Goal: Task Accomplishment & Management: Use online tool/utility

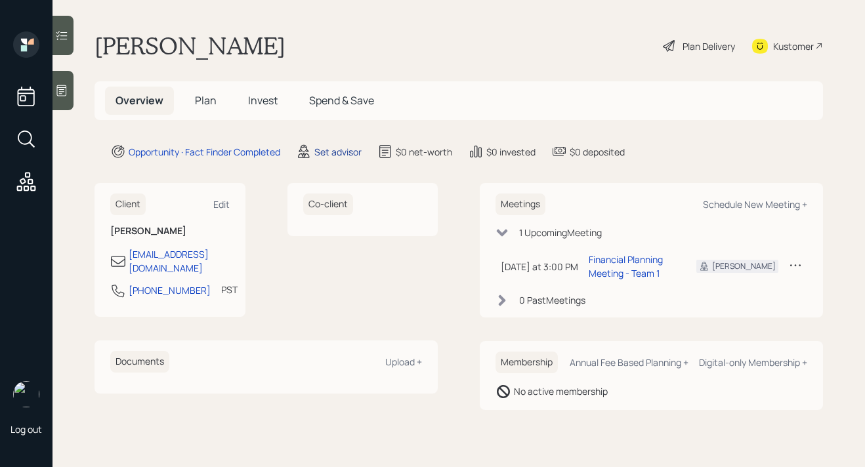
click at [347, 153] on div "Set advisor" at bounding box center [337, 152] width 47 height 14
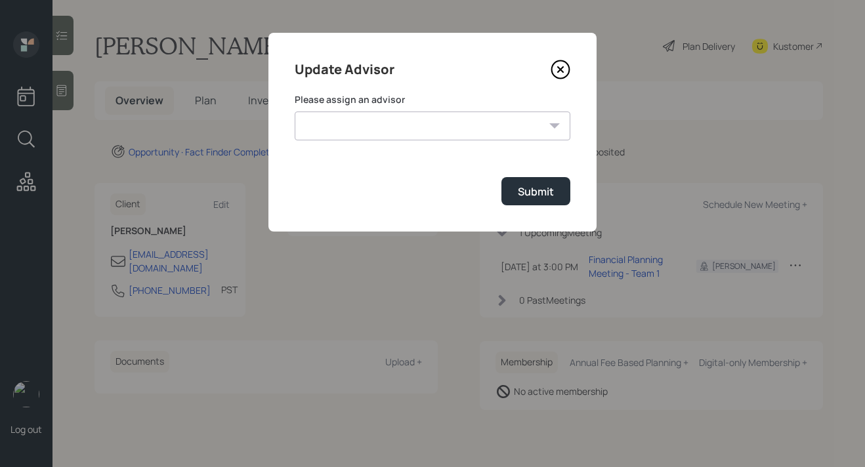
click at [384, 134] on select "Michael Russo Jonah Coleman Tyler End Treva Nostdahl Eric Schwartz Sami Boghos …" at bounding box center [433, 126] width 276 height 29
select select "bffa7908-1b2a-4c79-9bb6-f0ec9aed22d3"
click at [295, 112] on select "Michael Russo Jonah Coleman Tyler End Treva Nostdahl Eric Schwartz Sami Boghos …" at bounding box center [433, 126] width 276 height 29
click at [510, 194] on button "Submit" at bounding box center [535, 191] width 69 height 28
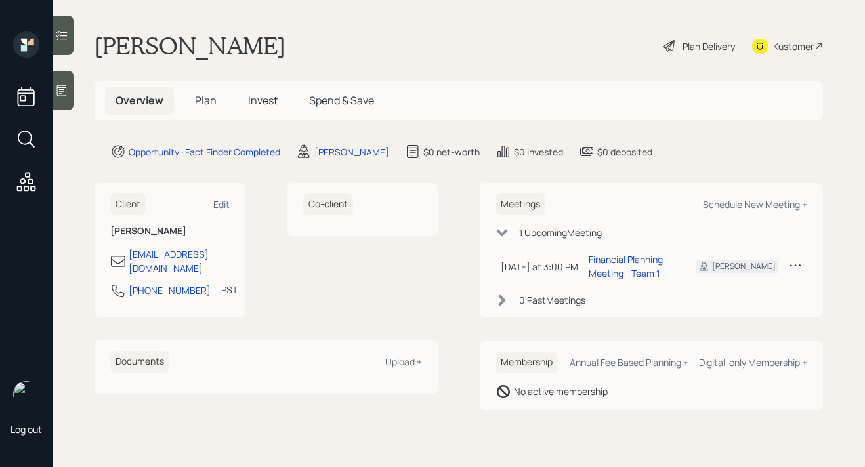
click at [207, 101] on span "Plan" at bounding box center [206, 100] width 22 height 14
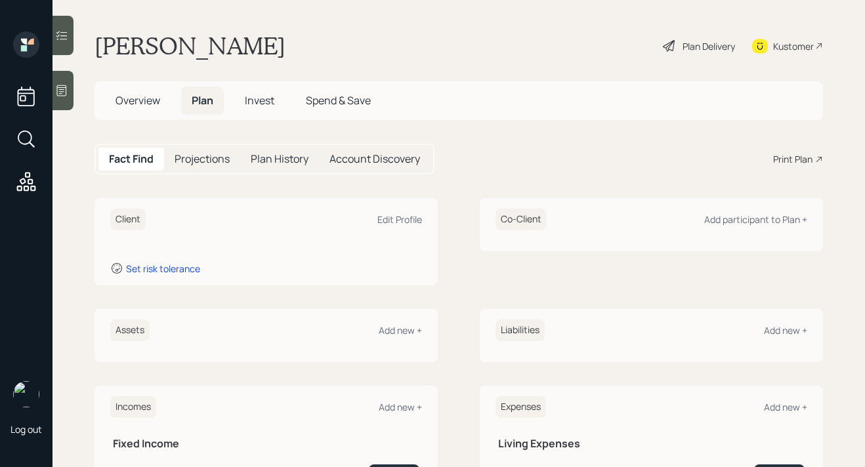
scroll to position [173, 0]
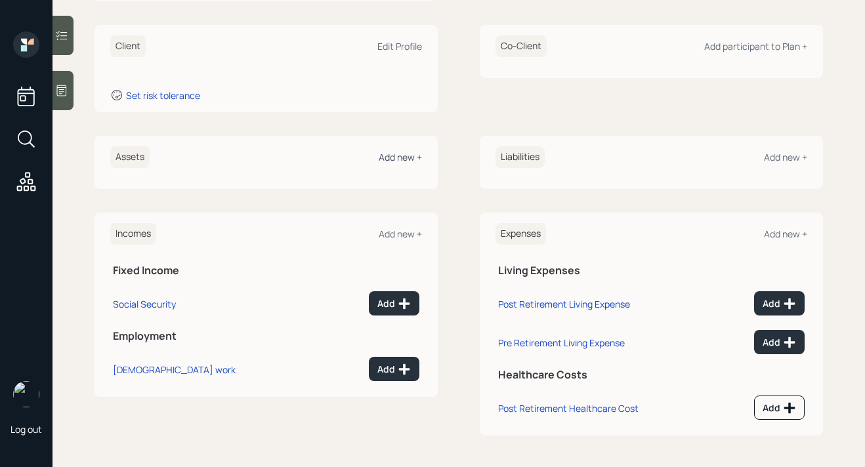
click at [403, 155] on div "Add new +" at bounding box center [400, 157] width 43 height 12
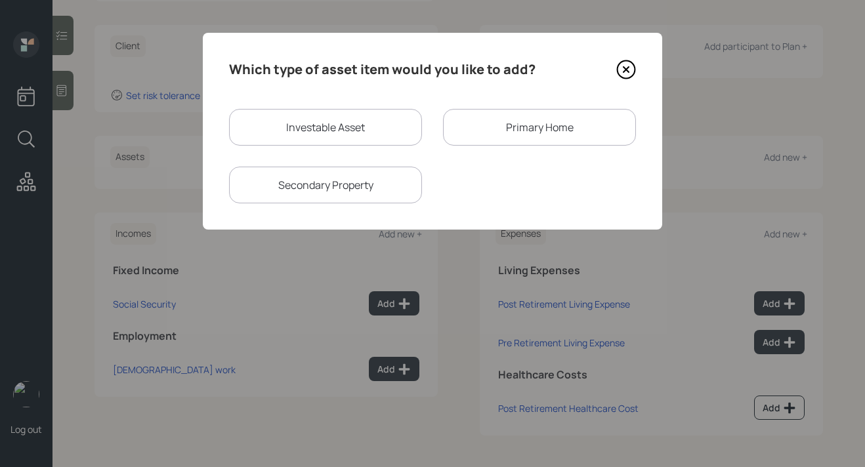
click at [293, 131] on div "Investable Asset" at bounding box center [325, 127] width 193 height 37
select select "taxable"
select select "balanced"
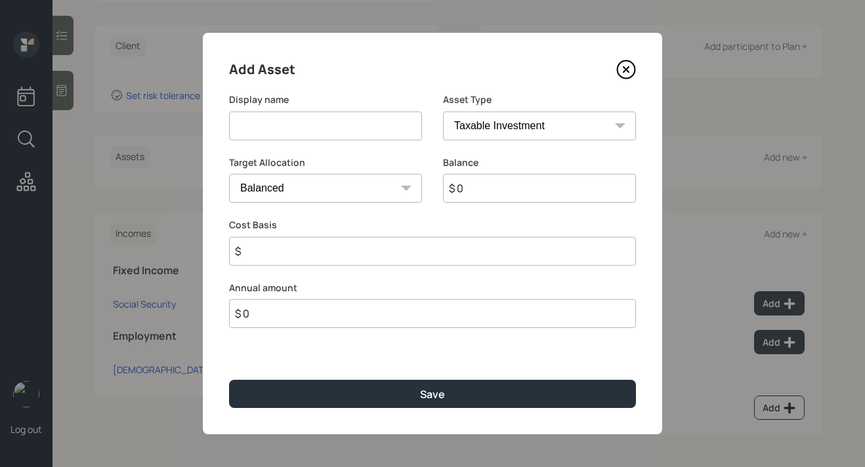
click at [293, 131] on input at bounding box center [325, 126] width 193 height 29
type input "Former 401k"
click at [472, 123] on select "SEP IRA IRA Roth IRA 401(k) Roth 401(k) 403(b) Roth 403(b) 457(b) Roth 457(b) H…" at bounding box center [539, 126] width 193 height 29
select select "company_sponsored"
click at [443, 112] on select "SEP IRA IRA Roth IRA 401(k) Roth 401(k) 403(b) Roth 403(b) 457(b) Roth 457(b) H…" at bounding box center [539, 126] width 193 height 29
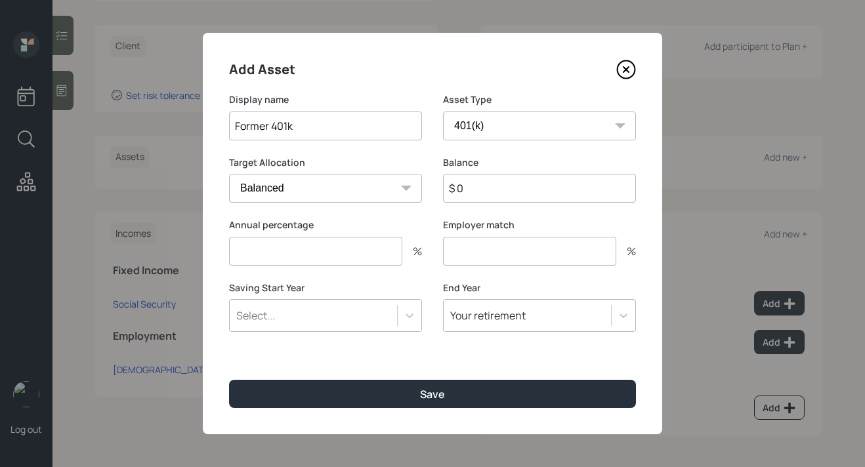
click at [502, 187] on input "$ 0" at bounding box center [539, 188] width 193 height 29
type input "$ 250,000"
click at [361, 250] on input "number" at bounding box center [315, 251] width 173 height 29
type input "0"
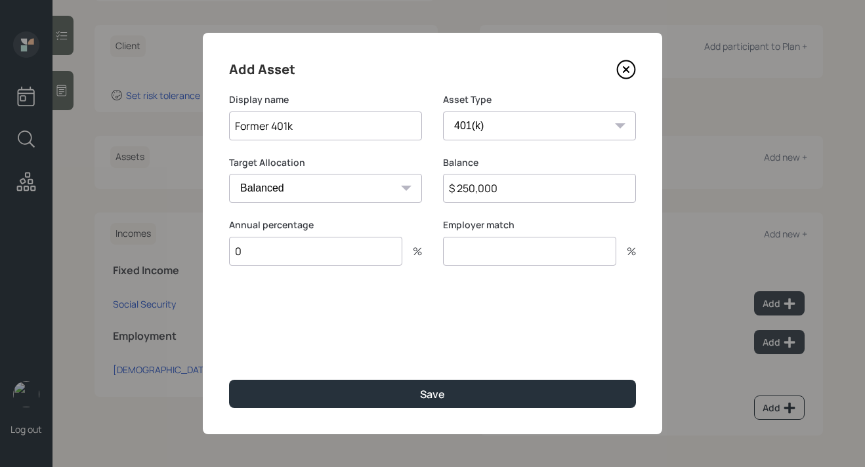
click at [473, 250] on input "number" at bounding box center [529, 251] width 173 height 29
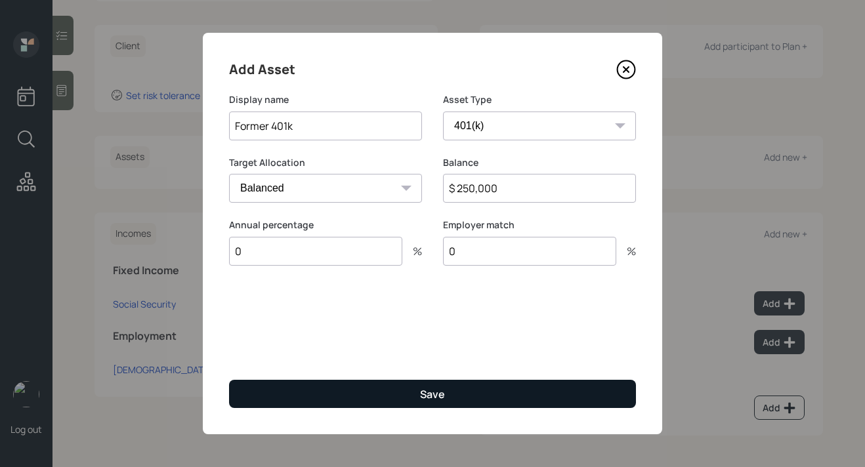
type input "0"
click at [436, 397] on div "Save" at bounding box center [432, 394] width 25 height 14
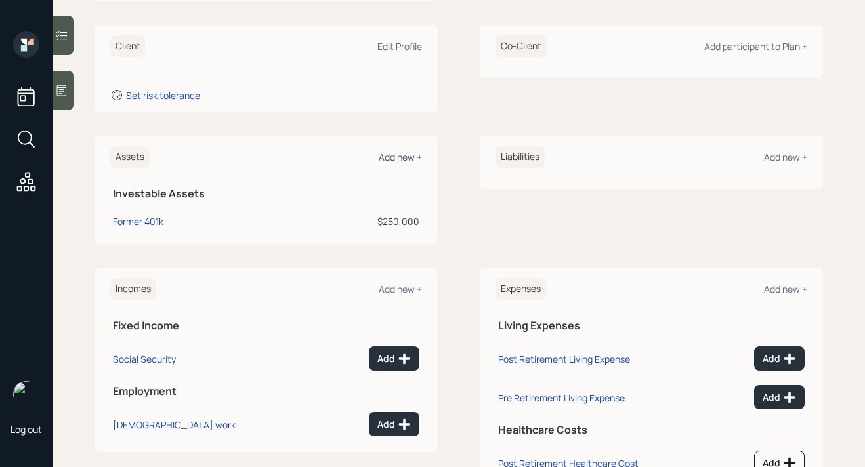
click at [394, 160] on div "Add new +" at bounding box center [400, 157] width 43 height 12
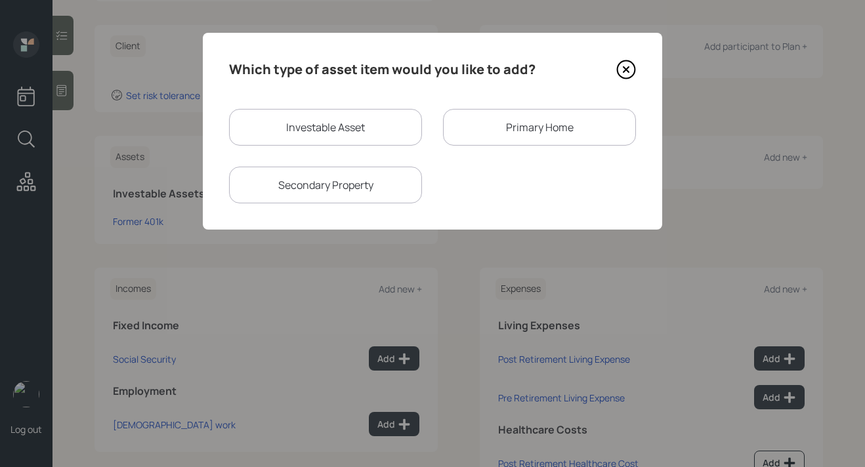
click at [354, 114] on div "Investable Asset" at bounding box center [325, 127] width 193 height 37
select select "taxable"
select select "balanced"
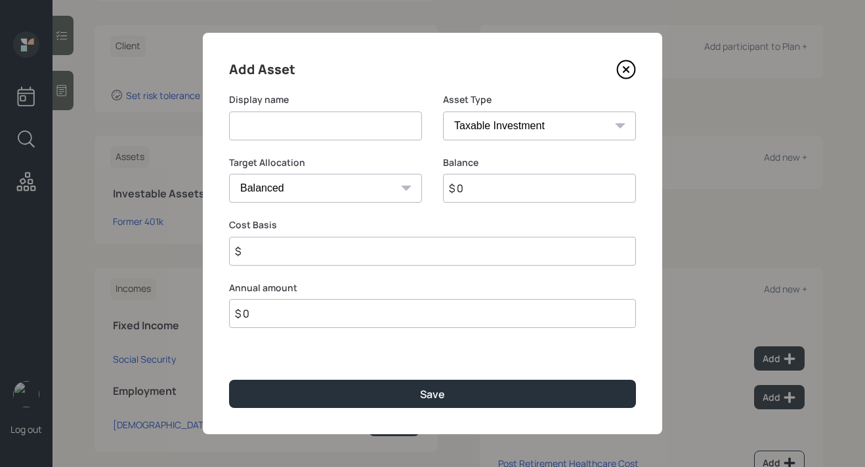
click at [354, 121] on input at bounding box center [325, 126] width 193 height 29
type input "IRA"
click at [544, 134] on select "SEP IRA IRA Roth IRA 401(k) Roth 401(k) 403(b) Roth 403(b) 457(b) Roth 457(b) H…" at bounding box center [539, 126] width 193 height 29
select select "ira"
click at [443, 112] on select "SEP IRA IRA Roth IRA 401(k) Roth 401(k) 403(b) Roth 403(b) 457(b) Roth 457(b) H…" at bounding box center [539, 126] width 193 height 29
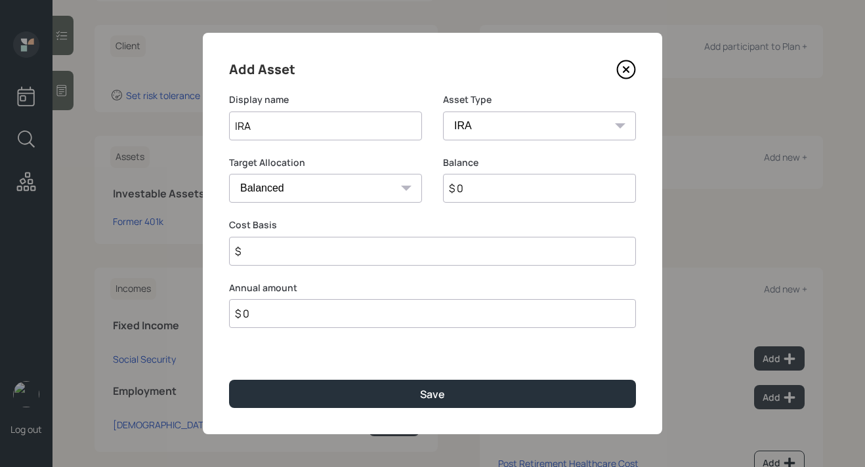
type input "$"
click at [511, 186] on input "$ 0" at bounding box center [539, 188] width 193 height 29
type input "$ 250,000"
click at [468, 258] on input "$" at bounding box center [432, 251] width 407 height 29
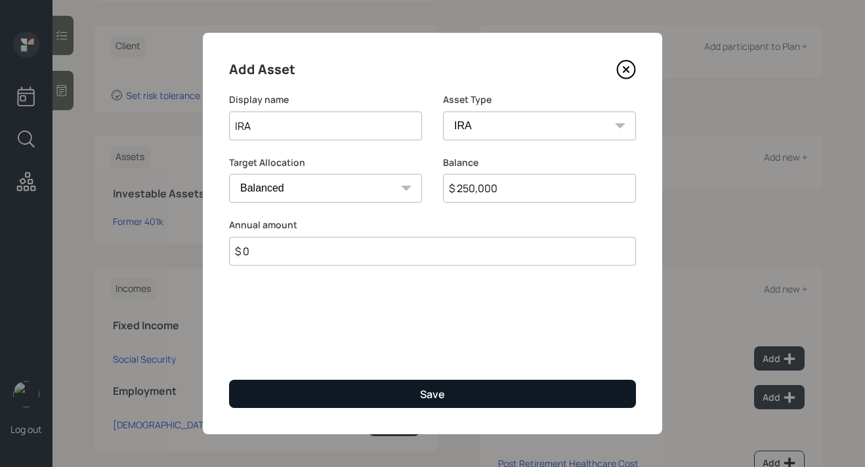
type input "$ 0"
click at [448, 398] on button "Save" at bounding box center [432, 394] width 407 height 28
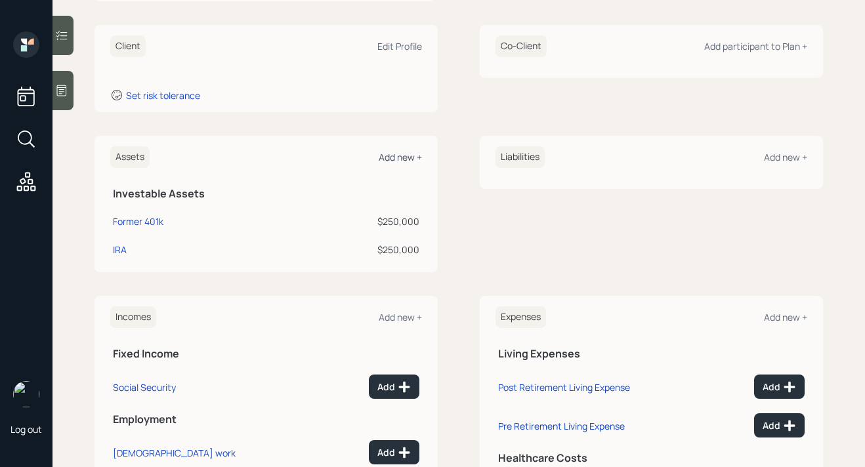
click at [408, 154] on div "Add new +" at bounding box center [400, 157] width 43 height 12
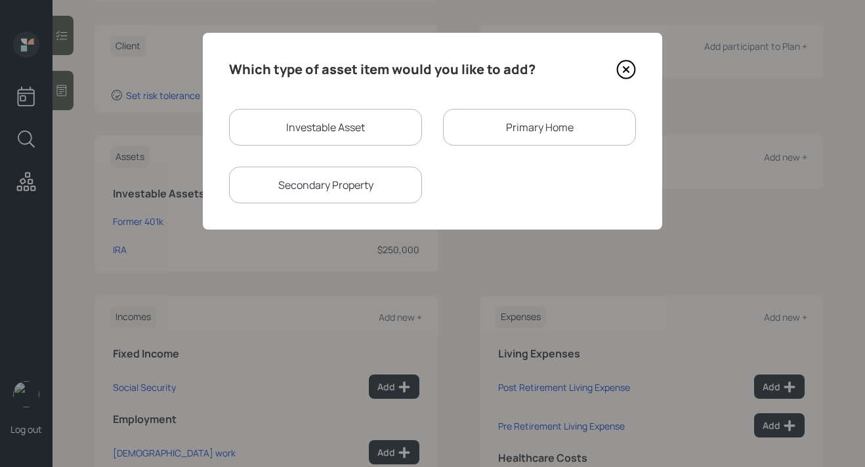
click at [365, 127] on div "Investable Asset" at bounding box center [325, 127] width 193 height 37
select select "taxable"
select select "balanced"
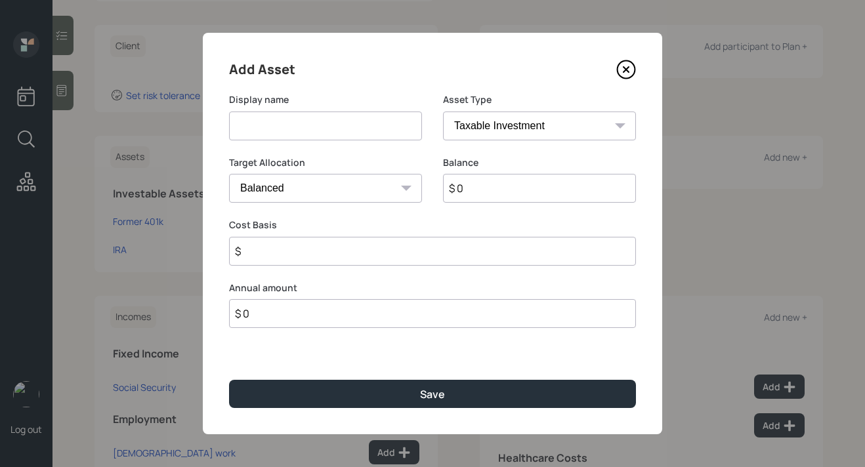
click at [365, 127] on input at bounding box center [325, 126] width 193 height 29
type input "Brokerage Account"
click at [542, 128] on select "SEP IRA IRA Roth IRA 401(k) Roth 401(k) 403(b) Roth 403(b) 457(b) Roth 457(b) H…" at bounding box center [539, 126] width 193 height 29
click at [443, 112] on select "SEP IRA IRA Roth IRA 401(k) Roth 401(k) 403(b) Roth 403(b) 457(b) Roth 457(b) H…" at bounding box center [539, 126] width 193 height 29
click at [501, 184] on input "$ 0" at bounding box center [539, 188] width 193 height 29
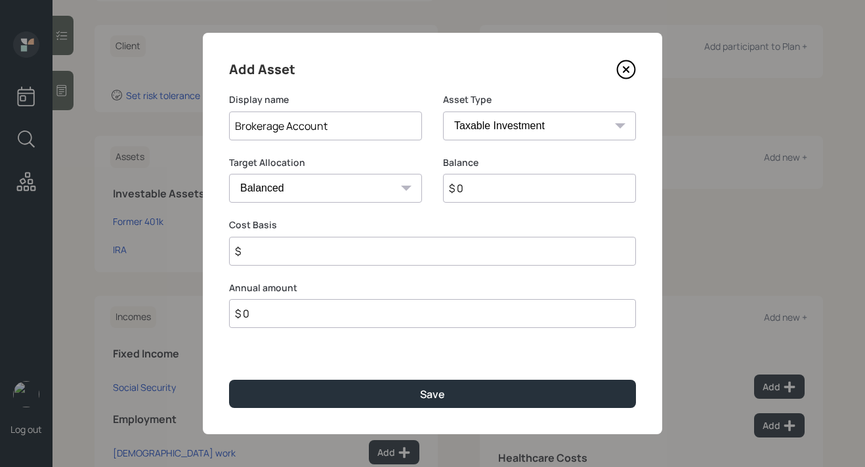
click at [501, 184] on input "$ 0" at bounding box center [539, 188] width 193 height 29
type input "$ 500,000"
click at [412, 263] on input "$" at bounding box center [432, 251] width 407 height 29
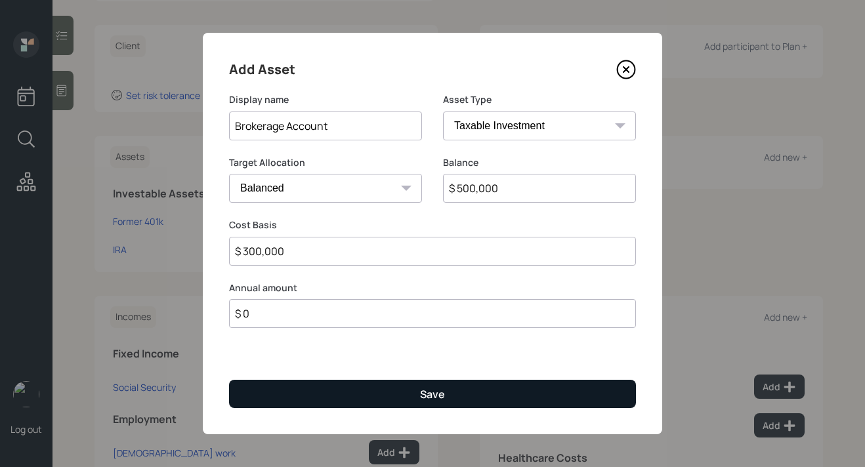
type input "$ 300,000"
click at [447, 386] on button "Save" at bounding box center [432, 394] width 407 height 28
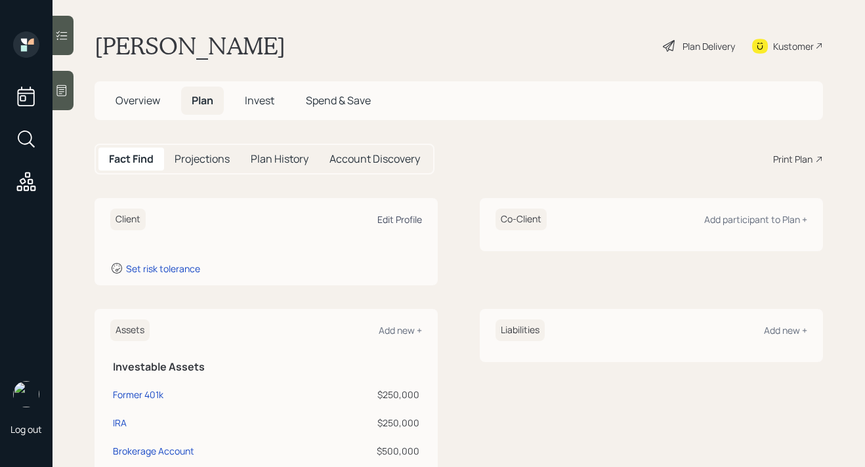
click at [399, 221] on div "Edit Profile" at bounding box center [399, 219] width 45 height 12
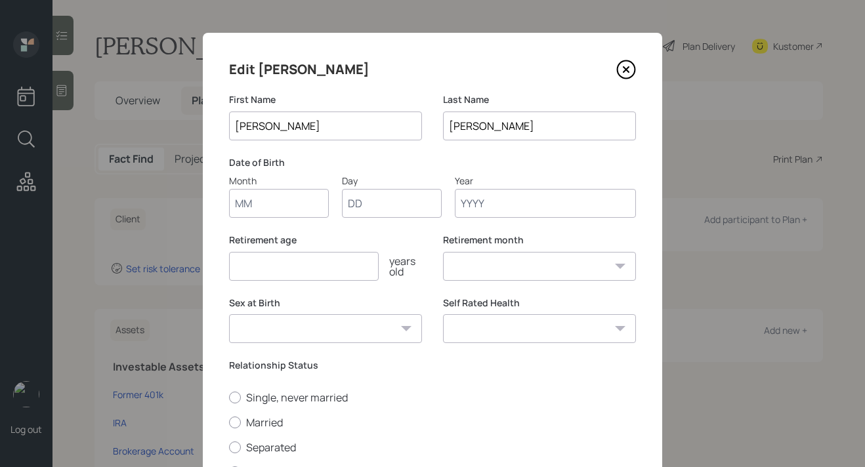
click at [299, 205] on input "Month" at bounding box center [279, 203] width 100 height 29
type input "03"
type input "27"
type input "1954"
select select "3"
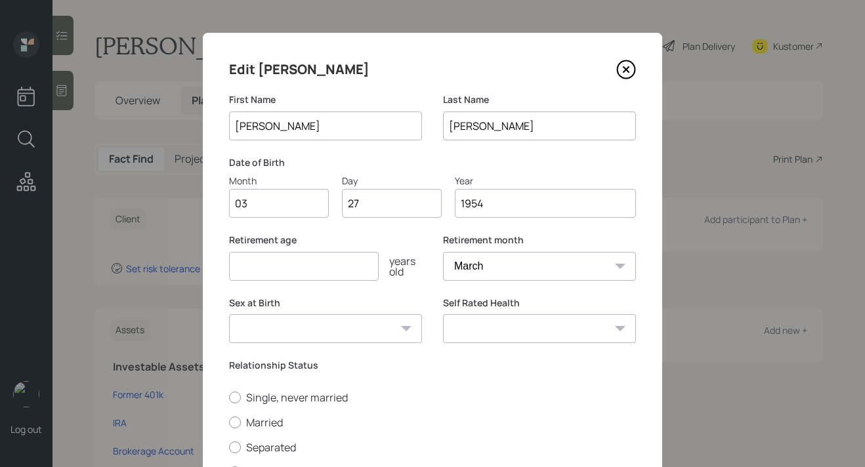
type input "1954"
click at [256, 270] on input "number" at bounding box center [304, 266] width 150 height 29
type input "69"
click at [358, 337] on select "Male Female Other / Prefer not to say" at bounding box center [325, 328] width 193 height 29
select select "male"
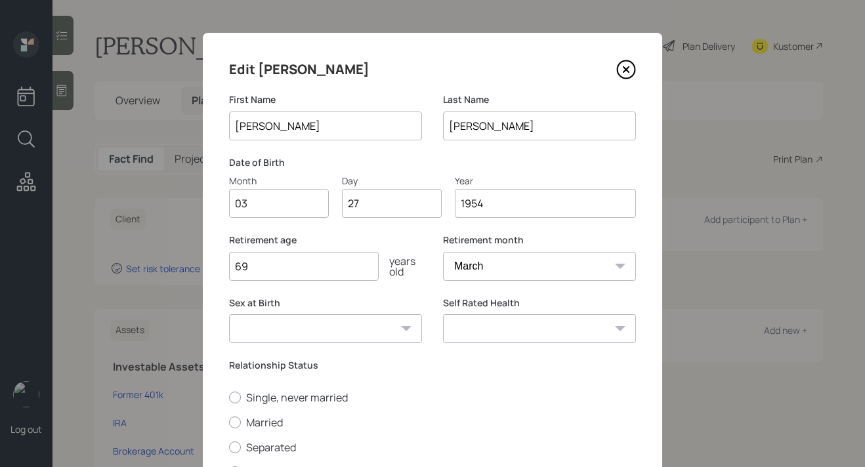
click at [229, 314] on select "Male Female Other / Prefer not to say" at bounding box center [325, 328] width 193 height 29
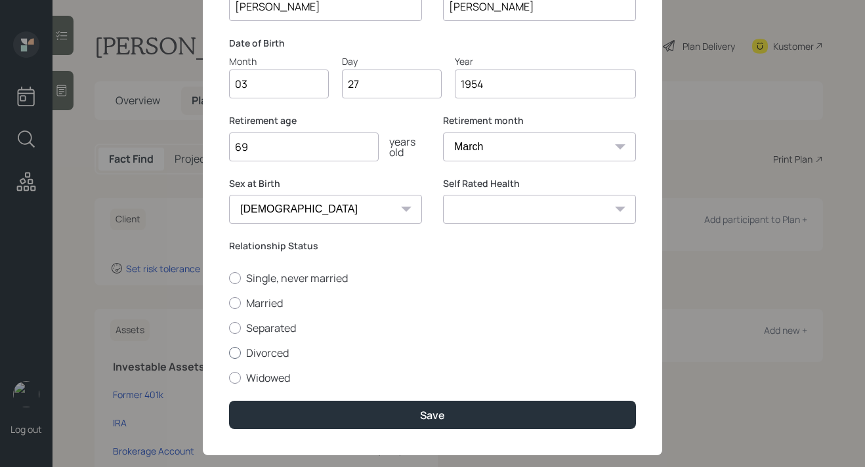
scroll to position [141, 0]
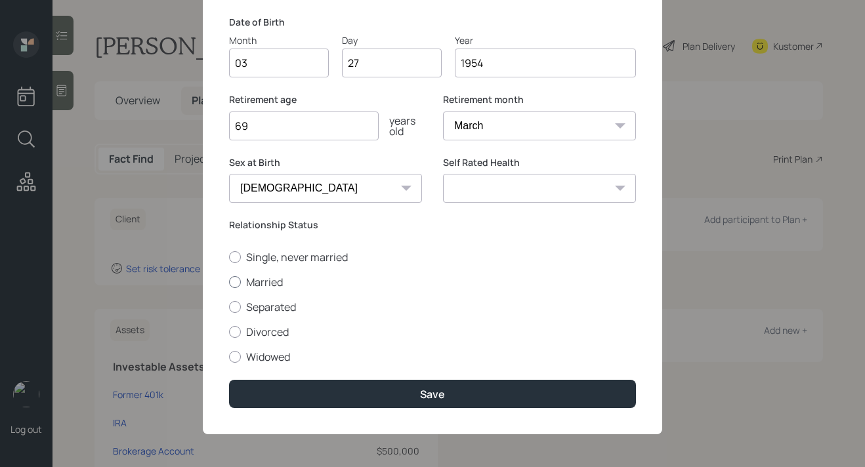
click at [279, 285] on label "Married" at bounding box center [432, 282] width 407 height 14
click at [229, 282] on input "Married" at bounding box center [228, 281] width 1 height 1
radio input "true"
click at [505, 197] on select "Excellent Very Good Good Fair Poor" at bounding box center [539, 188] width 193 height 29
select select "very_good"
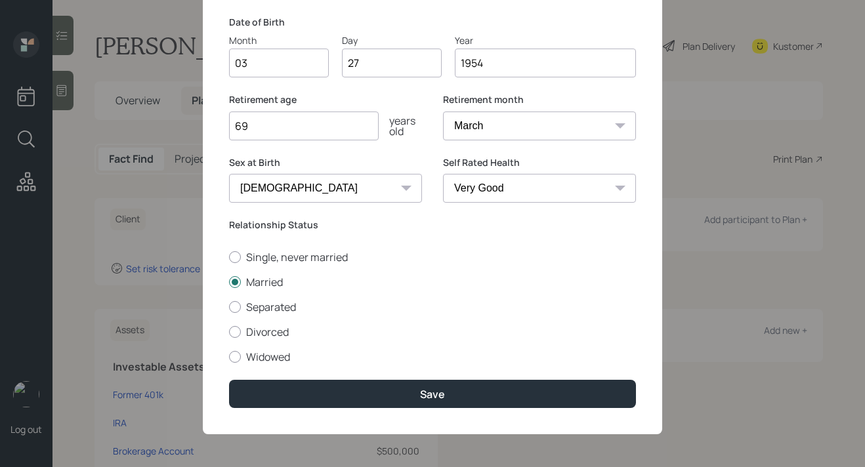
click at [443, 174] on select "Excellent Very Good Good Fair Poor" at bounding box center [539, 188] width 193 height 29
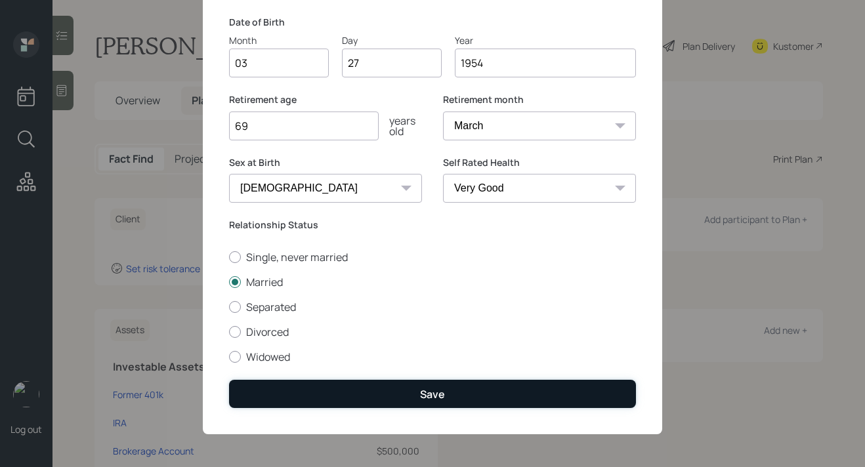
click at [447, 392] on button "Save" at bounding box center [432, 394] width 407 height 28
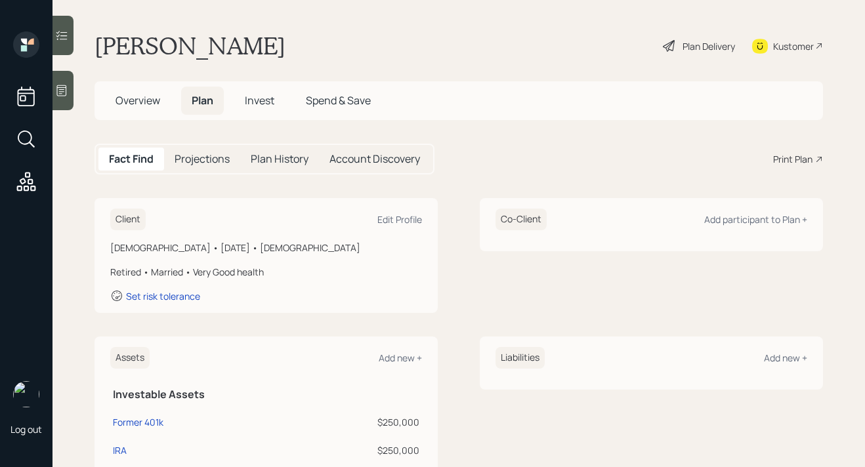
click at [147, 98] on span "Overview" at bounding box center [137, 100] width 45 height 14
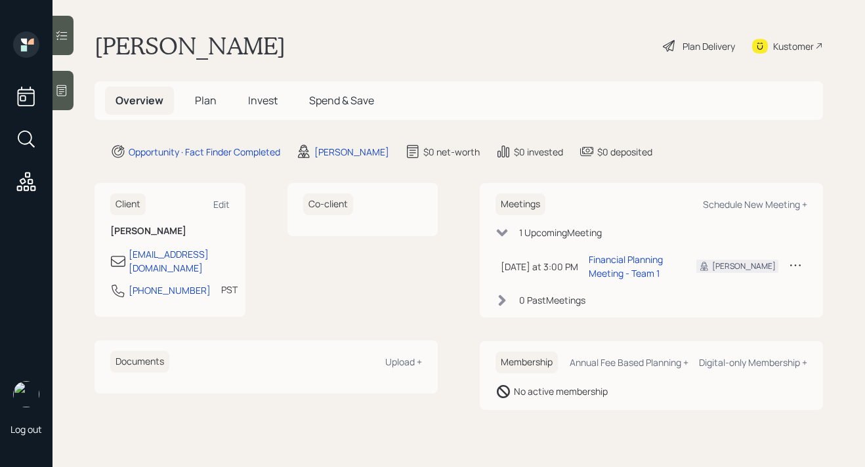
click at [714, 51] on div "Plan Delivery" at bounding box center [708, 46] width 52 height 14
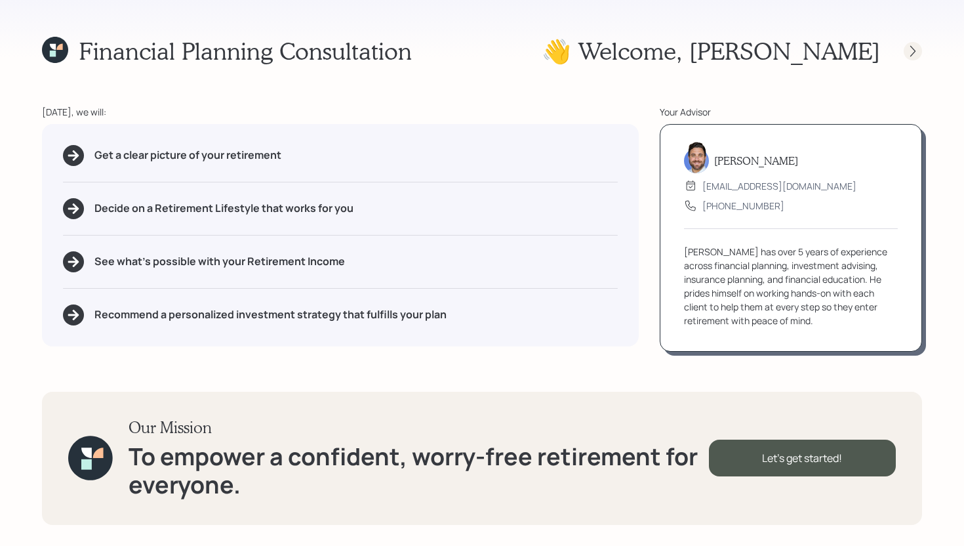
click at [911, 49] on icon at bounding box center [913, 51] width 13 height 13
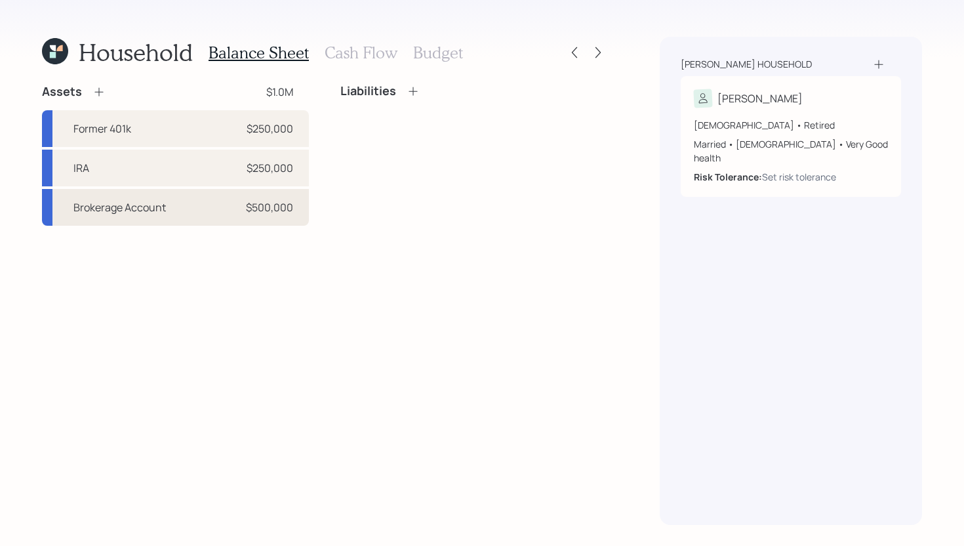
click at [211, 205] on div "Brokerage Account $500,000" at bounding box center [175, 207] width 267 height 37
select select "taxable"
select select "balanced"
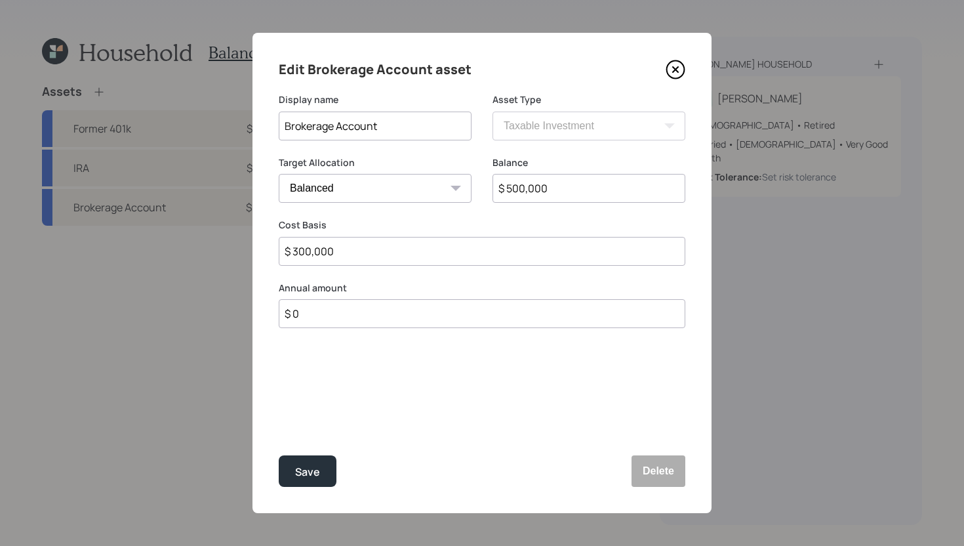
click at [482, 260] on input "$ 300,000" at bounding box center [482, 251] width 407 height 29
type input "$ 200,000"
click at [316, 475] on div "Save" at bounding box center [307, 472] width 25 height 18
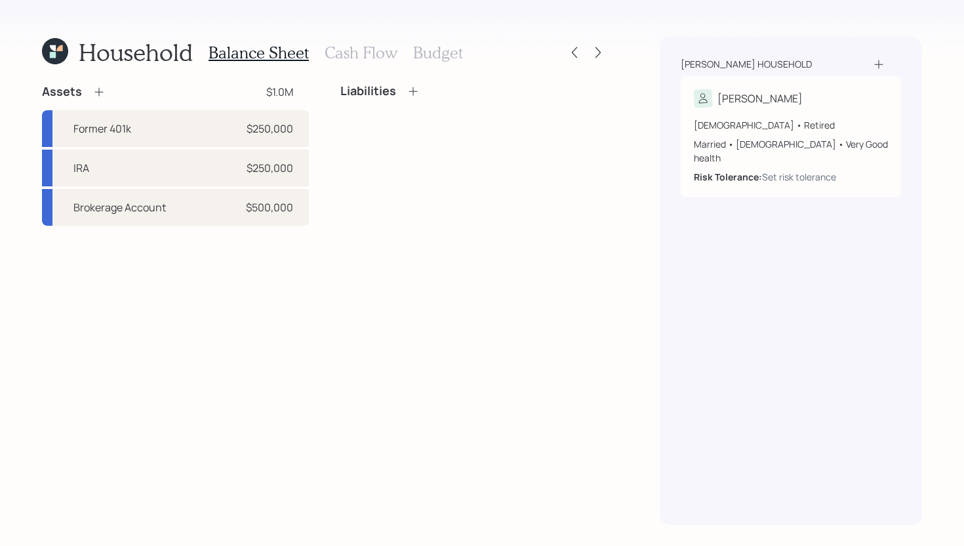
click at [98, 91] on icon at bounding box center [98, 92] width 9 height 9
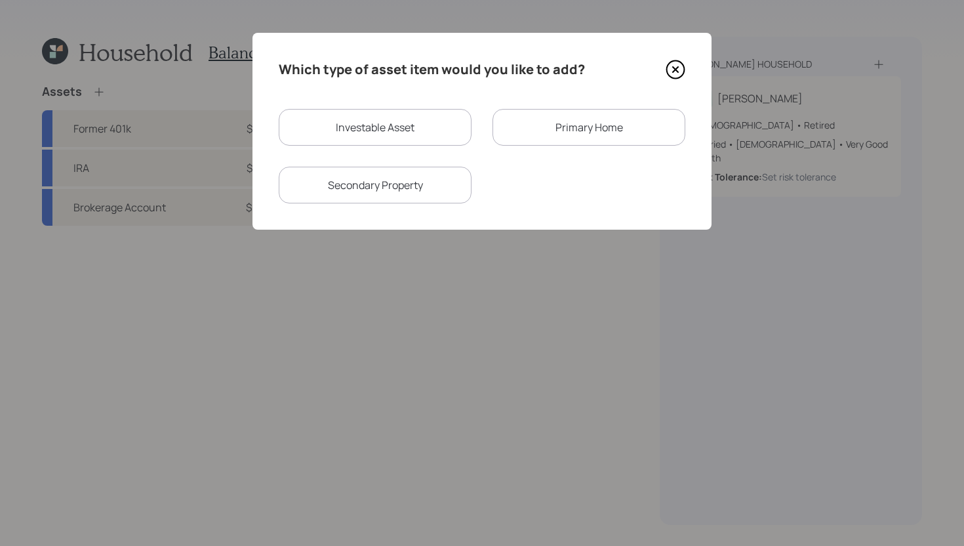
click at [581, 141] on div "Primary Home" at bounding box center [589, 127] width 193 height 37
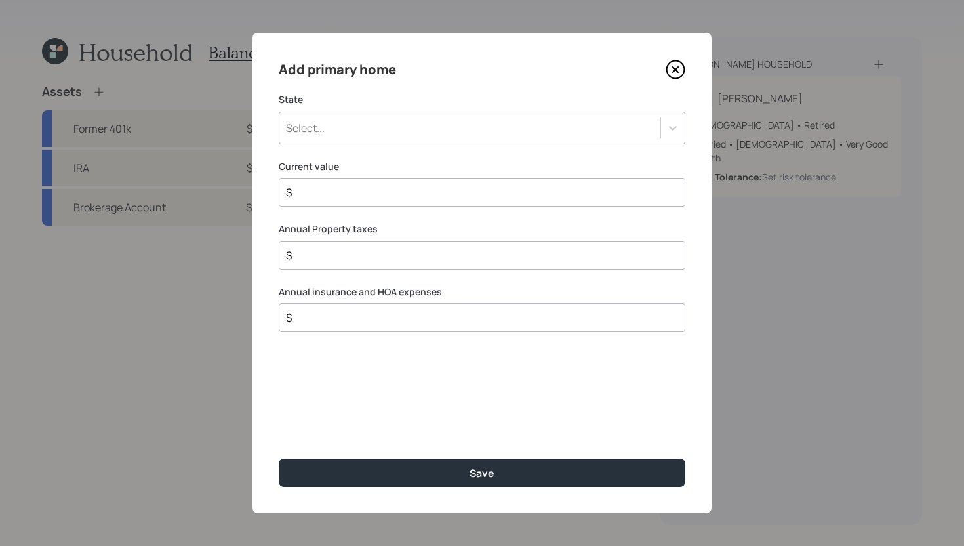
click at [449, 117] on div "Select..." at bounding box center [469, 128] width 381 height 22
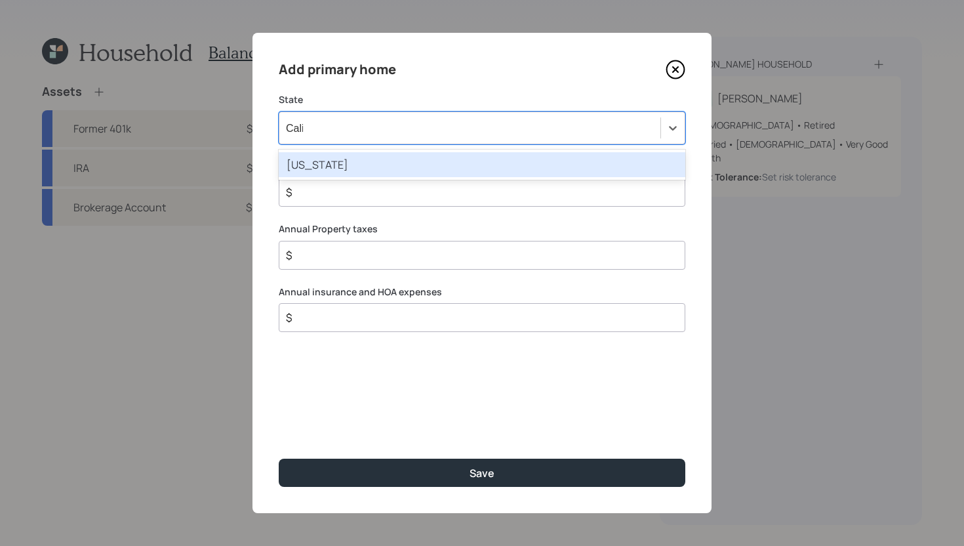
type input "Califo"
click at [430, 165] on div "California" at bounding box center [482, 164] width 407 height 25
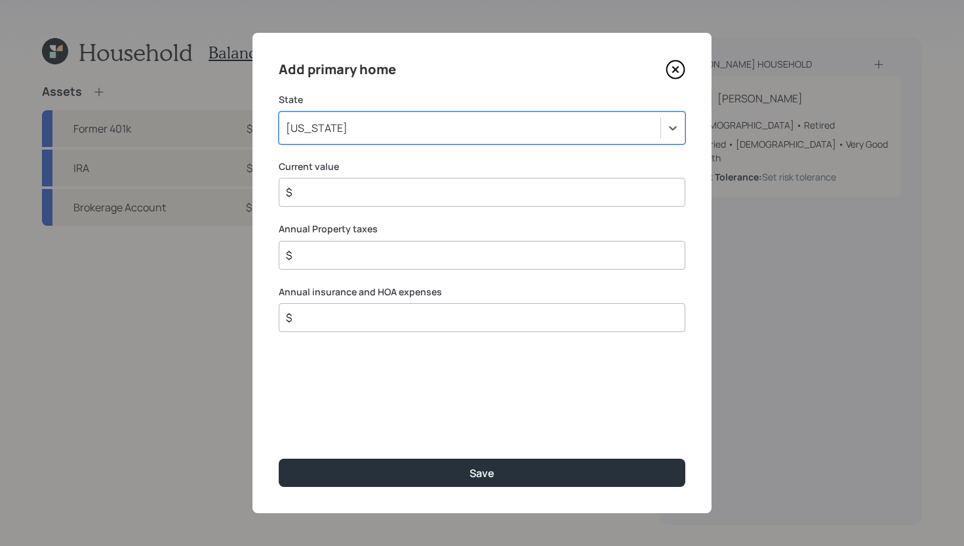
click at [375, 199] on input "$" at bounding box center [477, 192] width 384 height 16
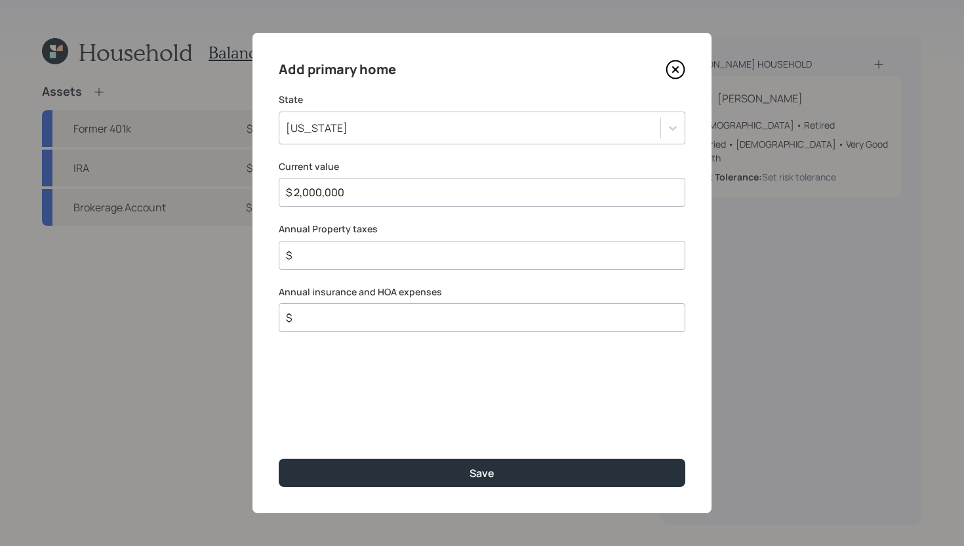
type input "$ 2,000,000"
click at [381, 262] on input "$" at bounding box center [477, 255] width 384 height 16
type input "$ 6,000"
click at [398, 315] on input "$" at bounding box center [477, 318] width 384 height 16
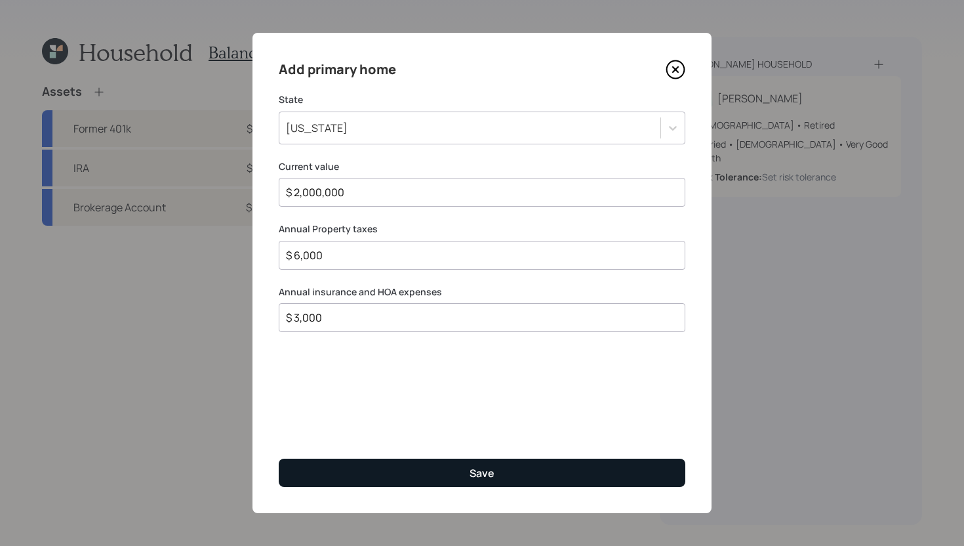
type input "$ 3,000"
click at [415, 466] on button "Save" at bounding box center [482, 473] width 407 height 28
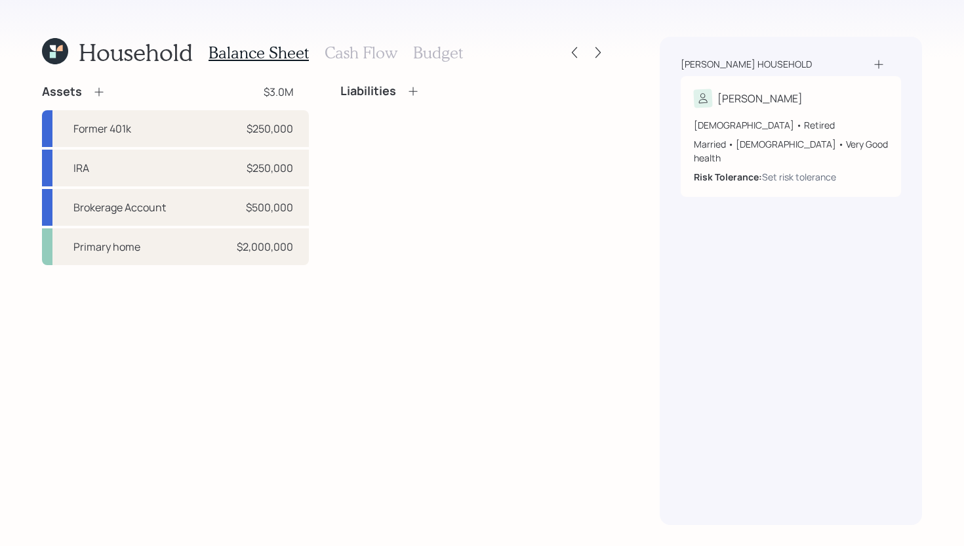
click at [353, 52] on h3 "Cash Flow" at bounding box center [361, 52] width 73 height 19
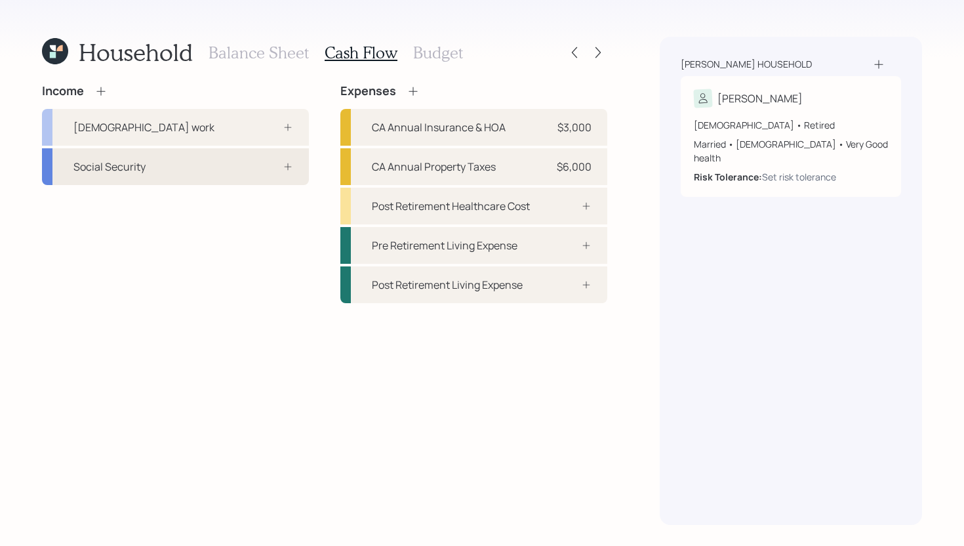
click at [174, 178] on div "Social Security" at bounding box center [175, 166] width 267 height 37
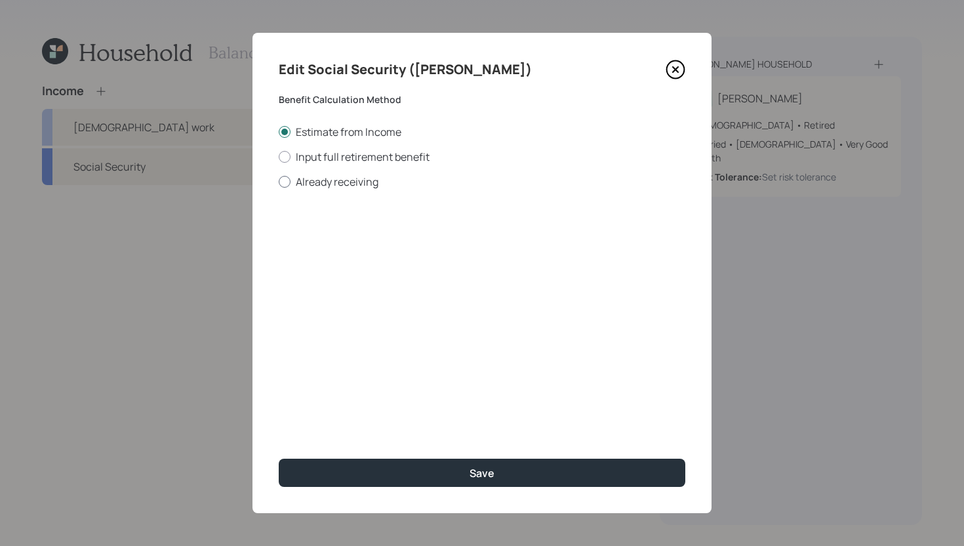
click at [362, 183] on label "Already receiving" at bounding box center [482, 182] width 407 height 14
click at [279, 182] on input "Already receiving" at bounding box center [278, 181] width 1 height 1
radio input "true"
click at [364, 245] on input "$" at bounding box center [482, 236] width 407 height 29
type input "$ 3,500"
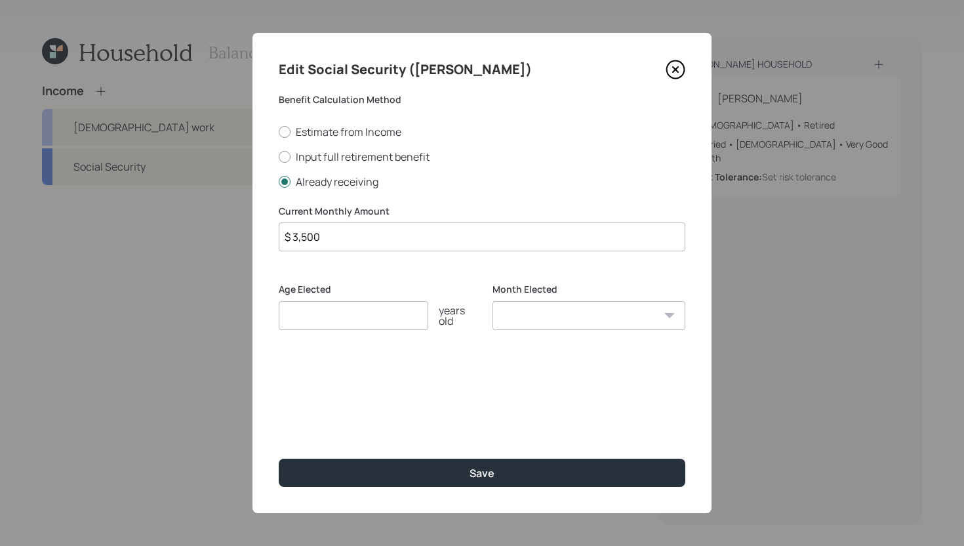
click at [367, 316] on input "number" at bounding box center [354, 315] width 150 height 29
type input "70"
click at [540, 321] on select "January February March April May June July August September October November De…" at bounding box center [589, 315] width 193 height 29
select select "1"
click at [493, 301] on select "January February March April May June July August September October November De…" at bounding box center [589, 315] width 193 height 29
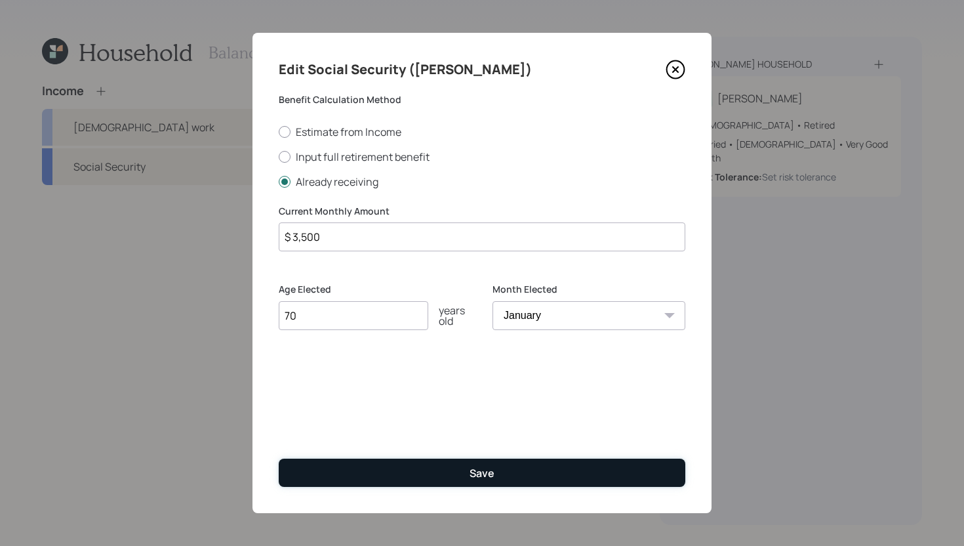
click at [432, 468] on button "Save" at bounding box center [482, 473] width 407 height 28
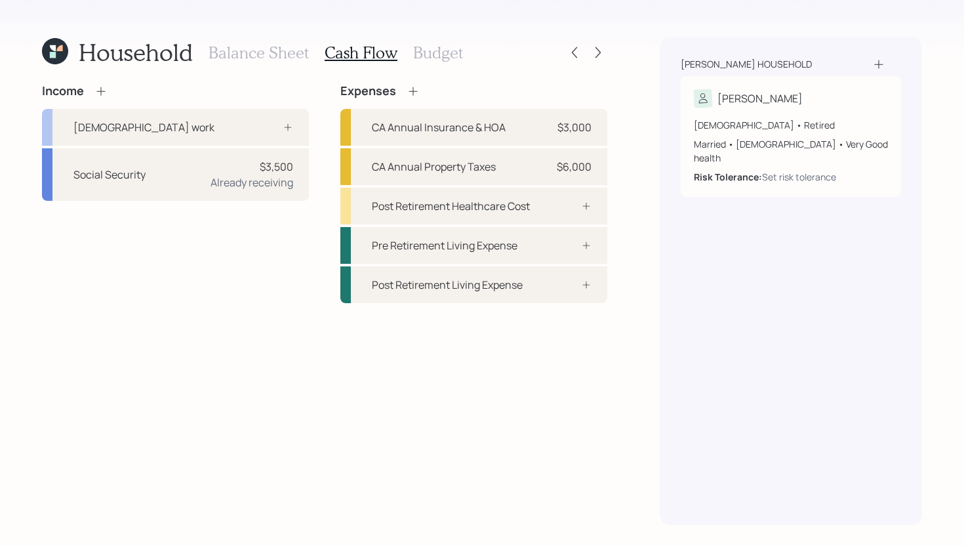
click at [278, 51] on h3 "Balance Sheet" at bounding box center [259, 52] width 100 height 19
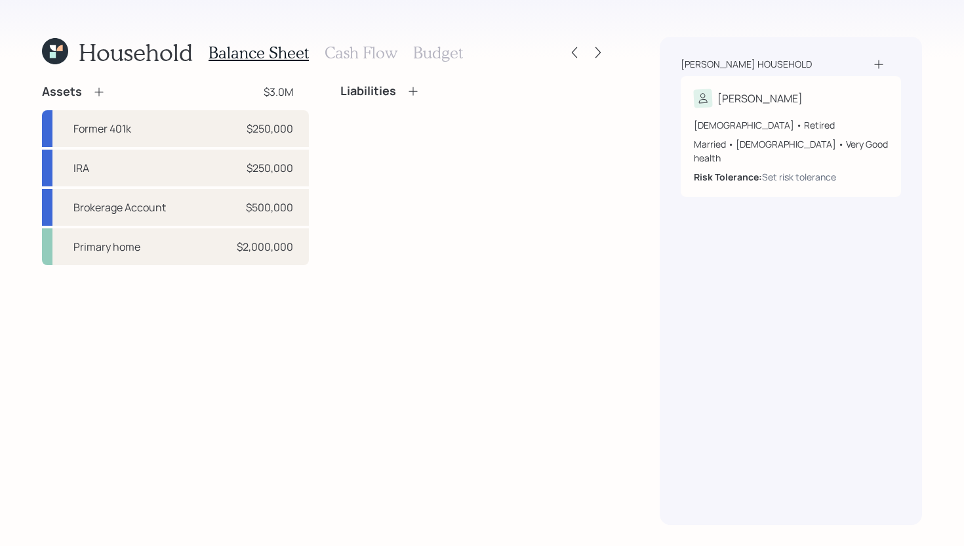
click at [99, 89] on icon at bounding box center [99, 91] width 13 height 13
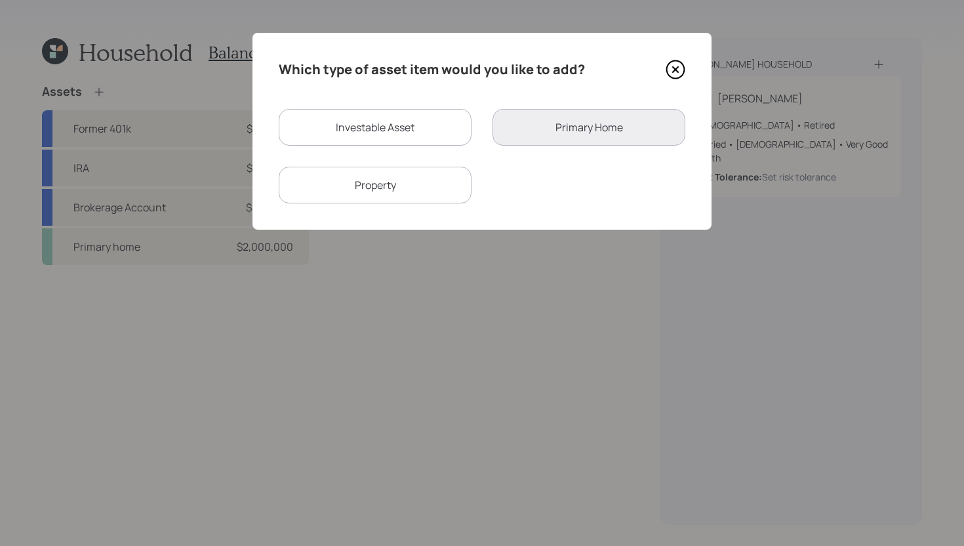
click at [377, 137] on div "Investable Asset" at bounding box center [375, 127] width 193 height 37
select select "taxable"
select select "balanced"
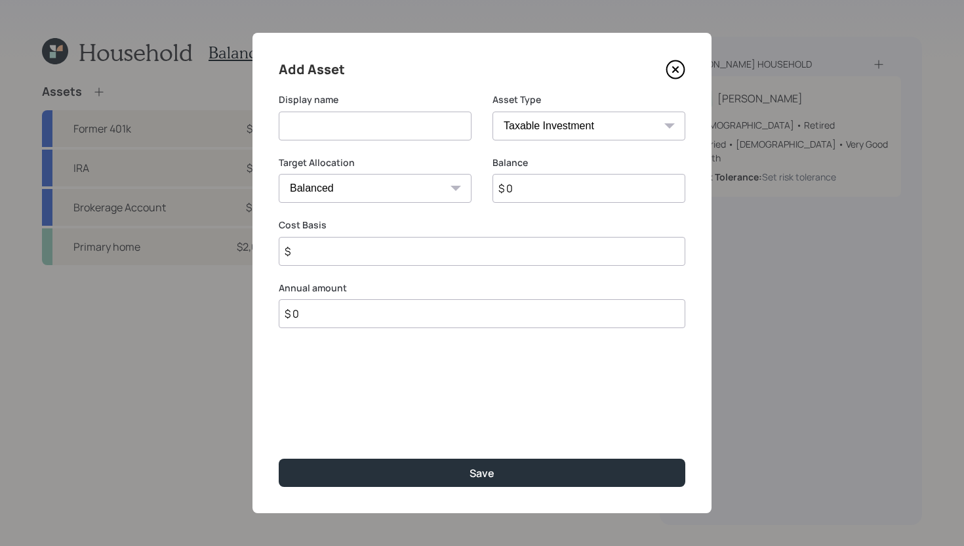
click at [380, 136] on input at bounding box center [375, 126] width 193 height 29
type input "B"
type input "Checking/Savings"
click at [535, 192] on input "$ 0" at bounding box center [589, 188] width 193 height 29
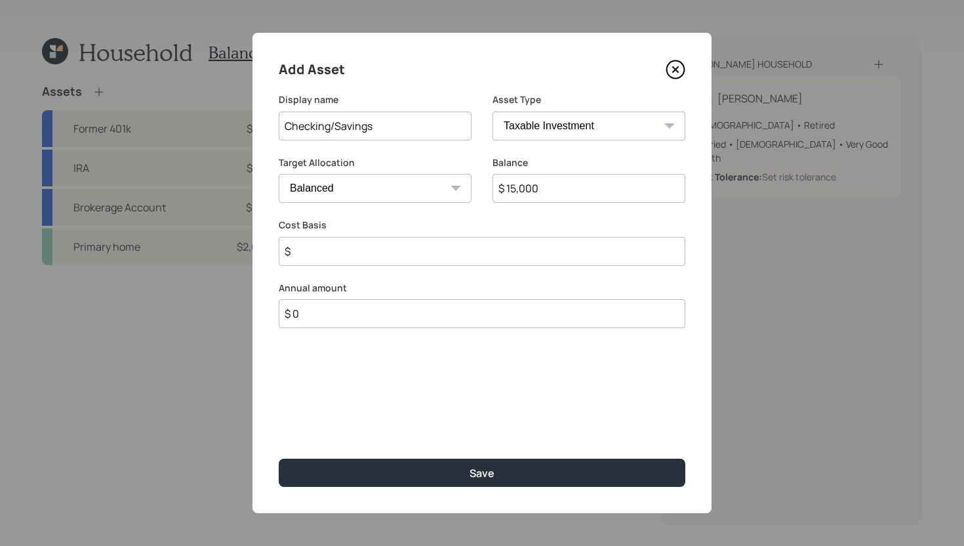
type input "$ 15,000"
click at [562, 129] on select "SEP IRA IRA Roth IRA 401(k) Roth 401(k) 403(b) Roth 403(b) 457(b) Roth 457(b) H…" at bounding box center [589, 126] width 193 height 29
select select "emergency_fund"
click at [493, 112] on select "SEP IRA IRA Roth IRA 401(k) Roth 401(k) 403(b) Roth 403(b) 457(b) Roth 457(b) H…" at bounding box center [589, 126] width 193 height 29
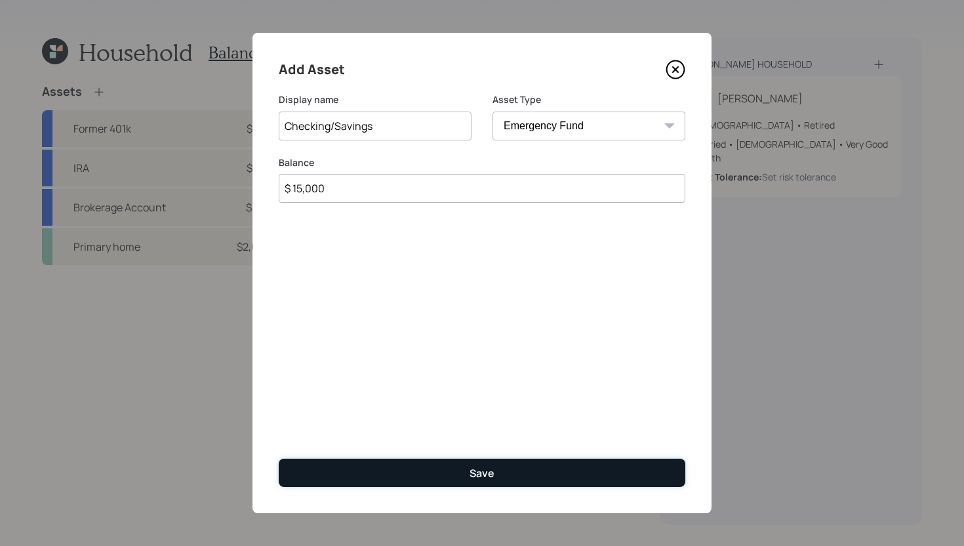
click at [476, 470] on div "Save" at bounding box center [482, 473] width 25 height 14
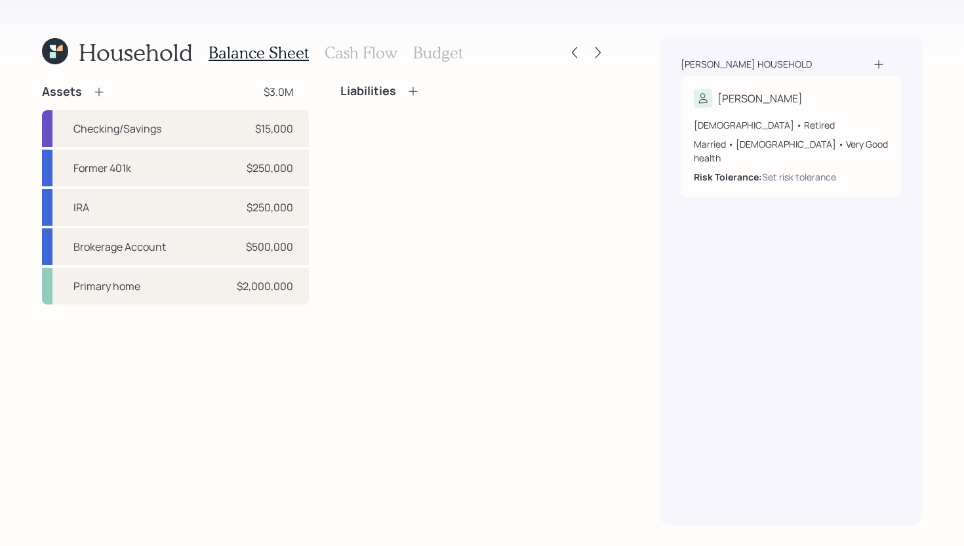
click at [373, 53] on h3 "Cash Flow" at bounding box center [361, 52] width 73 height 19
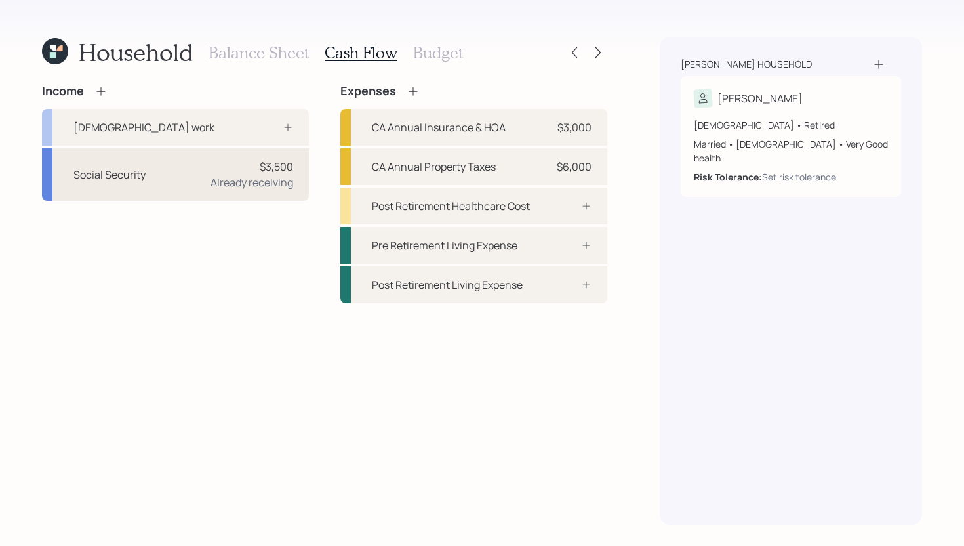
click at [268, 188] on div "Already receiving" at bounding box center [252, 183] width 83 height 16
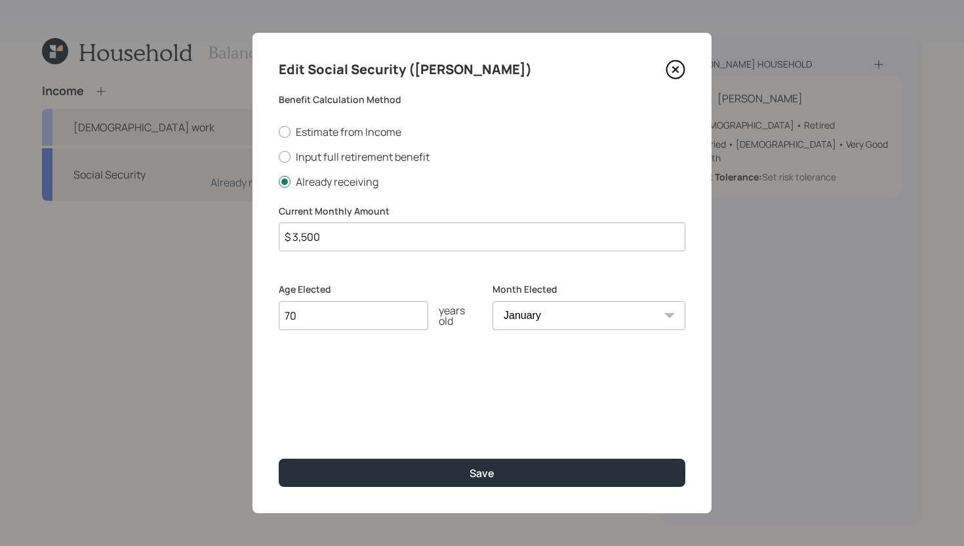
click at [330, 240] on input "$ 3,500" at bounding box center [482, 236] width 407 height 29
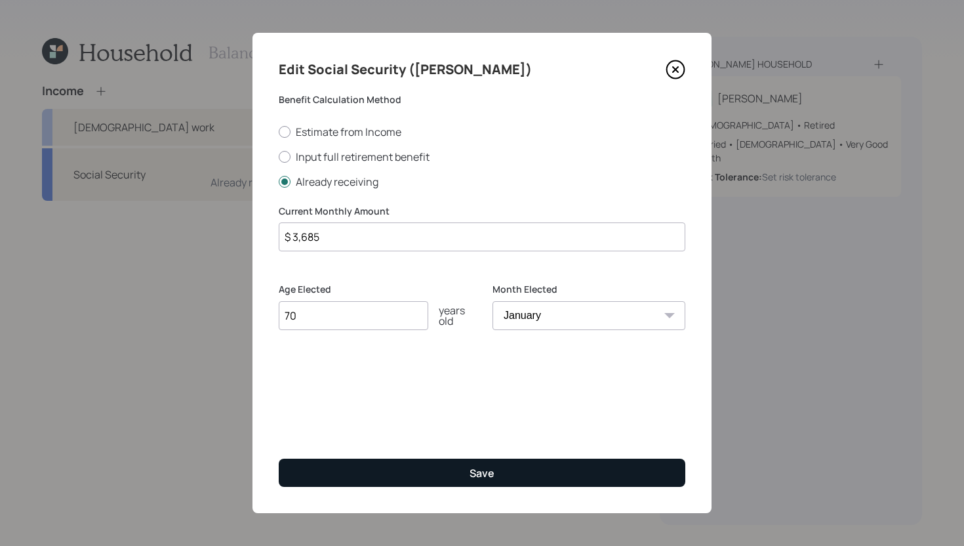
type input "$ 3,685"
click at [373, 463] on button "Save" at bounding box center [482, 473] width 407 height 28
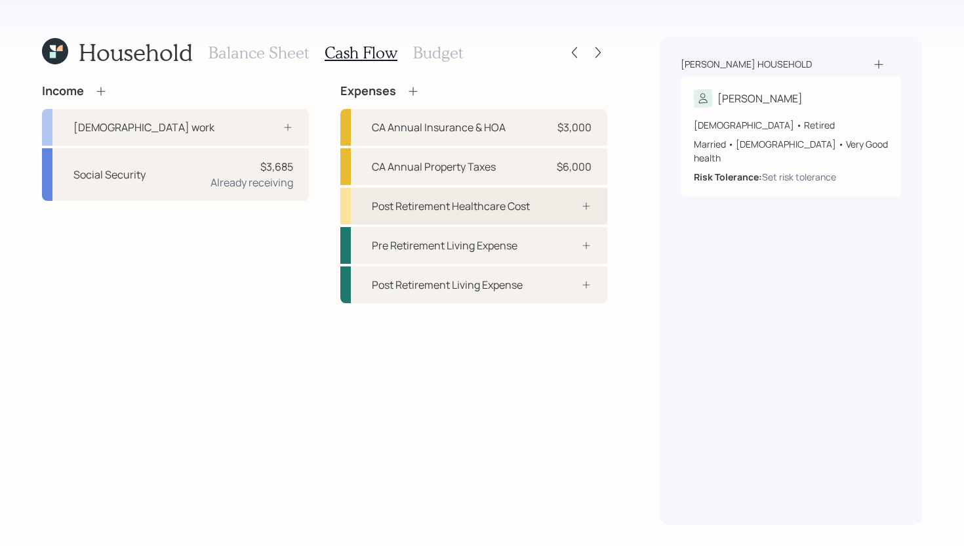
click at [566, 205] on div at bounding box center [571, 206] width 39 height 10
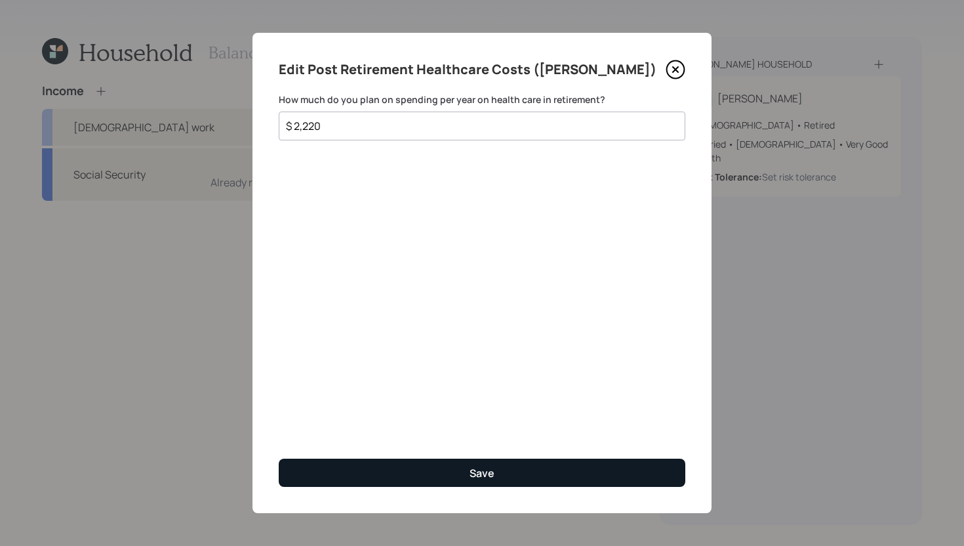
type input "$ 2,220"
click at [508, 466] on button "Save" at bounding box center [482, 473] width 407 height 28
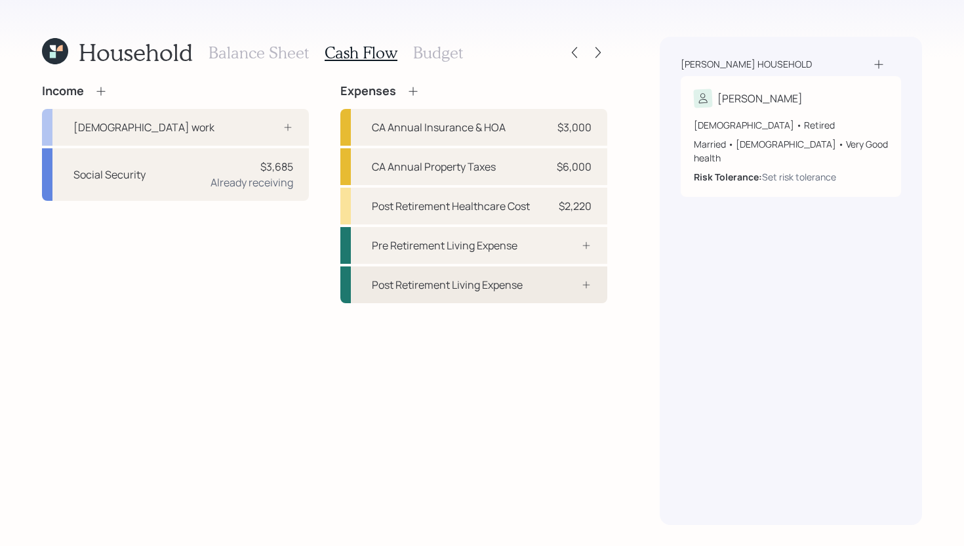
click at [474, 299] on div "Post Retirement Living Expense" at bounding box center [474, 284] width 267 height 37
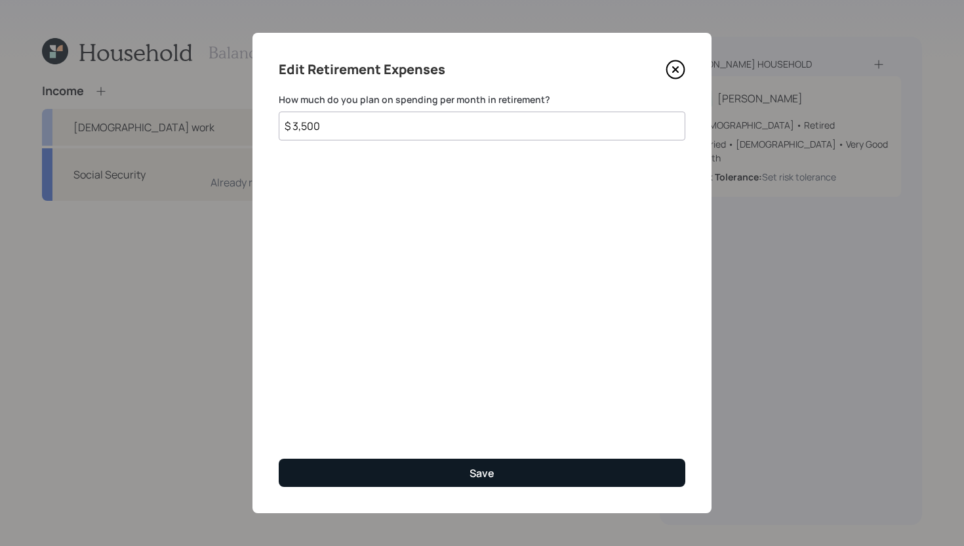
type input "$ 3,500"
click at [487, 477] on div "Save" at bounding box center [482, 473] width 25 height 14
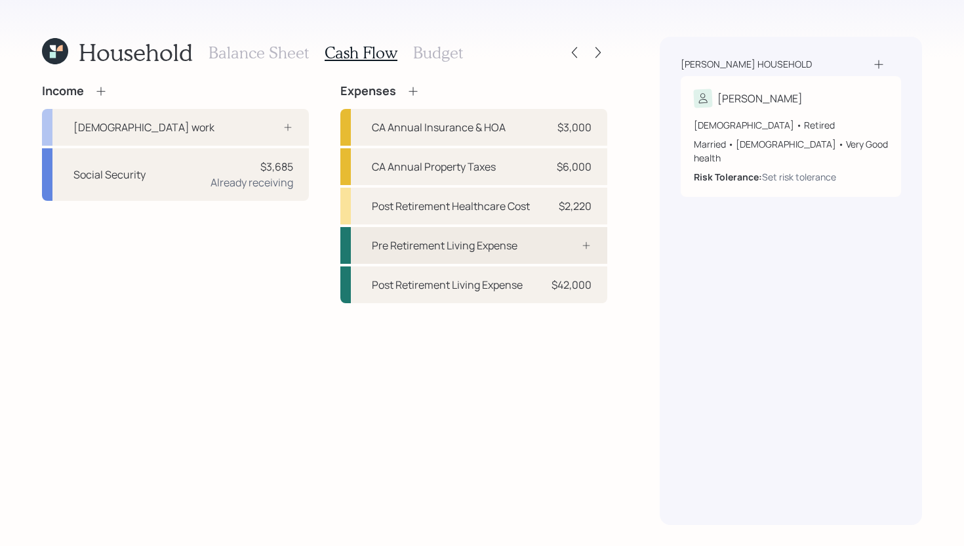
click at [531, 245] on div "Pre Retirement Living Expense" at bounding box center [474, 245] width 267 height 37
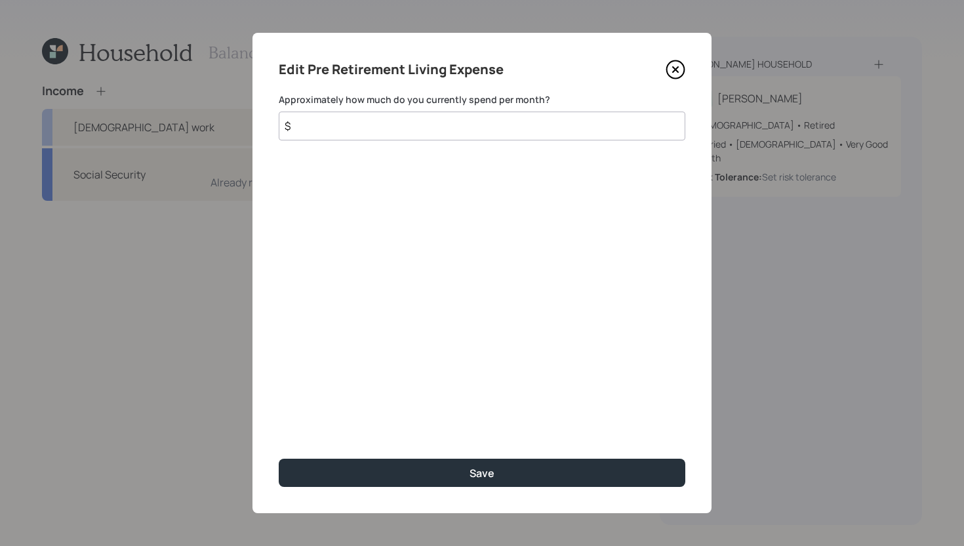
click at [411, 129] on input "$" at bounding box center [482, 126] width 407 height 29
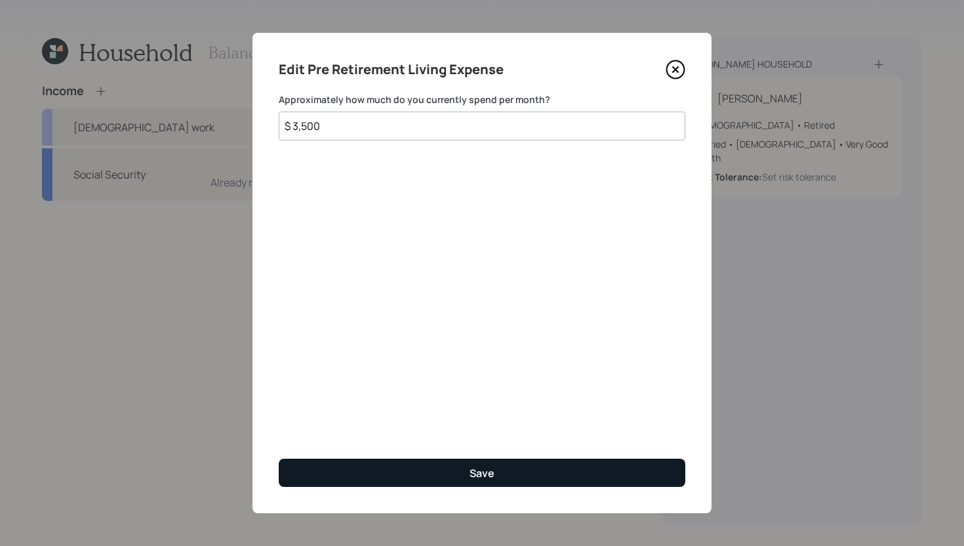
type input "$ 3,500"
click at [526, 482] on button "Save" at bounding box center [482, 473] width 407 height 28
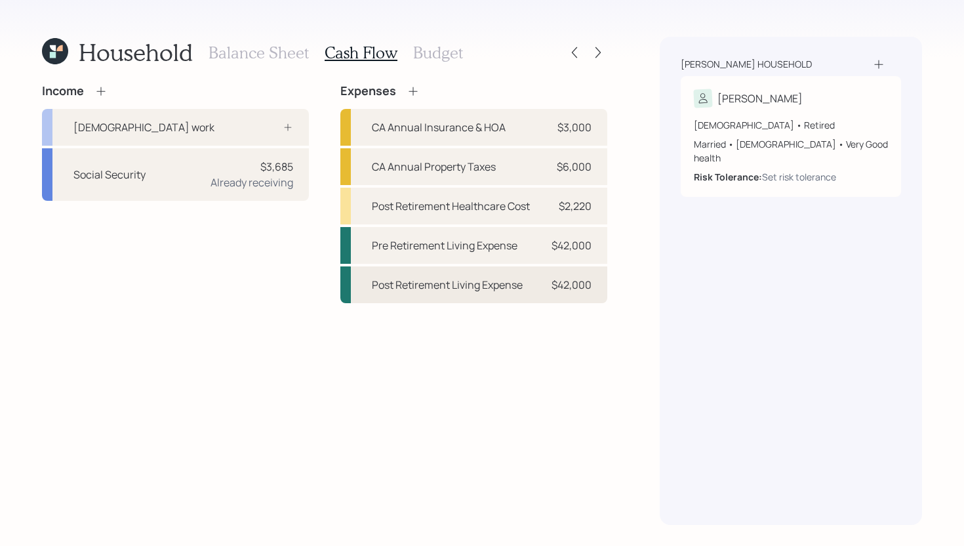
click at [533, 274] on div "Post Retirement Living Expense $42,000" at bounding box center [474, 284] width 267 height 37
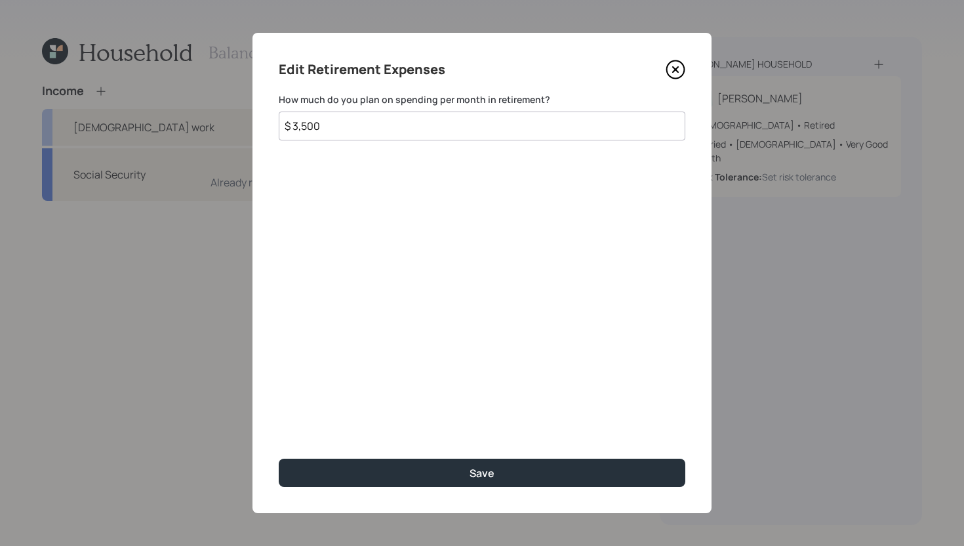
click at [430, 122] on input "$ 3,500" at bounding box center [482, 126] width 407 height 29
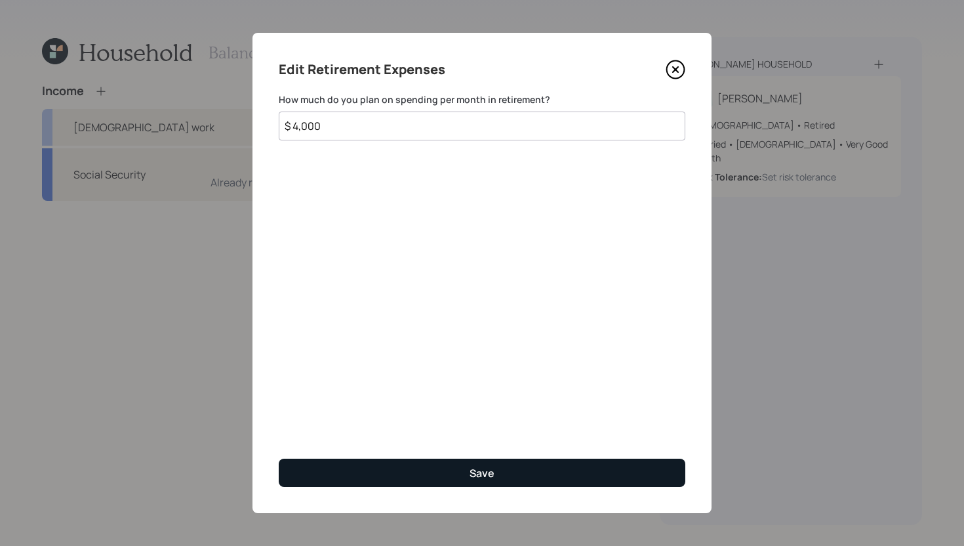
type input "$ 4,000"
click at [459, 466] on button "Save" at bounding box center [482, 473] width 407 height 28
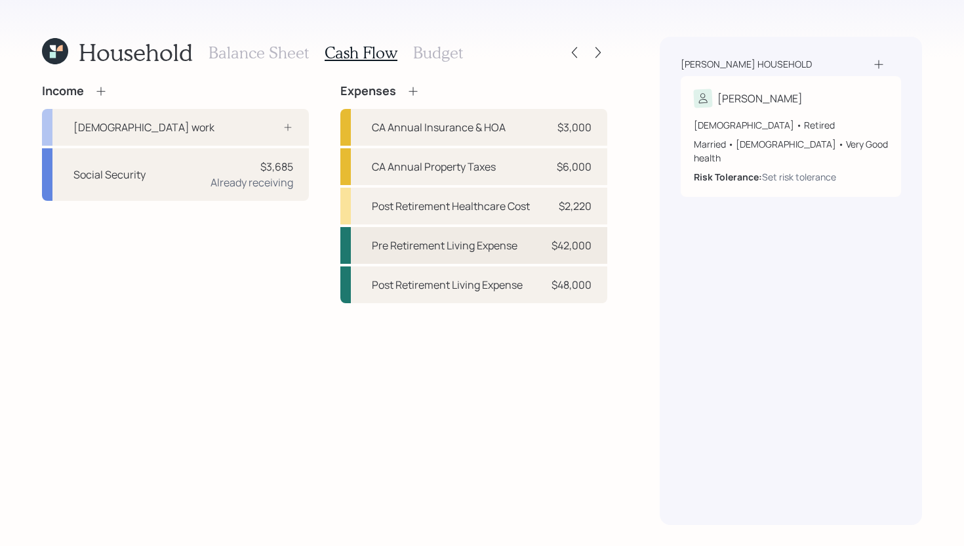
click at [518, 251] on div "Pre Retirement Living Expense" at bounding box center [445, 245] width 146 height 16
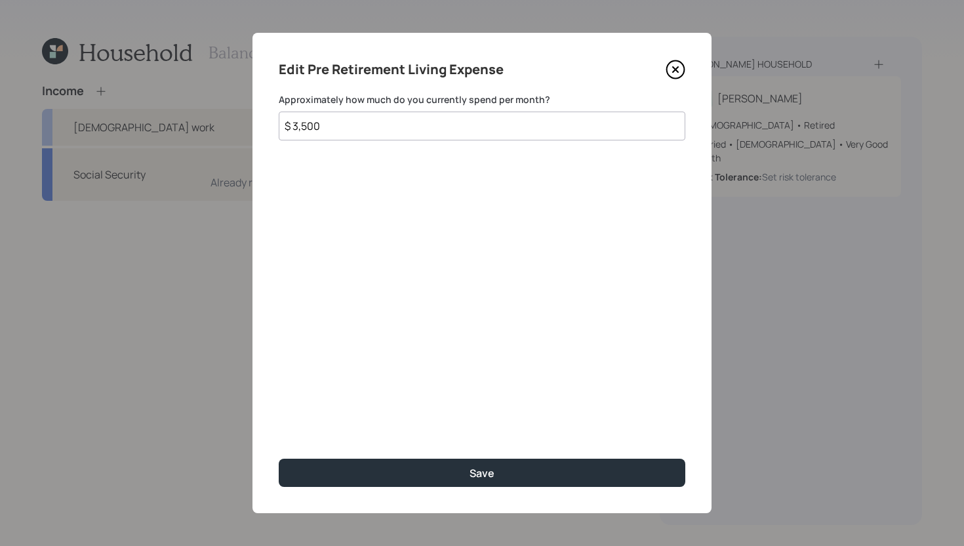
click at [400, 129] on input "$ 3,500" at bounding box center [482, 126] width 407 height 29
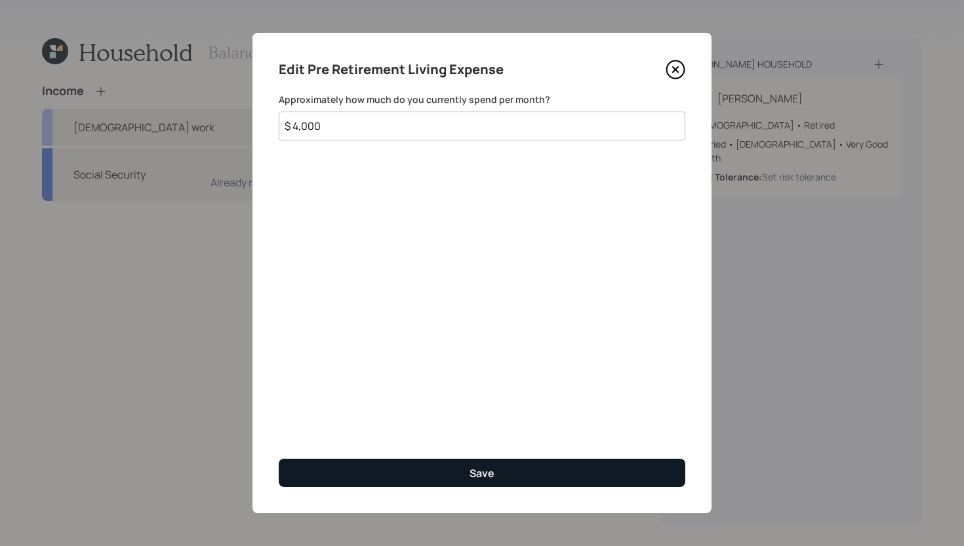
type input "$ 4,000"
click at [465, 482] on button "Save" at bounding box center [482, 473] width 407 height 28
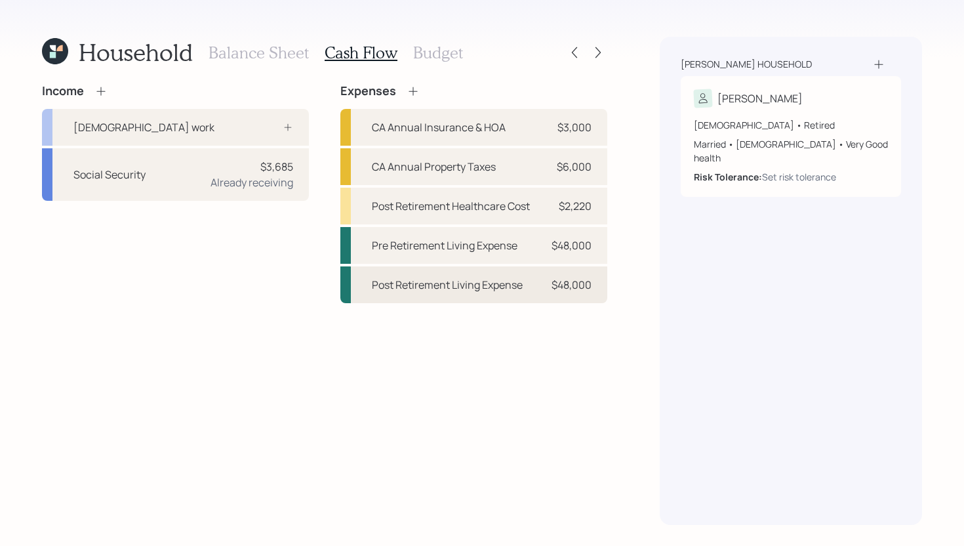
click at [466, 284] on div "Post Retirement Living Expense" at bounding box center [447, 285] width 151 height 16
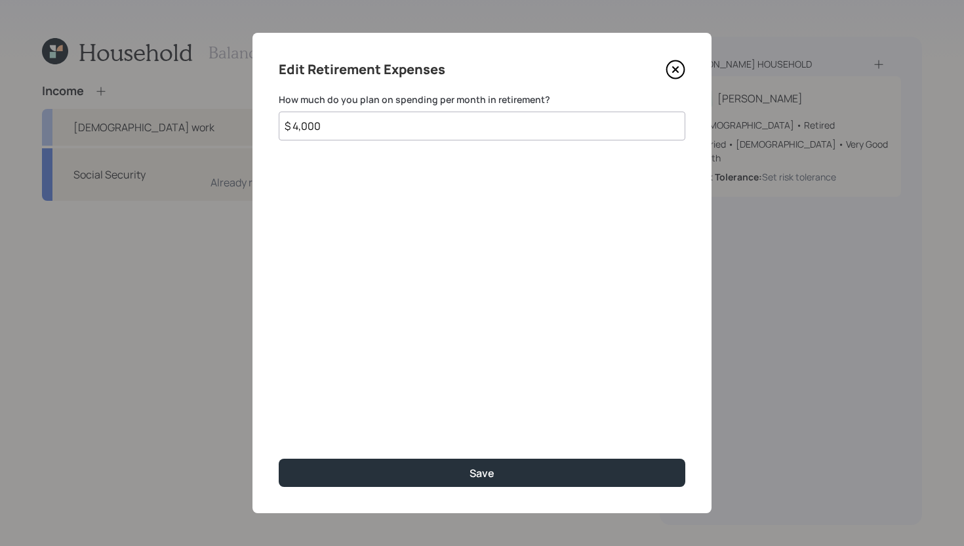
click at [350, 124] on input "$ 4,000" at bounding box center [482, 126] width 407 height 29
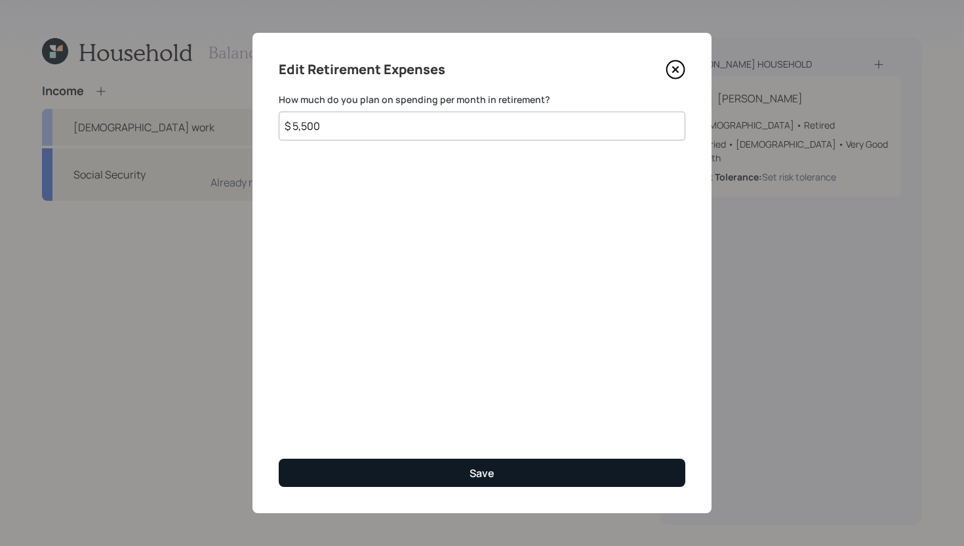
type input "$ 5,500"
click at [421, 480] on button "Save" at bounding box center [482, 473] width 407 height 28
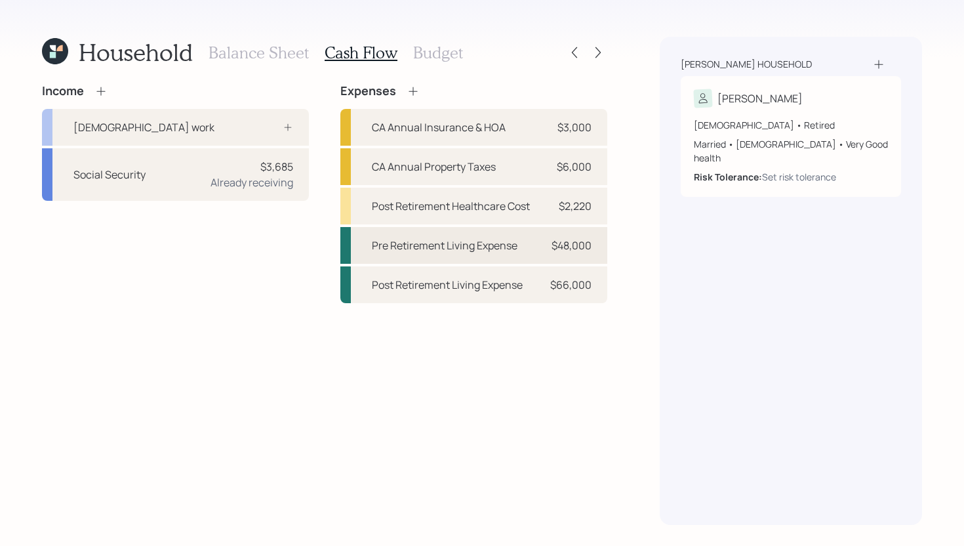
click at [516, 247] on div "Pre Retirement Living Expense" at bounding box center [445, 245] width 146 height 16
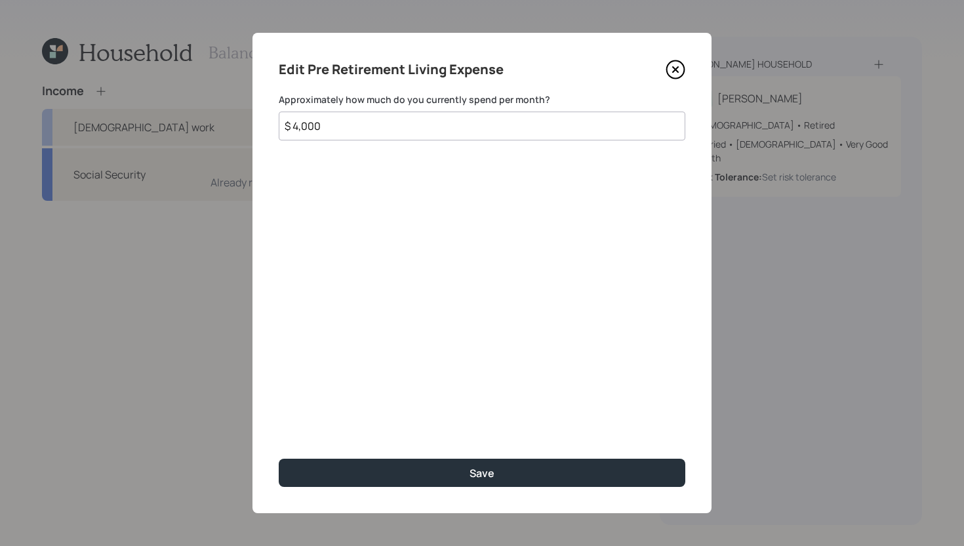
click at [390, 122] on input "$ 4,000" at bounding box center [482, 126] width 407 height 29
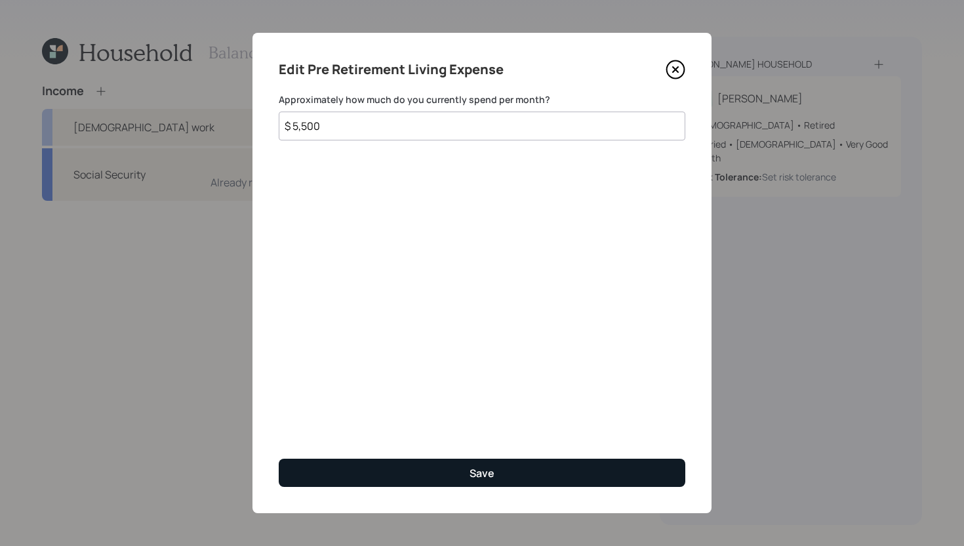
type input "$ 5,500"
click at [508, 477] on button "Save" at bounding box center [482, 473] width 407 height 28
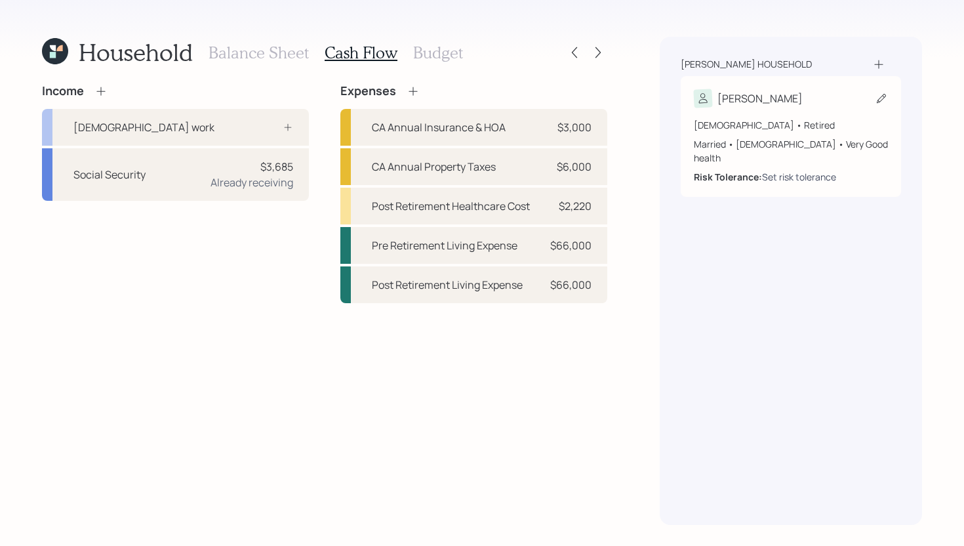
click at [777, 170] on div "Set risk tolerance" at bounding box center [799, 177] width 74 height 14
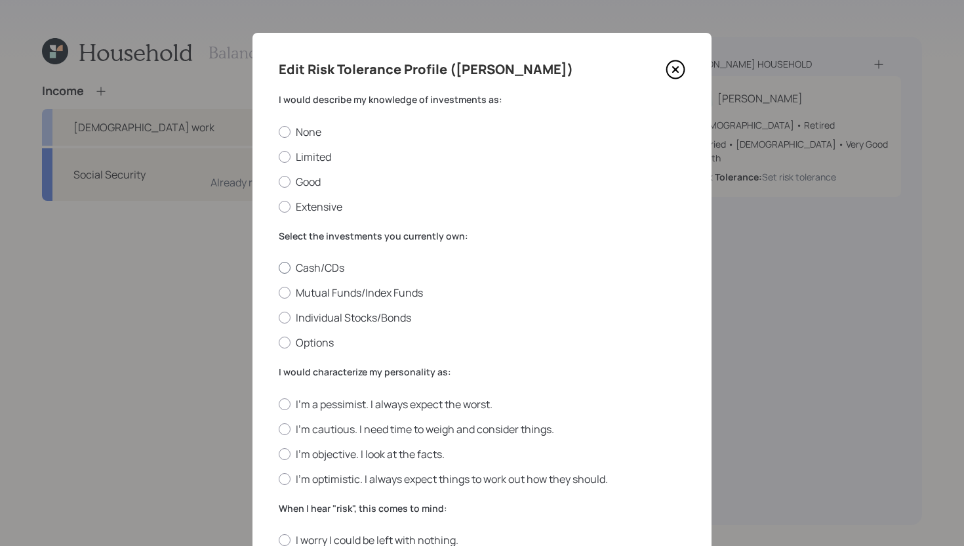
scroll to position [28, 0]
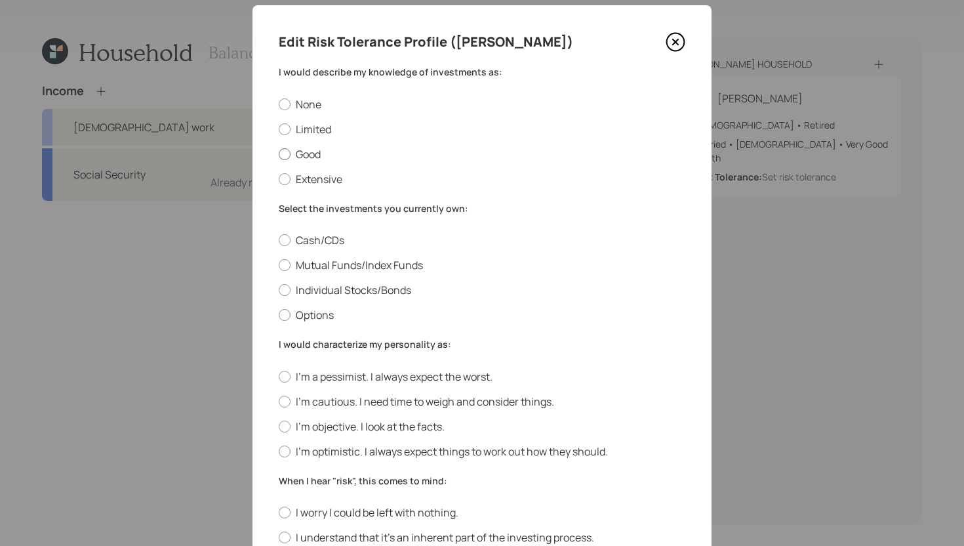
click at [308, 155] on label "Good" at bounding box center [482, 154] width 407 height 14
click at [279, 154] on input "Good" at bounding box center [278, 154] width 1 height 1
radio input "true"
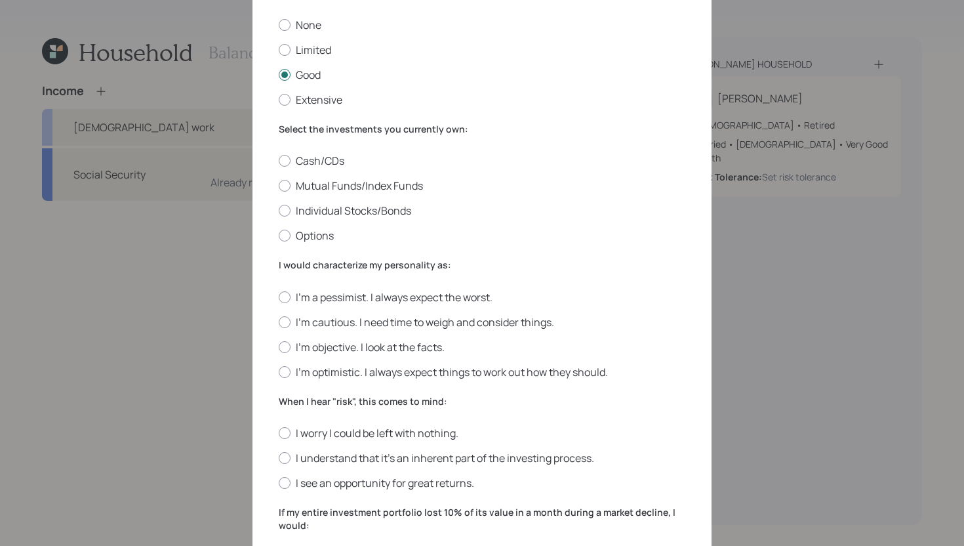
scroll to position [114, 0]
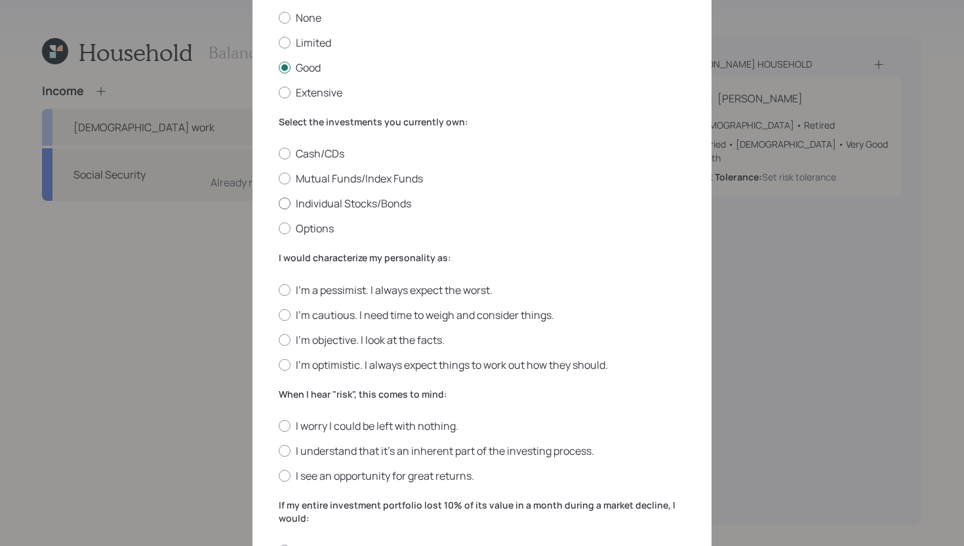
click at [361, 202] on label "Individual Stocks/Bonds" at bounding box center [482, 203] width 407 height 14
click at [279, 203] on input "Individual Stocks/Bonds" at bounding box center [278, 203] width 1 height 1
radio input "true"
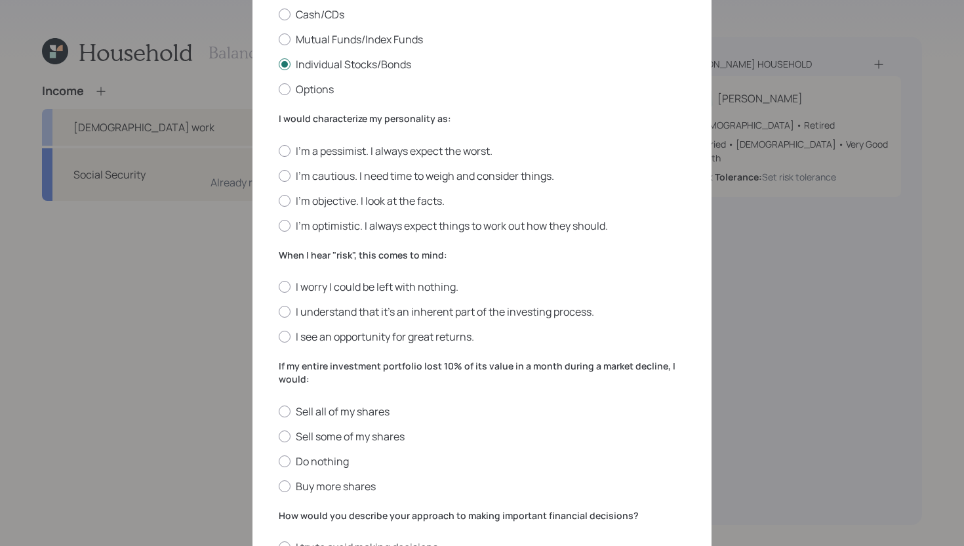
scroll to position [256, 0]
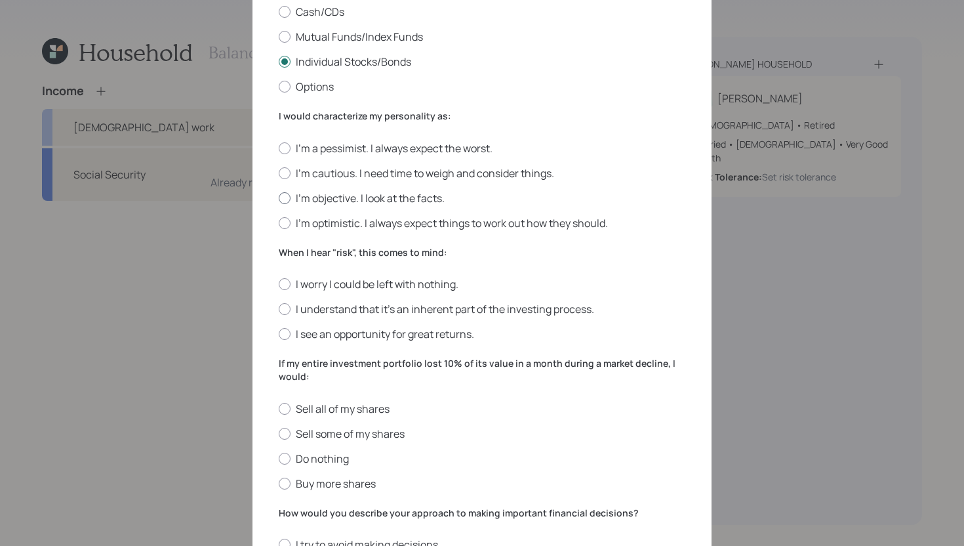
click at [340, 198] on label "I'm objective. I look at the facts." at bounding box center [482, 198] width 407 height 14
click at [279, 198] on input "I'm objective. I look at the facts." at bounding box center [278, 197] width 1 height 1
radio input "true"
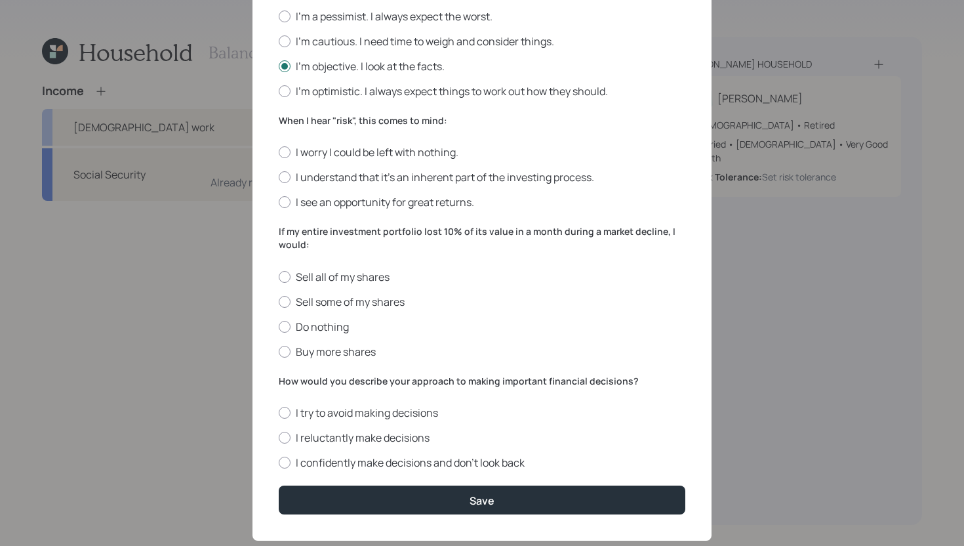
scroll to position [387, 0]
click at [367, 186] on div "I worry I could be left with nothing. I understand that it’s an inherent part o…" at bounding box center [482, 178] width 407 height 64
click at [366, 180] on label "I understand that it’s an inherent part of the investing process." at bounding box center [482, 178] width 407 height 14
click at [279, 178] on input "I understand that it’s an inherent part of the investing process." at bounding box center [278, 178] width 1 height 1
radio input "true"
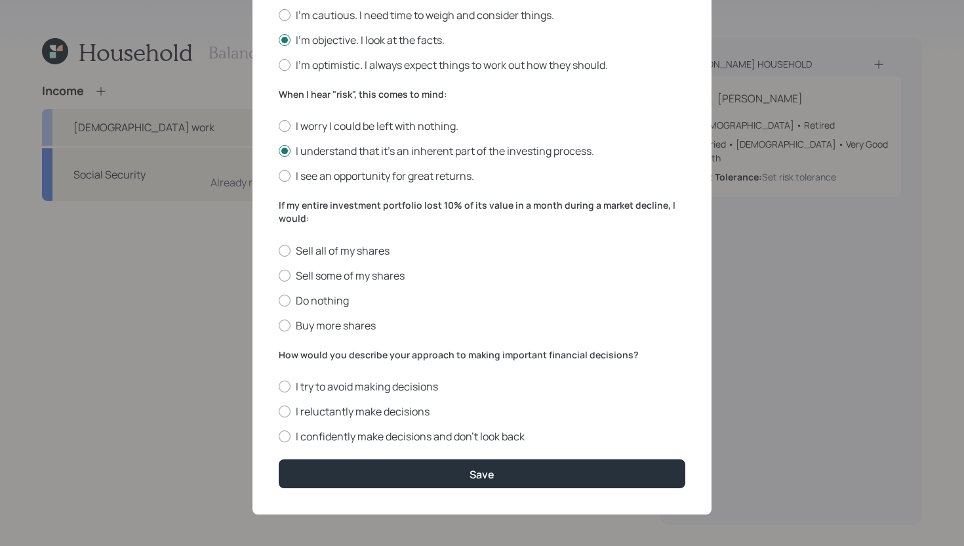
scroll to position [415, 0]
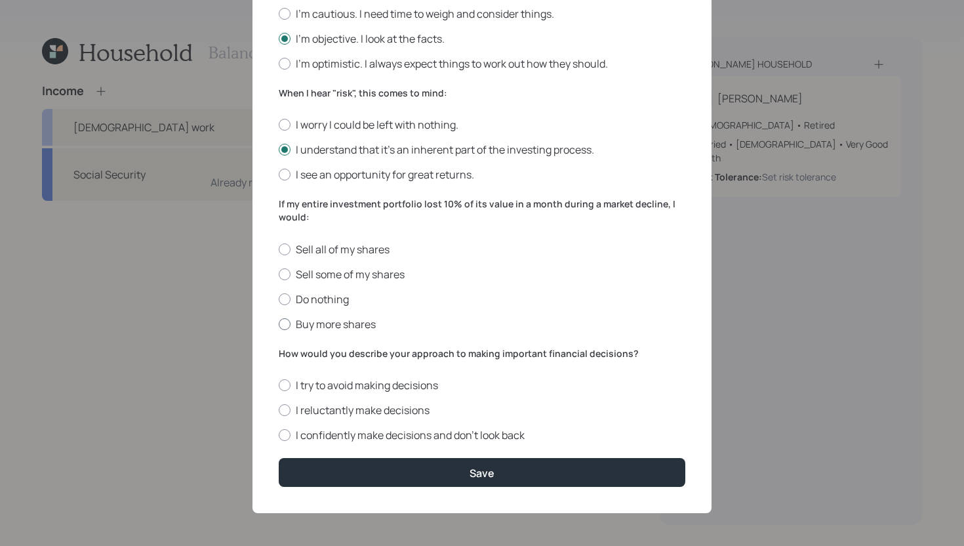
click at [372, 325] on label "Buy more shares" at bounding box center [482, 324] width 407 height 14
click at [279, 324] on input "Buy more shares" at bounding box center [278, 323] width 1 height 1
radio input "true"
click at [341, 297] on label "Do nothing" at bounding box center [482, 299] width 407 height 14
click at [279, 299] on input "Do nothing" at bounding box center [278, 299] width 1 height 1
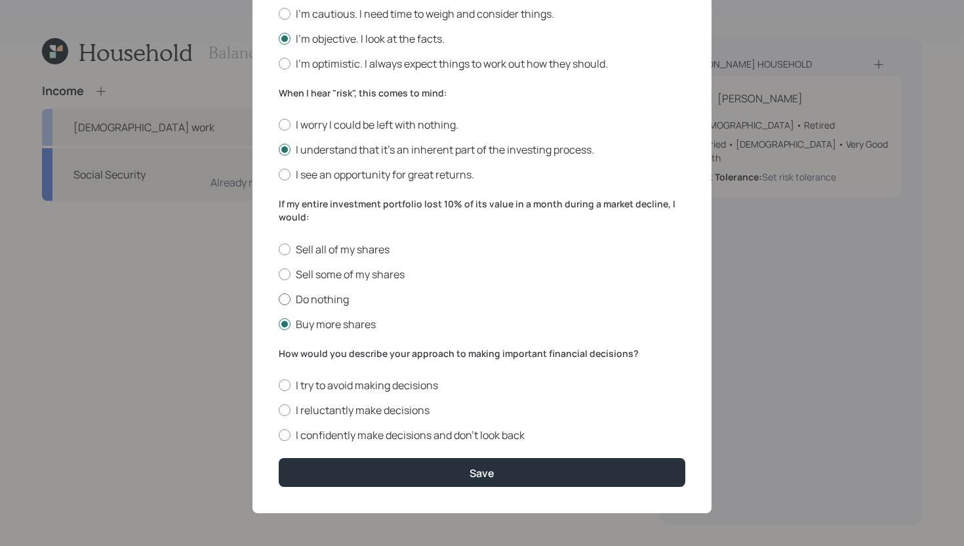
radio input "true"
click at [428, 434] on label "I confidently make decisions and don’t look back" at bounding box center [482, 435] width 407 height 14
click at [279, 435] on input "I confidently make decisions and don’t look back" at bounding box center [278, 435] width 1 height 1
radio input "true"
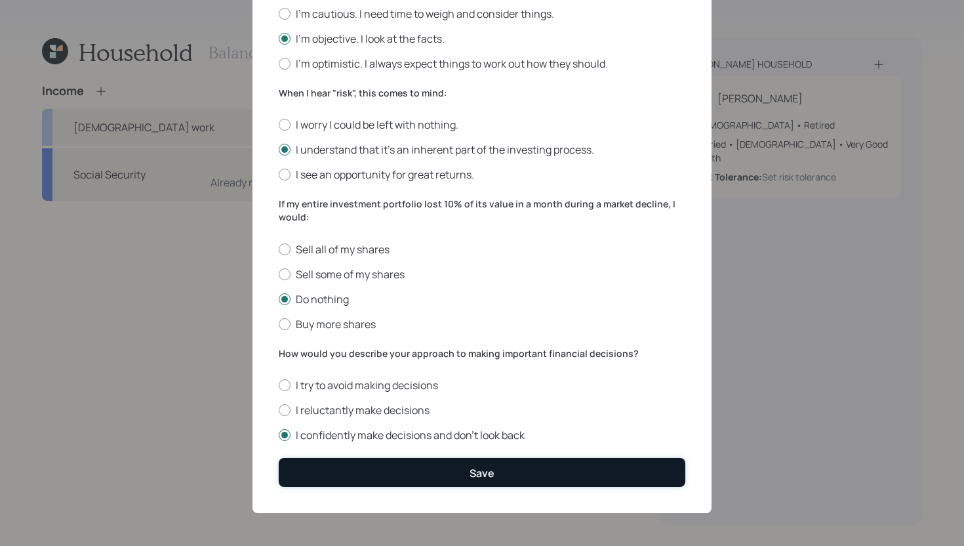
click at [428, 469] on button "Save" at bounding box center [482, 472] width 407 height 28
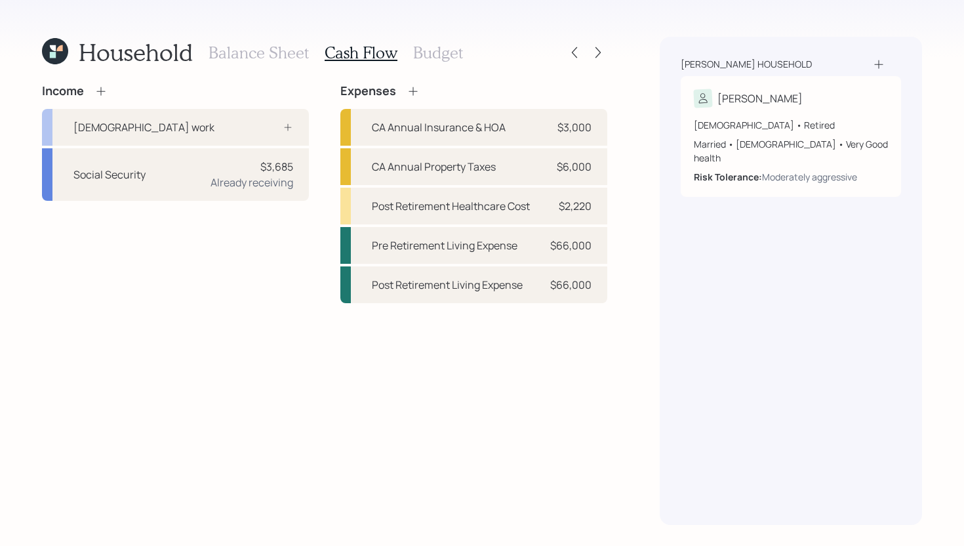
click at [448, 51] on h3 "Budget" at bounding box center [438, 52] width 50 height 19
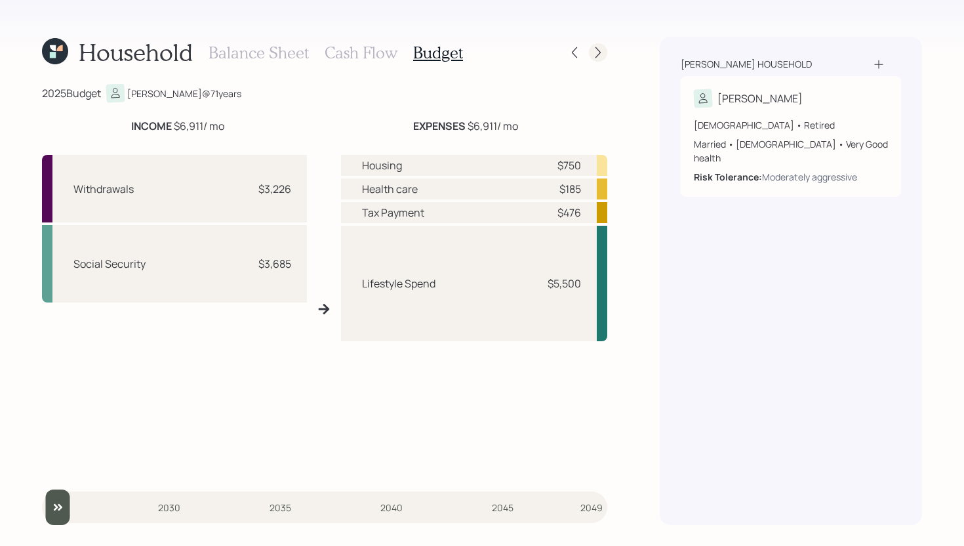
click at [600, 49] on icon at bounding box center [598, 52] width 13 height 13
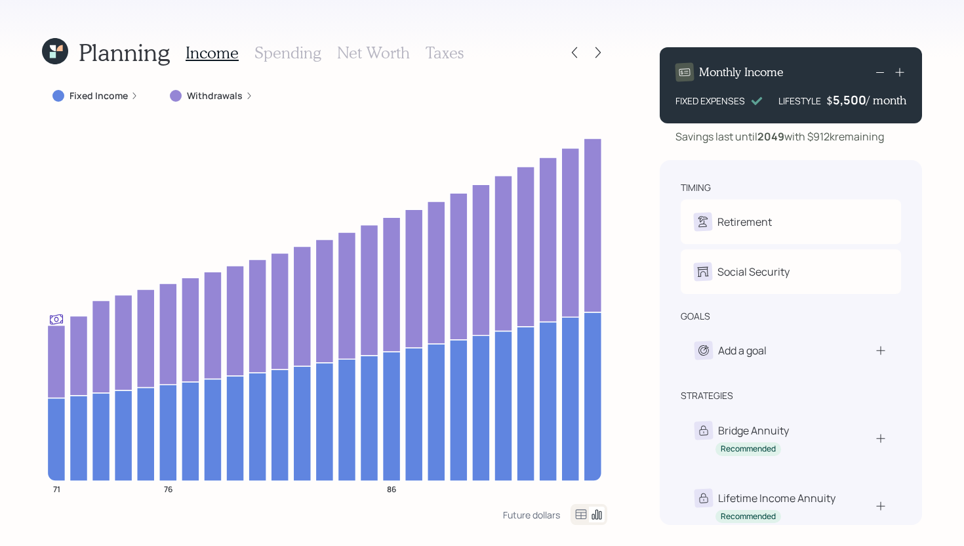
click at [48, 53] on icon at bounding box center [55, 51] width 26 height 26
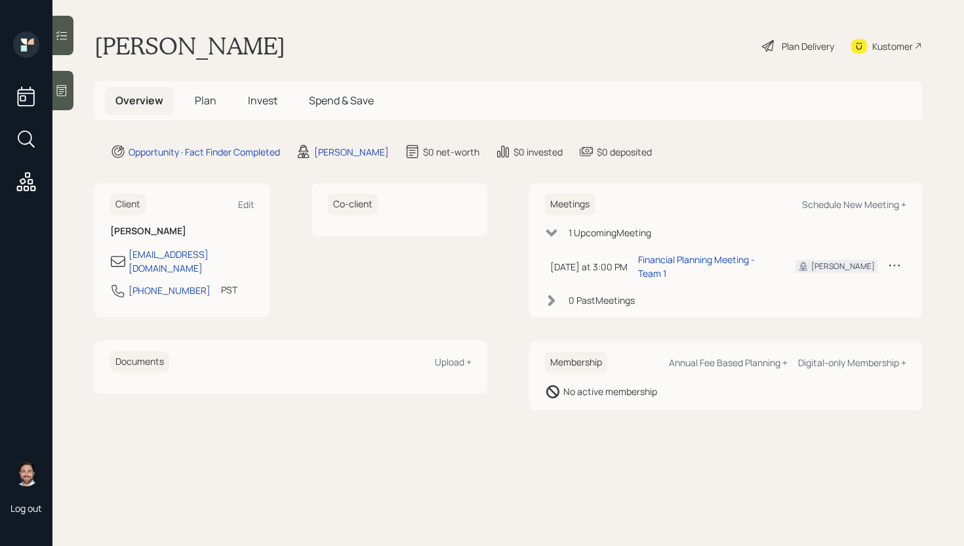
click at [791, 49] on div "Plan Delivery" at bounding box center [808, 46] width 52 height 14
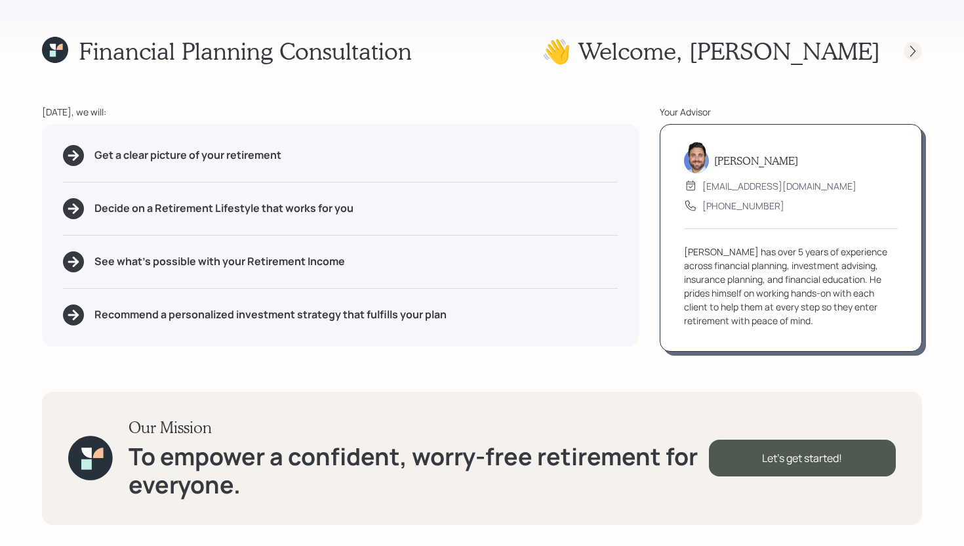
click at [916, 49] on icon at bounding box center [913, 51] width 13 height 13
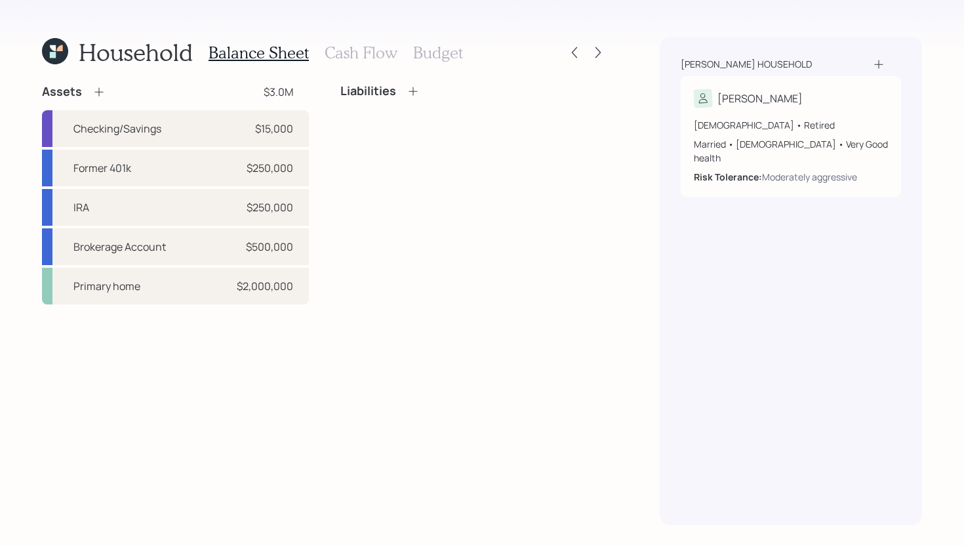
click at [876, 62] on icon at bounding box center [879, 64] width 13 height 13
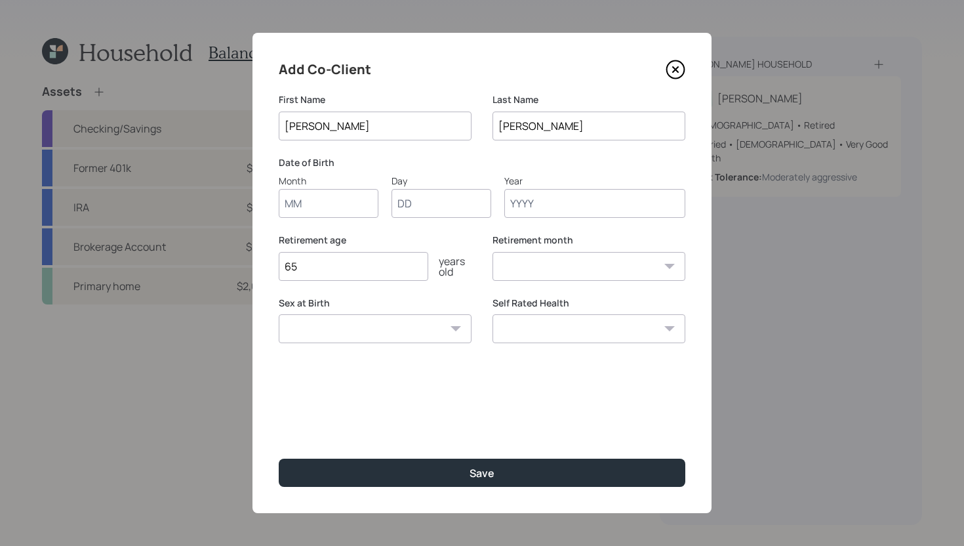
type input "[PERSON_NAME]"
click at [341, 209] on input "Month" at bounding box center [329, 203] width 100 height 29
type input "09"
type input "0"
type input "16"
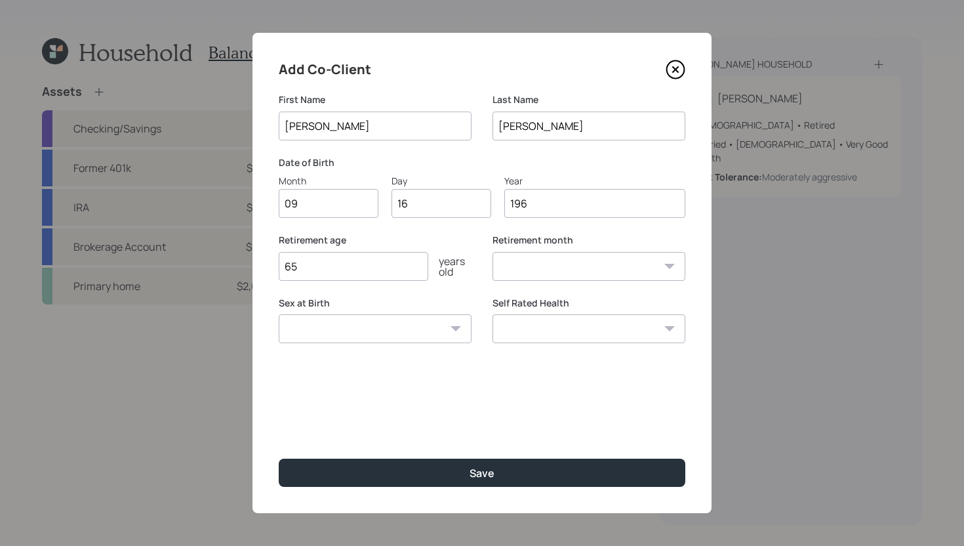
type input "1960"
select select "9"
type input "1960"
click at [363, 323] on select "Male Female Other / Prefer not to say" at bounding box center [375, 328] width 193 height 29
select select "female"
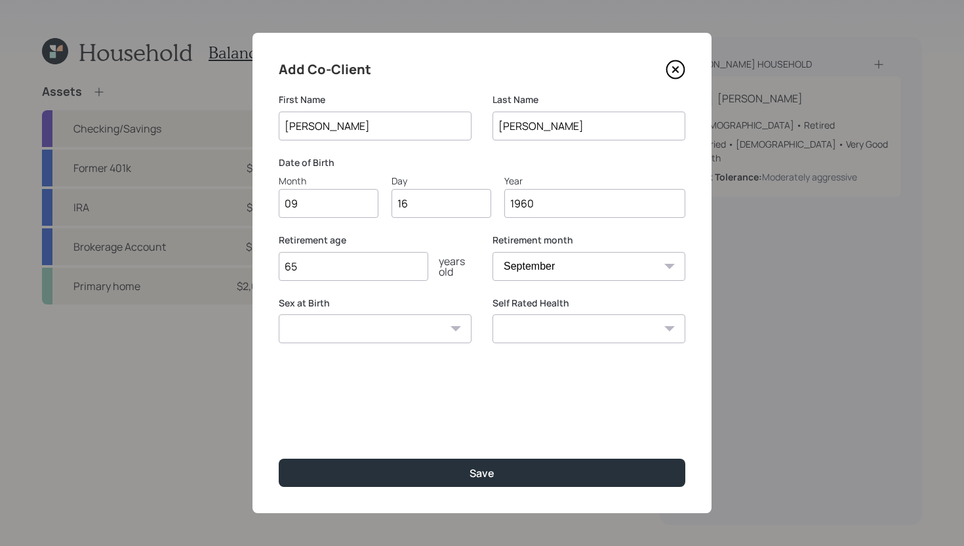
click at [279, 314] on select "Male Female Other / Prefer not to say" at bounding box center [375, 328] width 193 height 29
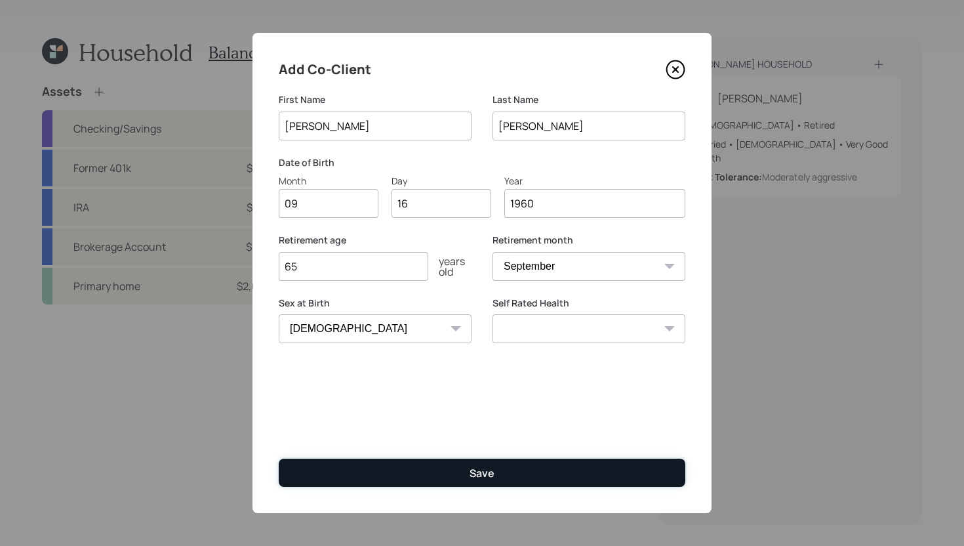
click at [509, 470] on button "Save" at bounding box center [482, 473] width 407 height 28
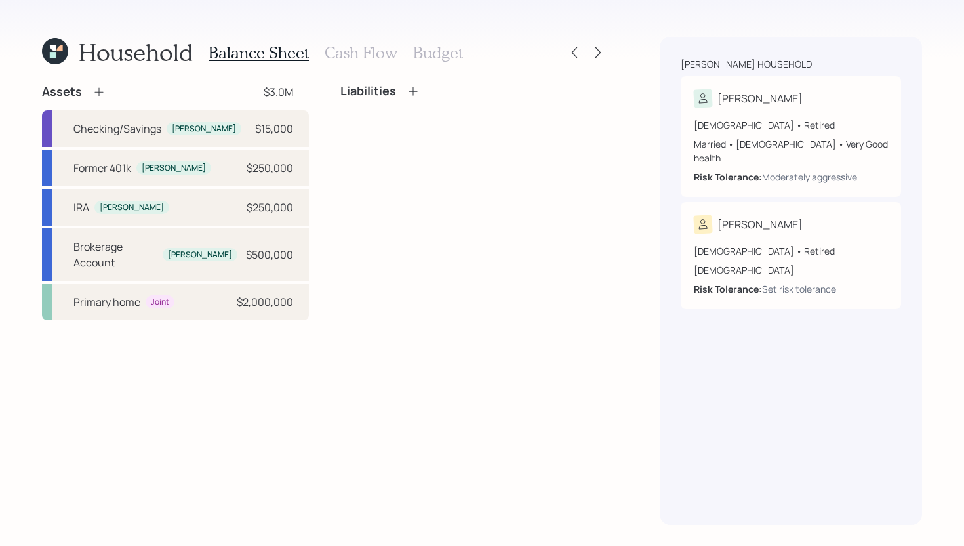
click at [360, 53] on h3 "Cash Flow" at bounding box center [361, 52] width 73 height 19
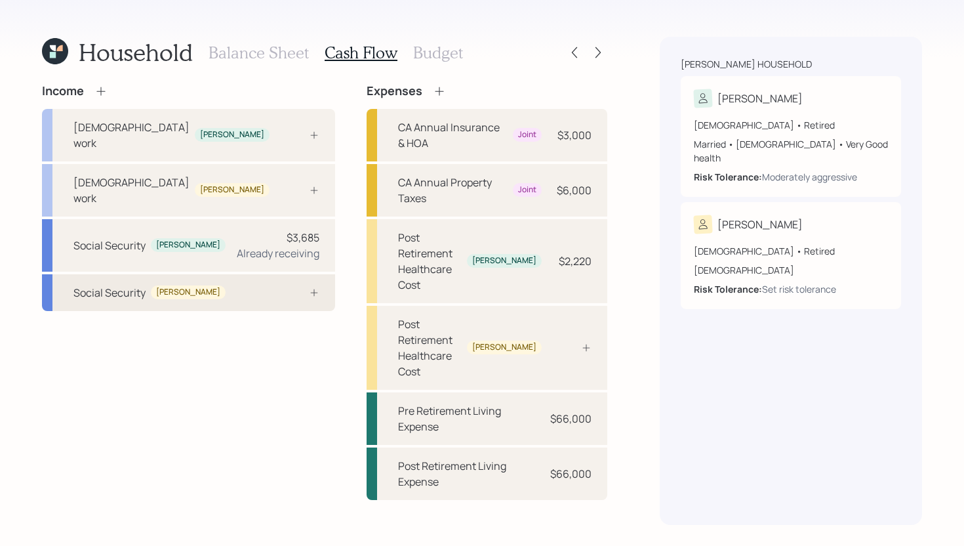
click at [236, 274] on div "Social Security Kim" at bounding box center [188, 292] width 293 height 37
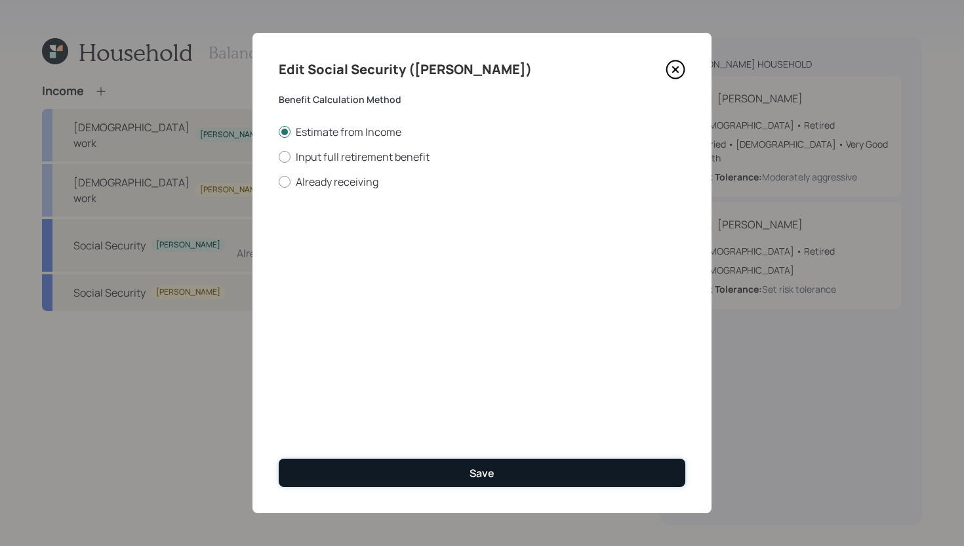
click at [399, 472] on button "Save" at bounding box center [482, 473] width 407 height 28
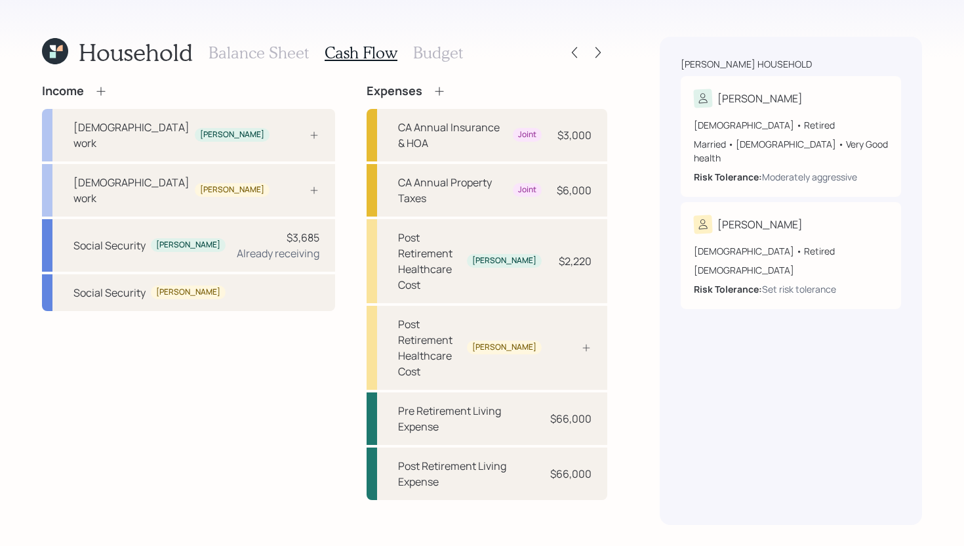
click at [413, 48] on h3 "Budget" at bounding box center [438, 52] width 50 height 19
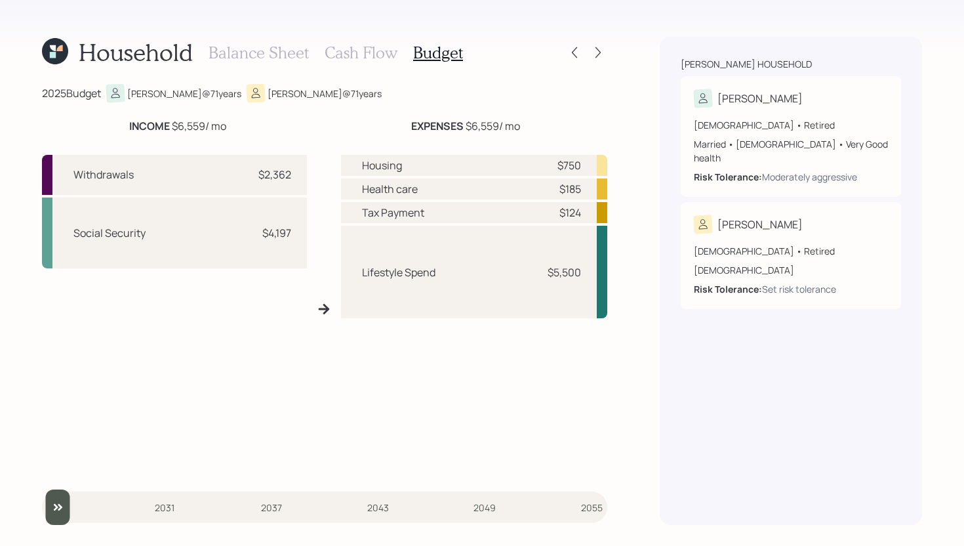
click at [329, 58] on h3 "Cash Flow" at bounding box center [361, 52] width 73 height 19
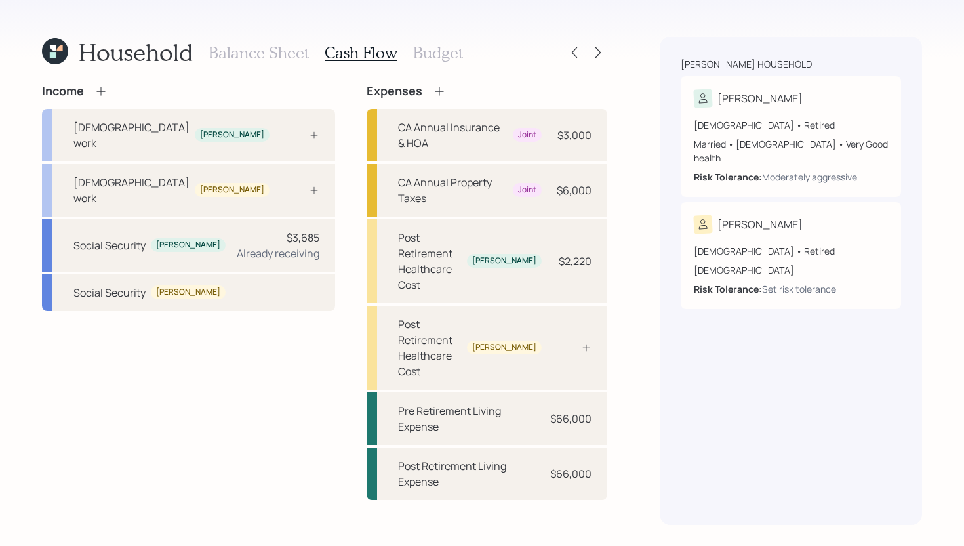
click at [451, 57] on h3 "Budget" at bounding box center [438, 52] width 50 height 19
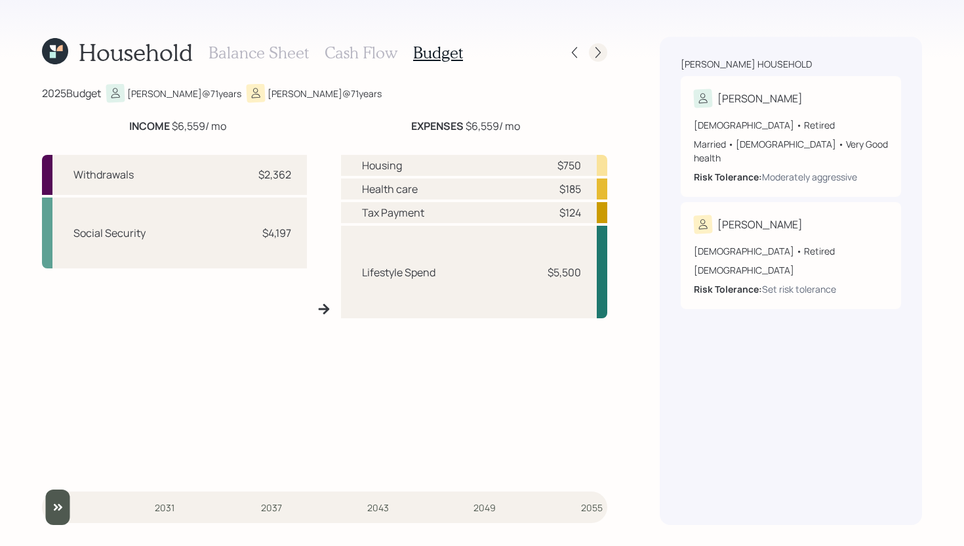
click at [601, 57] on icon at bounding box center [598, 52] width 13 height 13
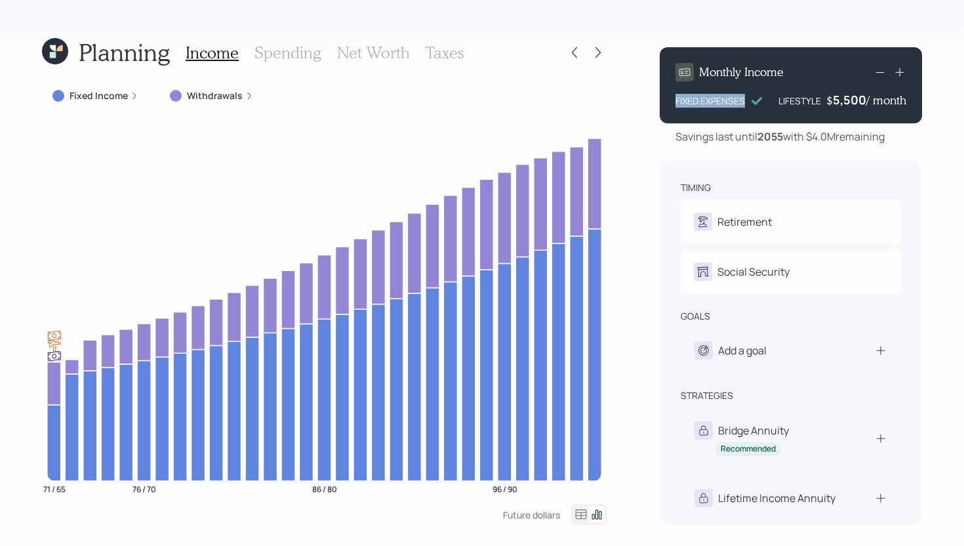
drag, startPoint x: 671, startPoint y: 100, endPoint x: 764, endPoint y: 95, distance: 93.3
click at [764, 95] on div "Monthly Income FIXED EXPENSES LIFESTYLE $ 5,500 / month" at bounding box center [791, 85] width 262 height 76
click at [641, 130] on div "Planning Income Spending Net Worth Taxes Fixed Income Withdrawals 71 / 65 76 / …" at bounding box center [482, 273] width 964 height 546
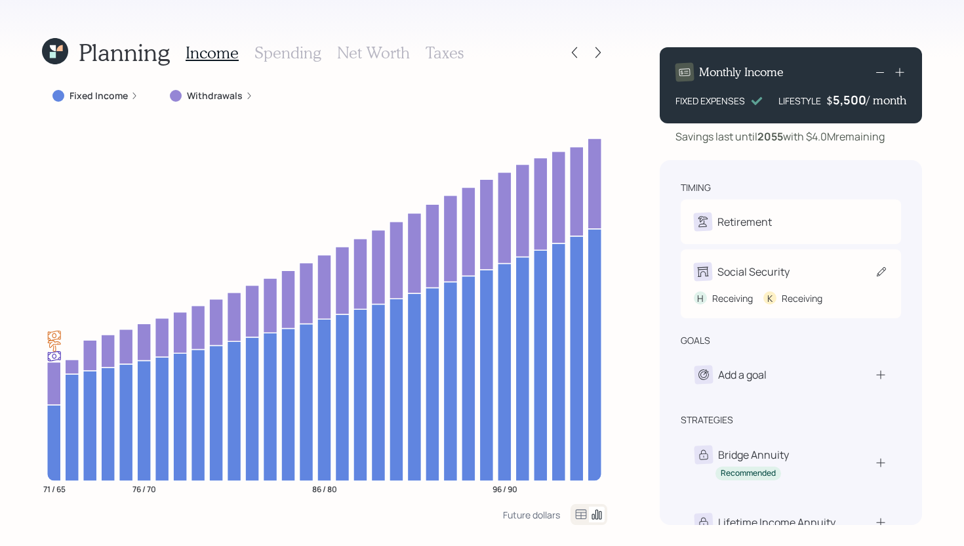
click at [788, 281] on div "H Receiving K Receiving" at bounding box center [791, 293] width 194 height 24
select select "9"
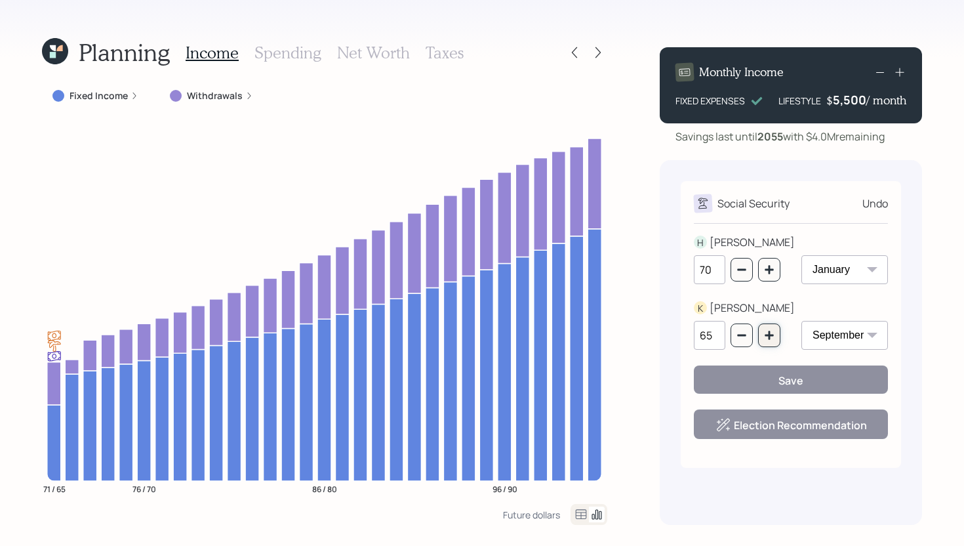
click at [773, 337] on icon "button" at bounding box center [769, 335] width 10 height 10
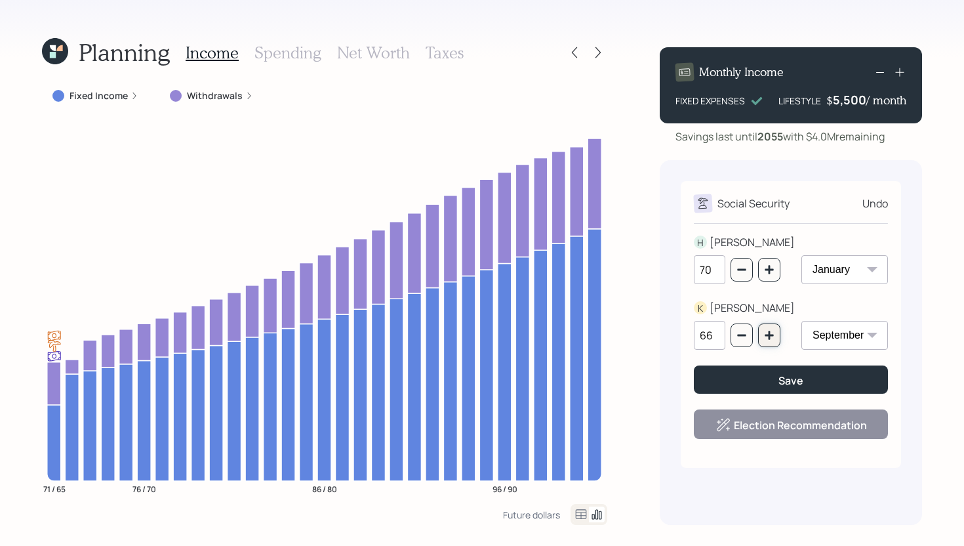
click at [773, 337] on icon "button" at bounding box center [769, 335] width 10 height 10
type input "70"
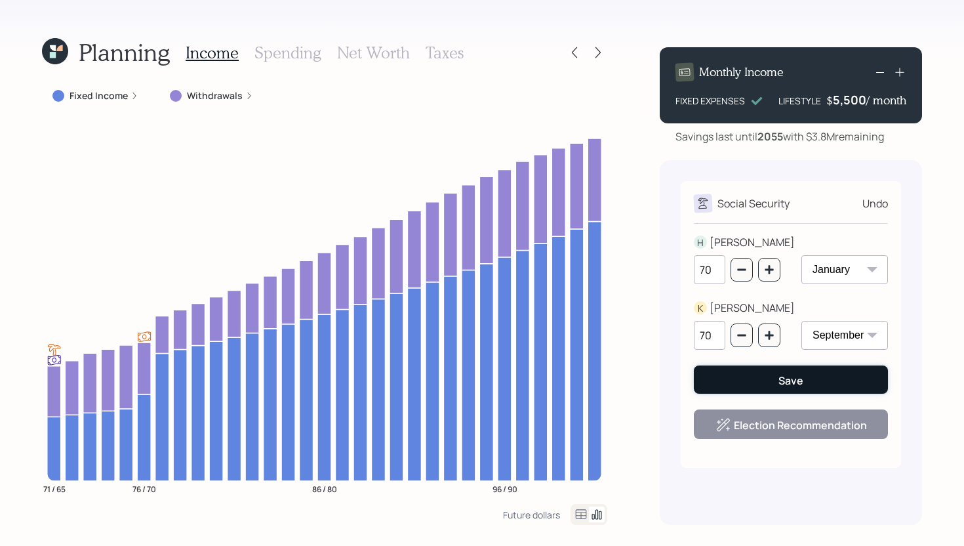
click at [773, 376] on button "Save" at bounding box center [791, 379] width 194 height 28
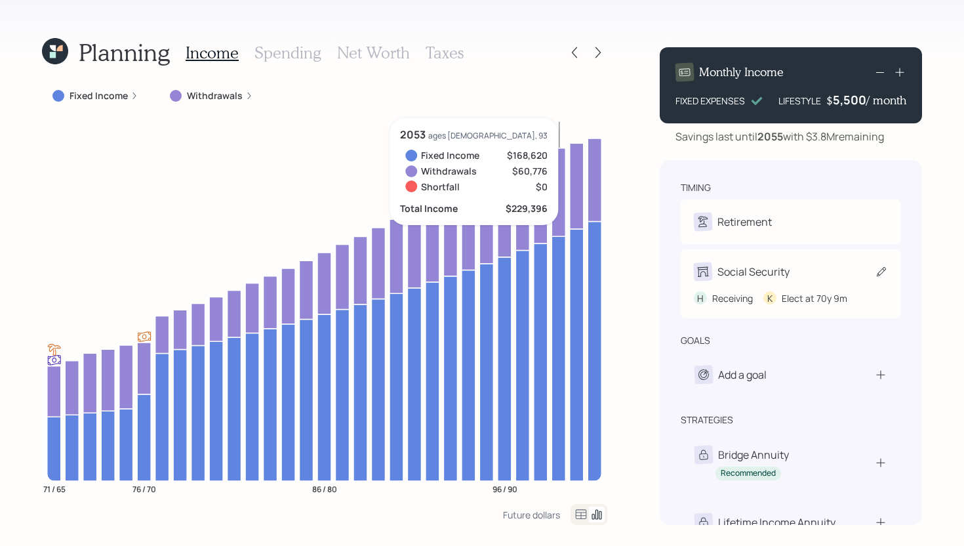
click at [809, 266] on div "Social Security" at bounding box center [791, 271] width 194 height 18
select select "9"
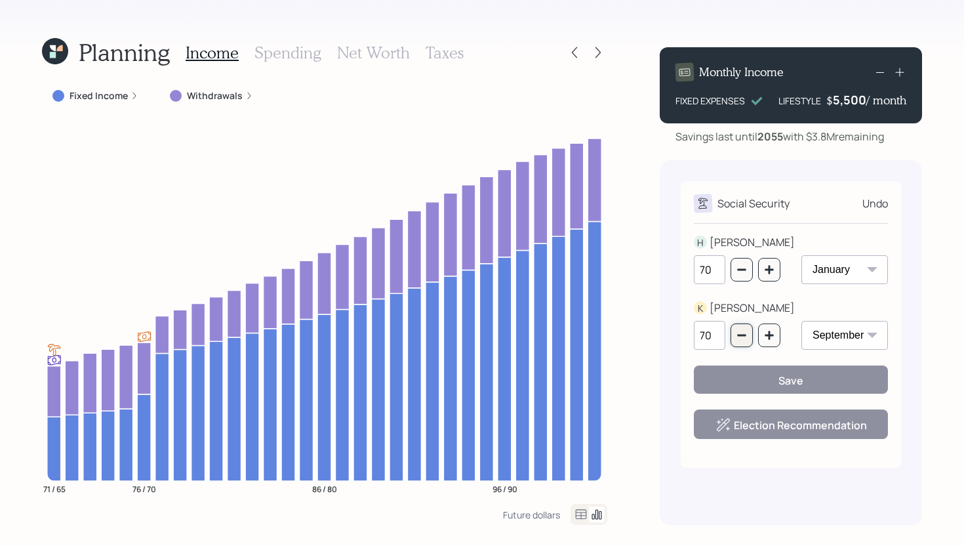
click at [749, 329] on button "button" at bounding box center [742, 335] width 22 height 24
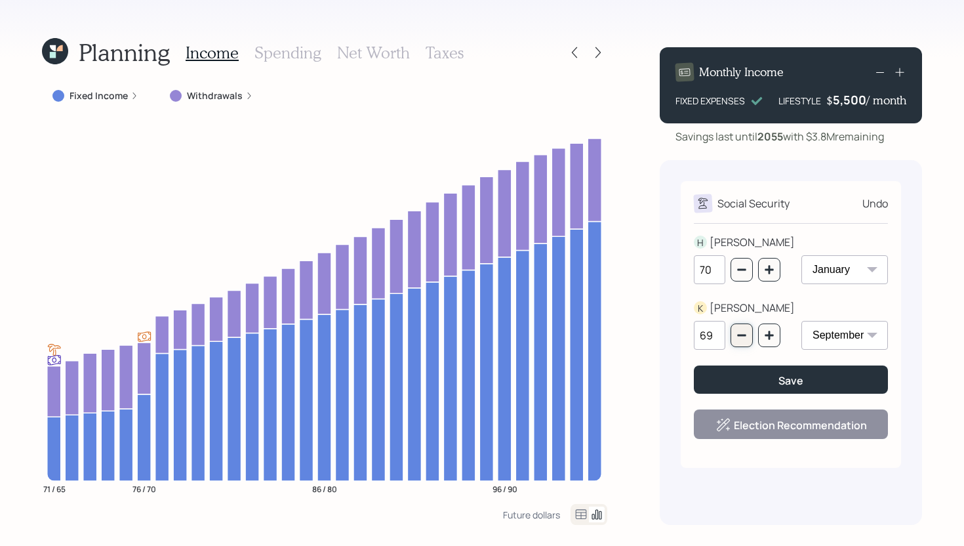
click at [748, 329] on button "button" at bounding box center [742, 335] width 22 height 24
click at [748, 330] on button "button" at bounding box center [742, 335] width 22 height 24
type input "67"
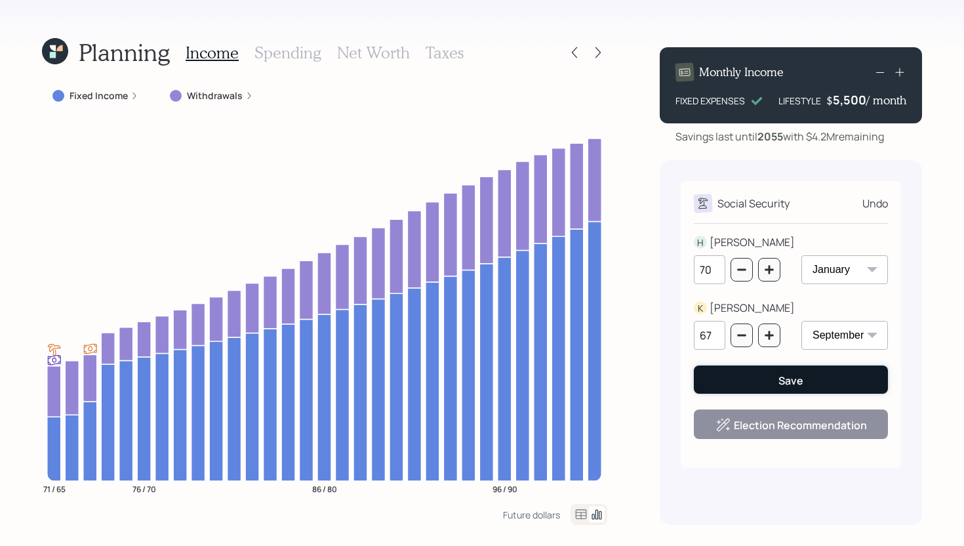
click at [734, 375] on button "Save" at bounding box center [791, 379] width 194 height 28
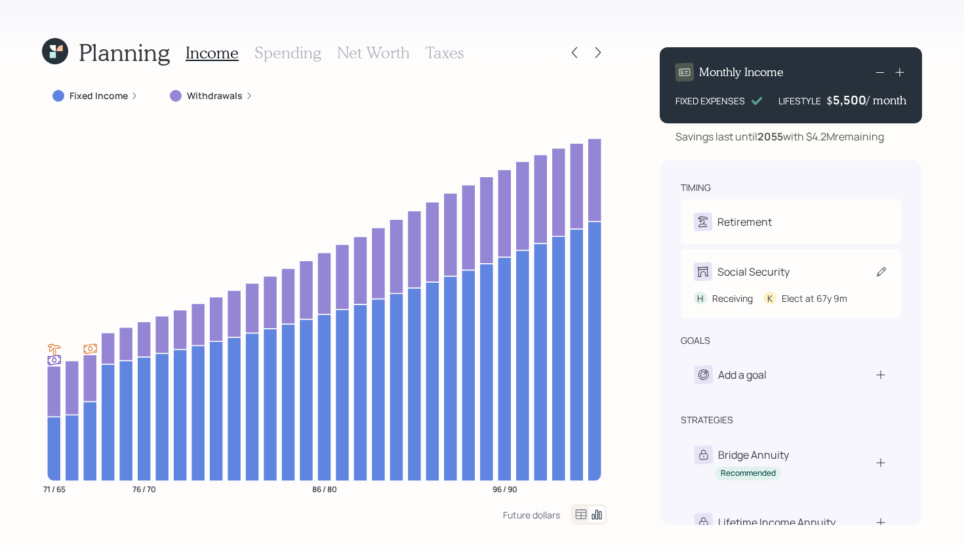
click at [785, 285] on div "Social Security H Receiving K Elect at 67y 9m" at bounding box center [791, 283] width 220 height 69
select select "9"
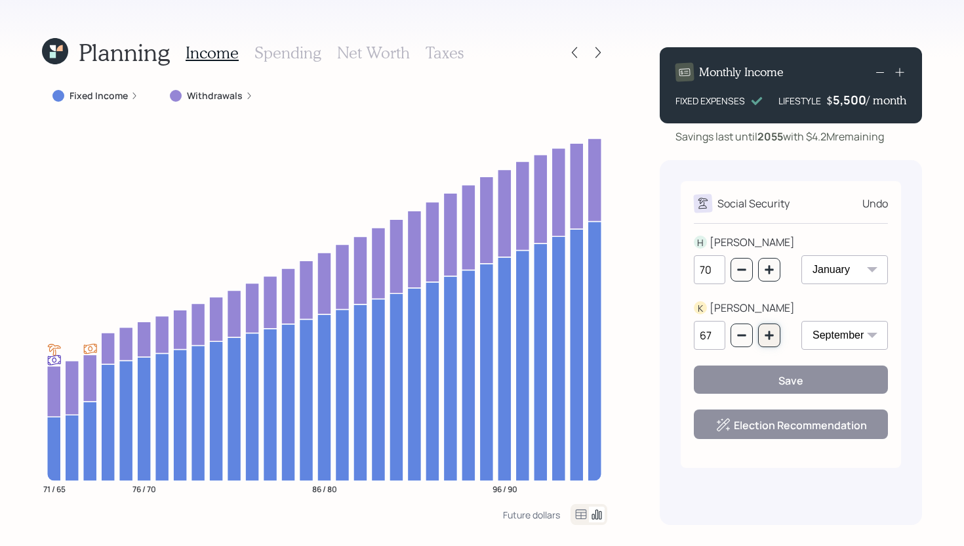
click at [775, 332] on button "button" at bounding box center [769, 335] width 22 height 24
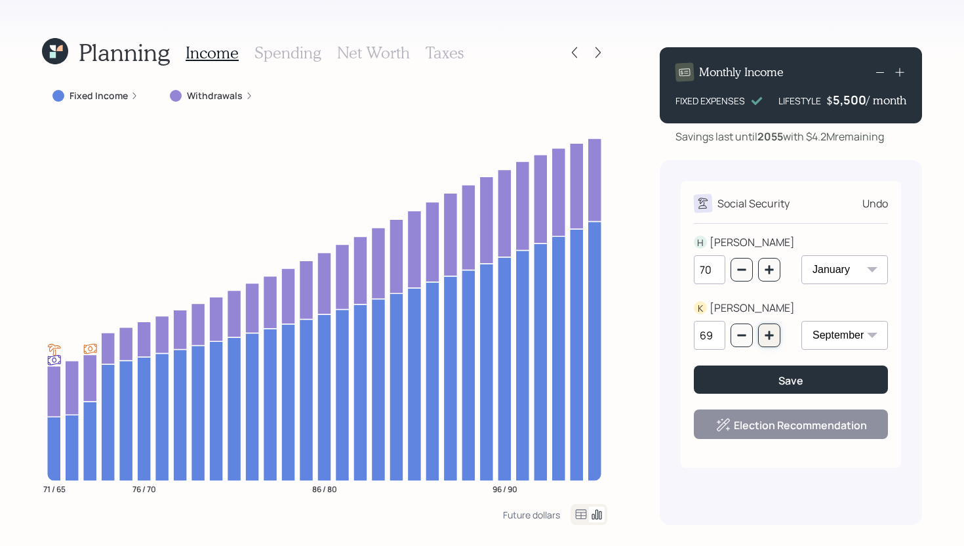
click at [775, 332] on button "button" at bounding box center [769, 335] width 22 height 24
type input "70"
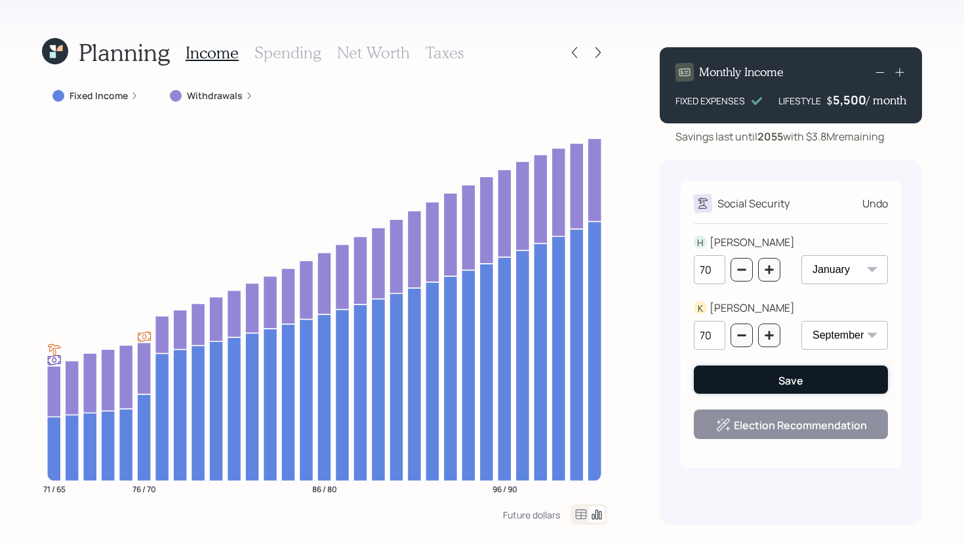
click at [763, 387] on button "Save" at bounding box center [791, 379] width 194 height 28
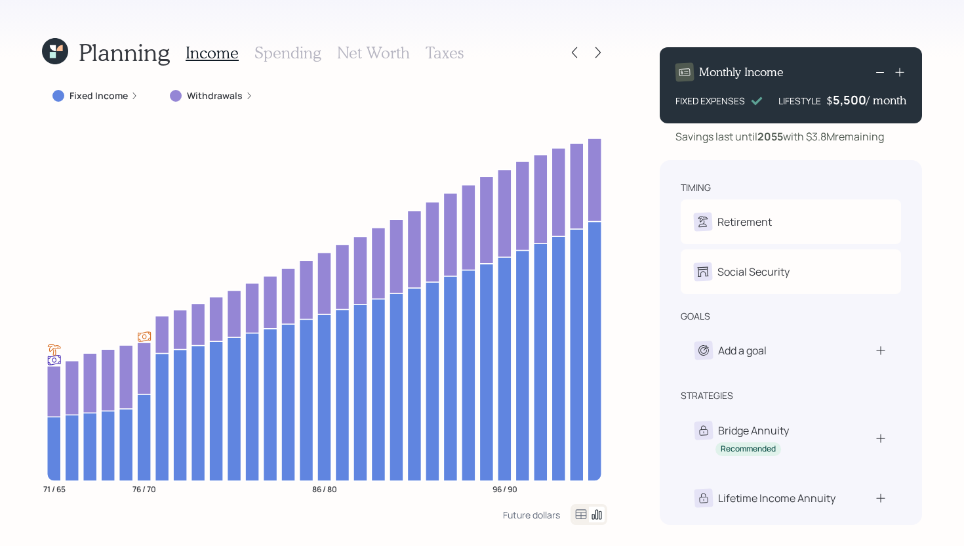
drag, startPoint x: 810, startPoint y: 138, endPoint x: 891, endPoint y: 135, distance: 80.7
click at [891, 135] on div "Savings last until 2055 with $3.8M remaining" at bounding box center [791, 137] width 262 height 16
click at [838, 152] on div "Monthly Income FIXED EXPENSES LIFESTYLE $ 5,500 / month Savings last until 2055…" at bounding box center [791, 281] width 262 height 488
drag, startPoint x: 814, startPoint y: 135, endPoint x: 836, endPoint y: 135, distance: 23.0
click at [836, 135] on div "Savings last until 2055 with $3.8M remaining" at bounding box center [780, 137] width 209 height 16
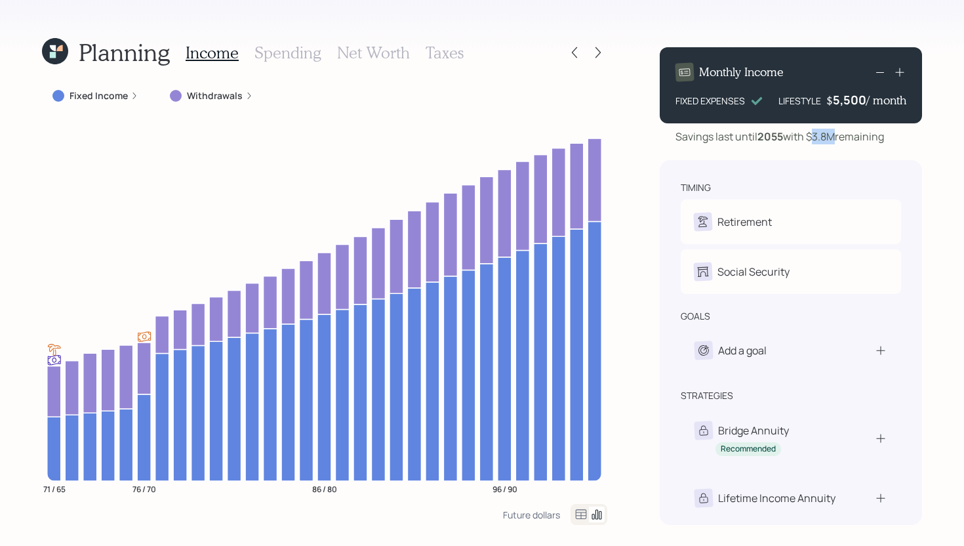
click at [837, 136] on div "Savings last until 2055 with $3.8M remaining" at bounding box center [780, 137] width 209 height 16
click at [812, 137] on div "Savings last until 2055 with $3.8M remaining" at bounding box center [780, 137] width 209 height 16
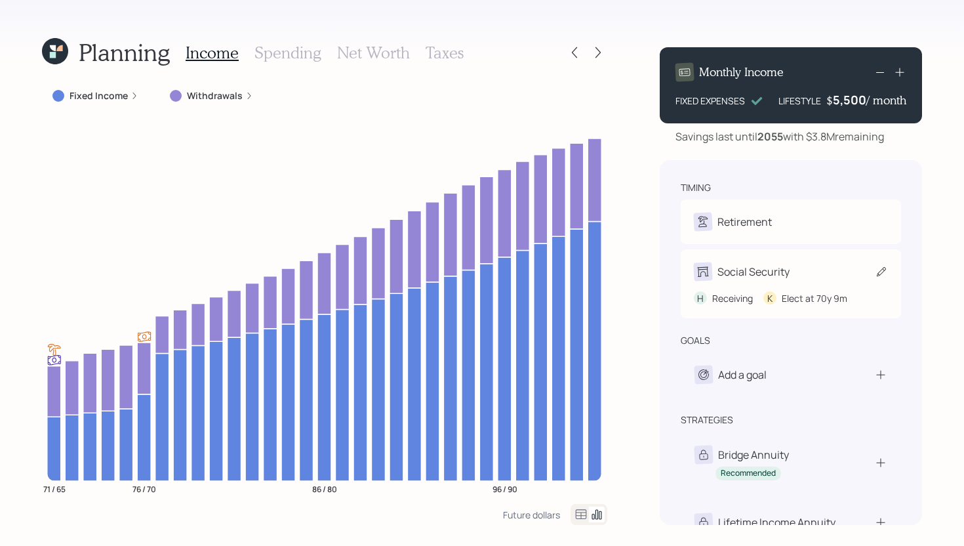
click at [792, 262] on div "Social Security" at bounding box center [791, 271] width 194 height 18
select select "9"
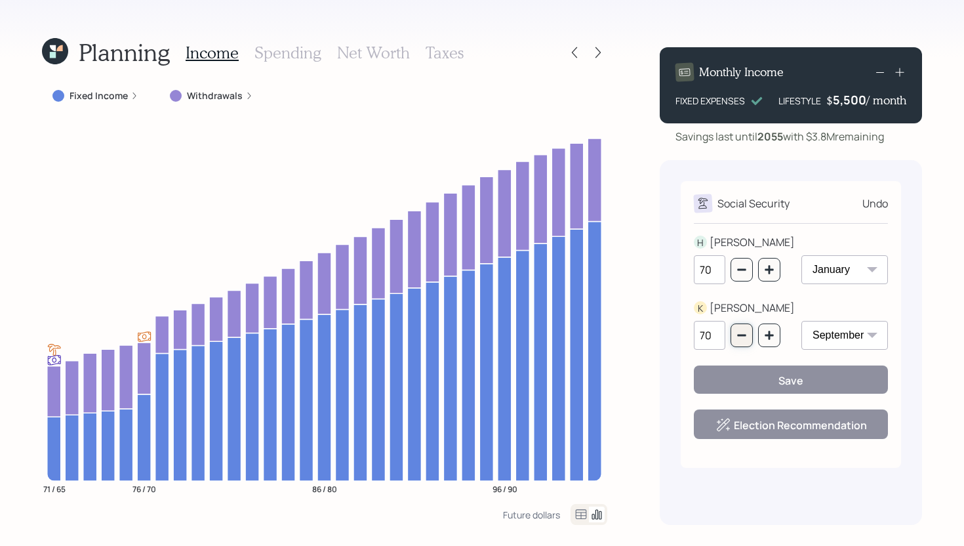
click at [743, 333] on icon "button" at bounding box center [742, 335] width 10 height 10
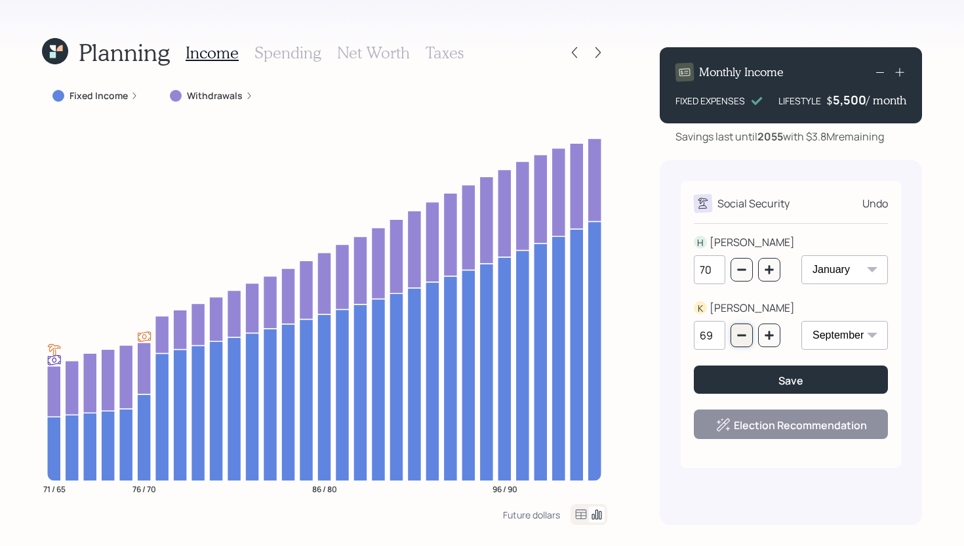
click at [743, 333] on icon "button" at bounding box center [742, 335] width 10 height 10
type input "67"
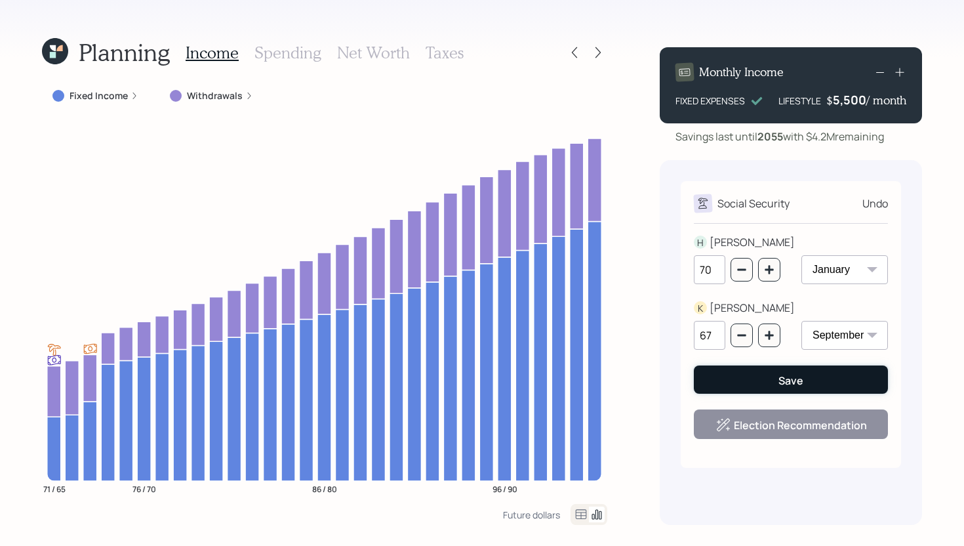
click at [749, 374] on button "Save" at bounding box center [791, 379] width 194 height 28
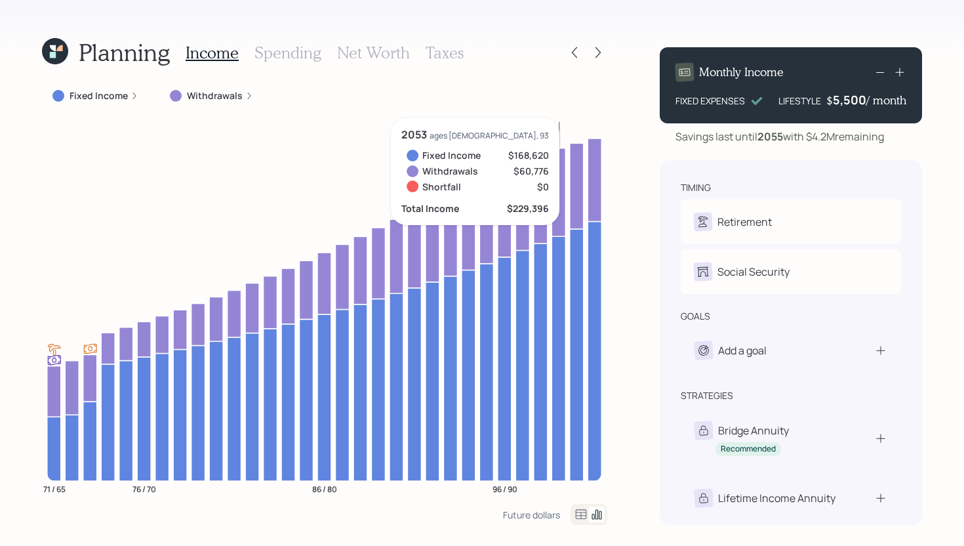
drag, startPoint x: 809, startPoint y: 135, endPoint x: 838, endPoint y: 136, distance: 28.9
click at [838, 136] on div "Savings last until 2055 with $4.2M remaining" at bounding box center [780, 137] width 209 height 16
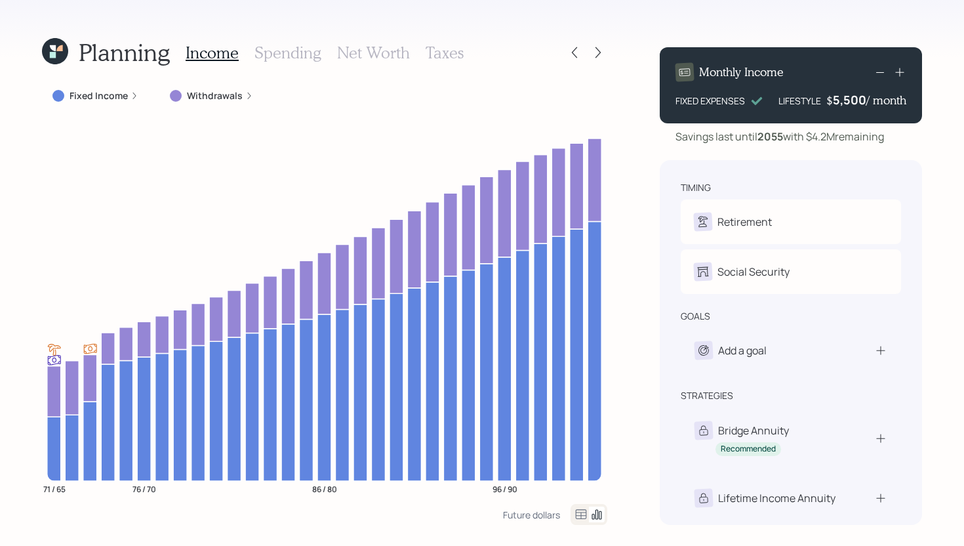
click at [237, 93] on label "Withdrawals" at bounding box center [215, 95] width 56 height 13
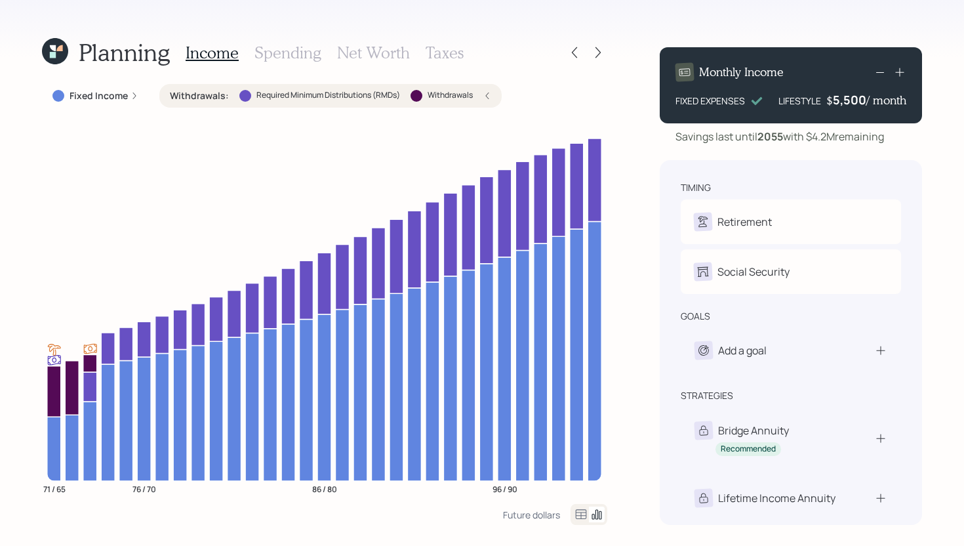
click at [233, 94] on div "Withdrawals : Required Minimum Distributions (RMDs) Withdrawals" at bounding box center [330, 95] width 321 height 13
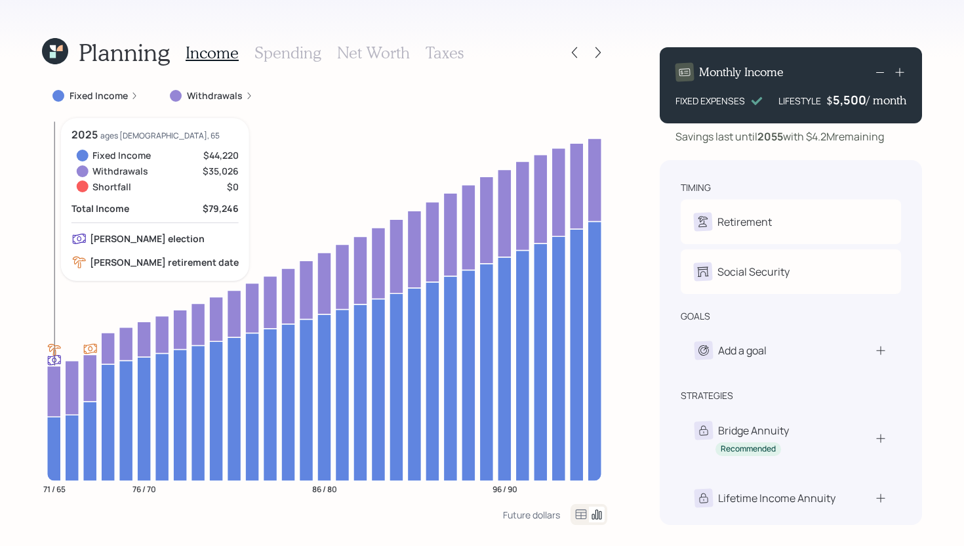
click at [53, 388] on icon at bounding box center [54, 390] width 14 height 51
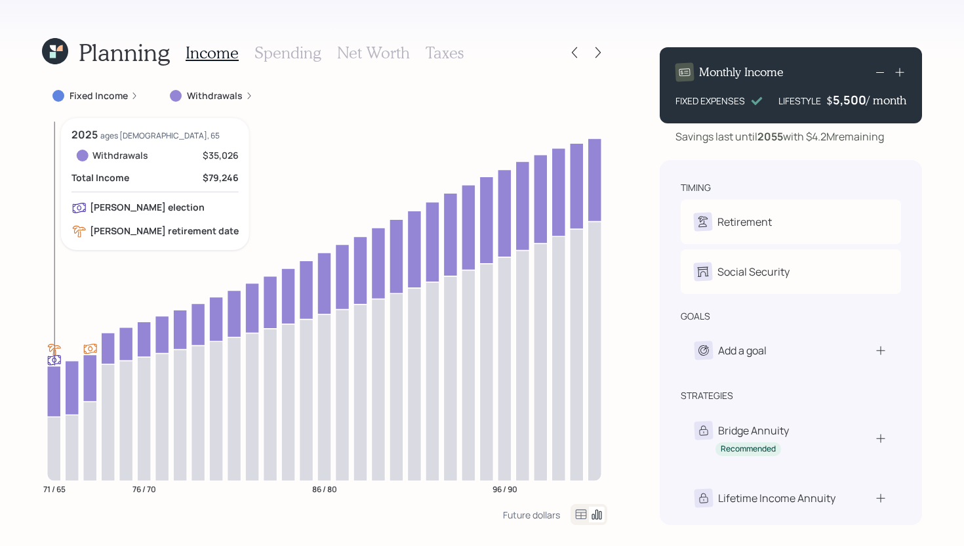
click at [53, 388] on icon at bounding box center [54, 390] width 14 height 51
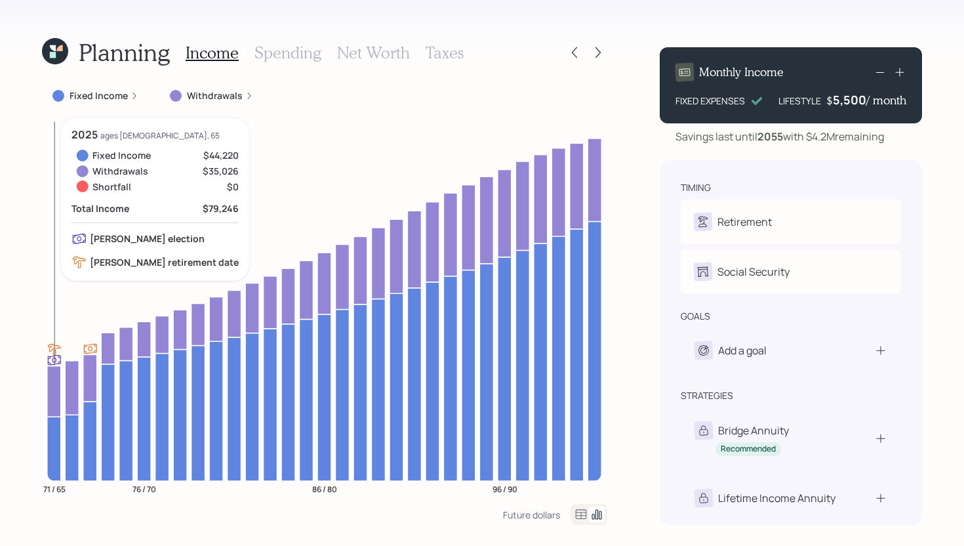
click at [52, 398] on icon at bounding box center [54, 390] width 14 height 51
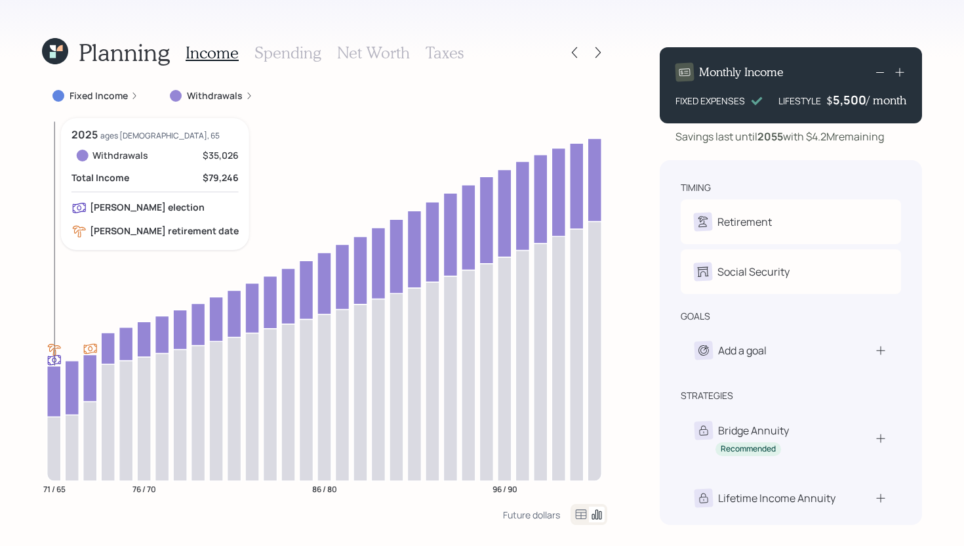
click at [52, 398] on icon at bounding box center [54, 390] width 14 height 51
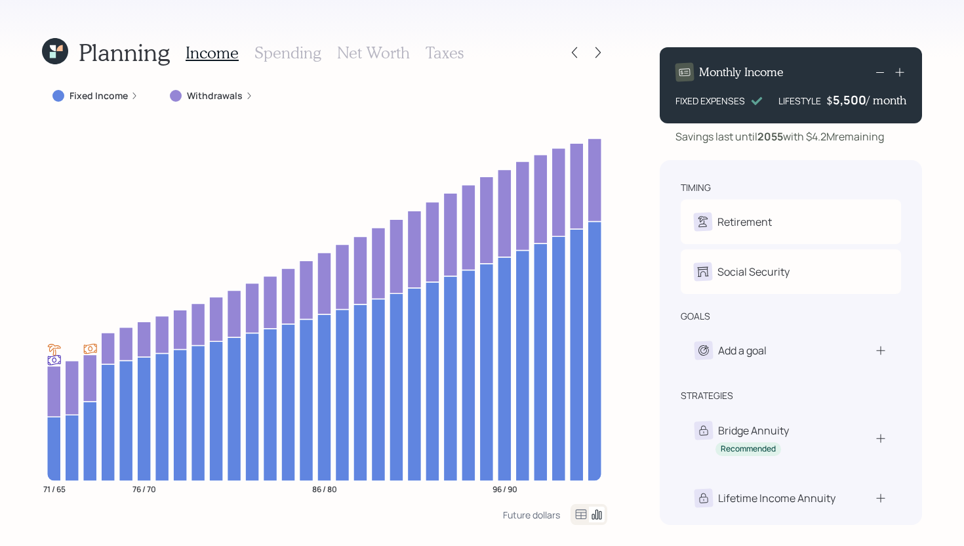
click at [245, 94] on icon at bounding box center [249, 96] width 8 height 8
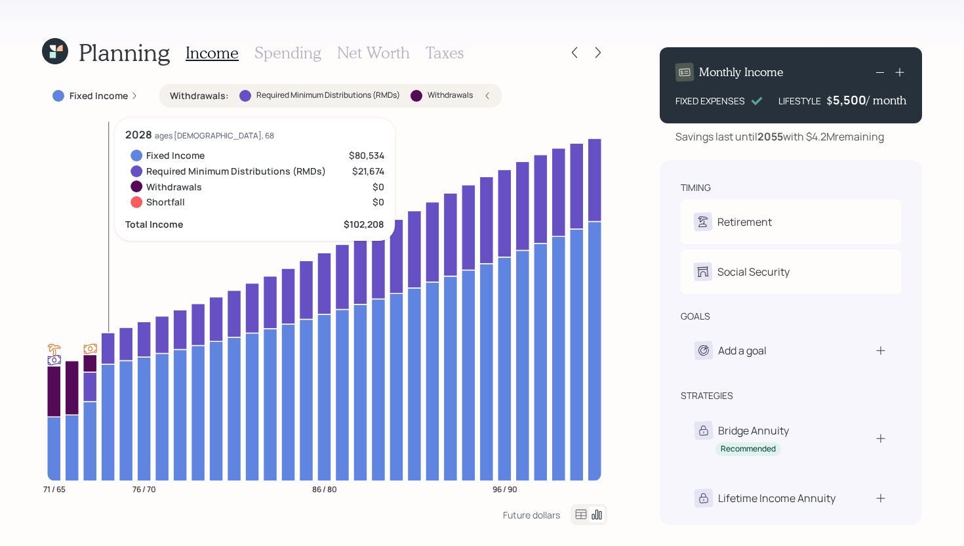
click at [104, 350] on icon at bounding box center [108, 348] width 14 height 31
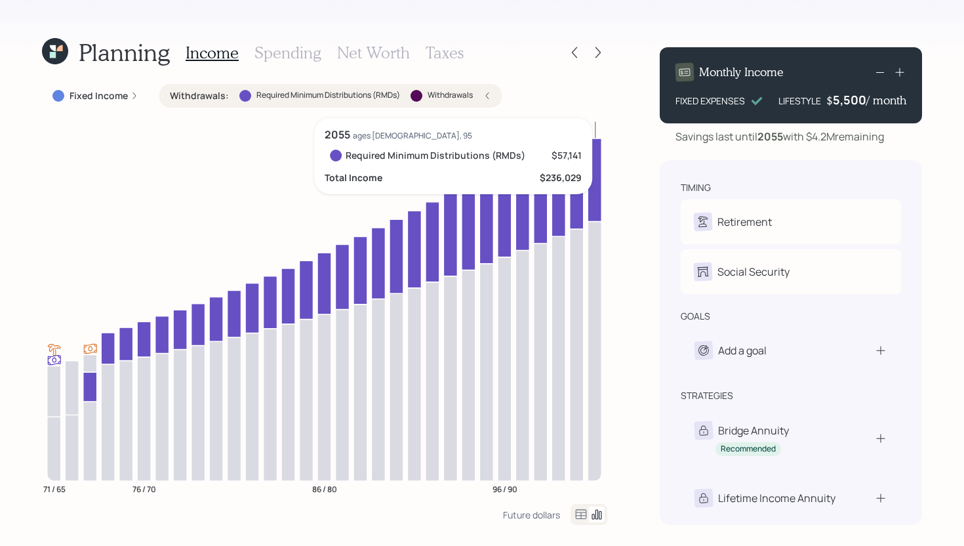
click at [596, 192] on icon at bounding box center [595, 179] width 14 height 83
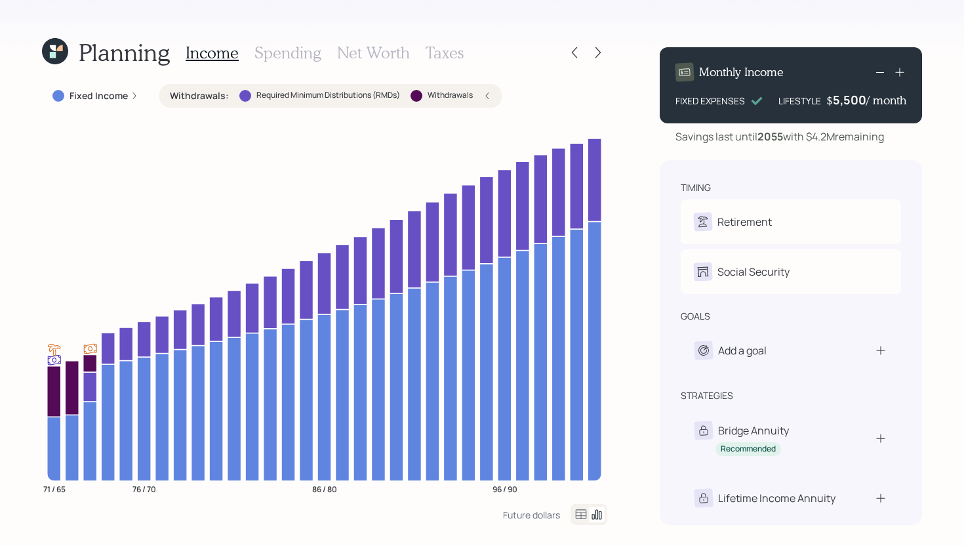
click at [257, 96] on label "Required Minimum Distributions (RMDs)" at bounding box center [329, 95] width 144 height 11
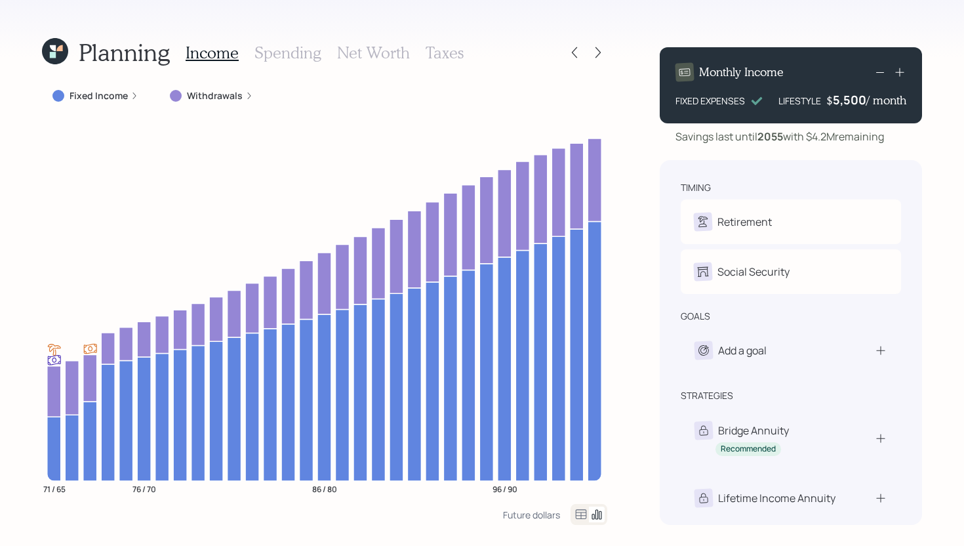
click at [287, 58] on h3 "Spending" at bounding box center [288, 52] width 67 height 19
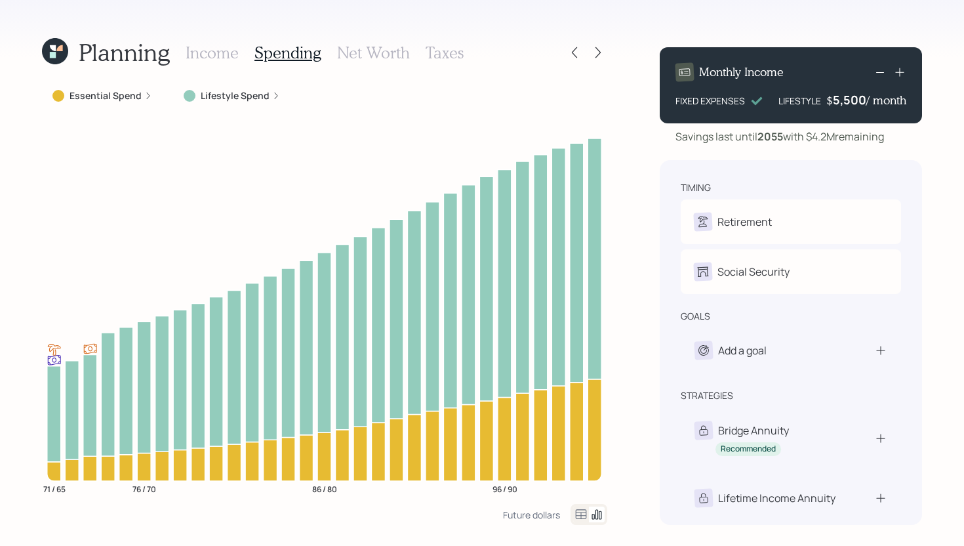
click at [228, 93] on label "Lifestyle Spend" at bounding box center [235, 95] width 69 height 13
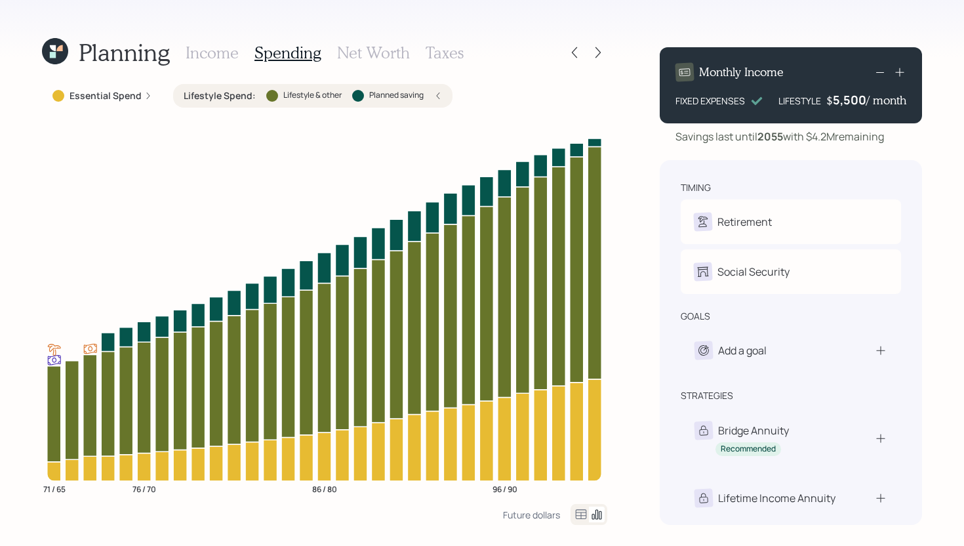
click at [228, 92] on label "Lifestyle Spend :" at bounding box center [220, 95] width 72 height 13
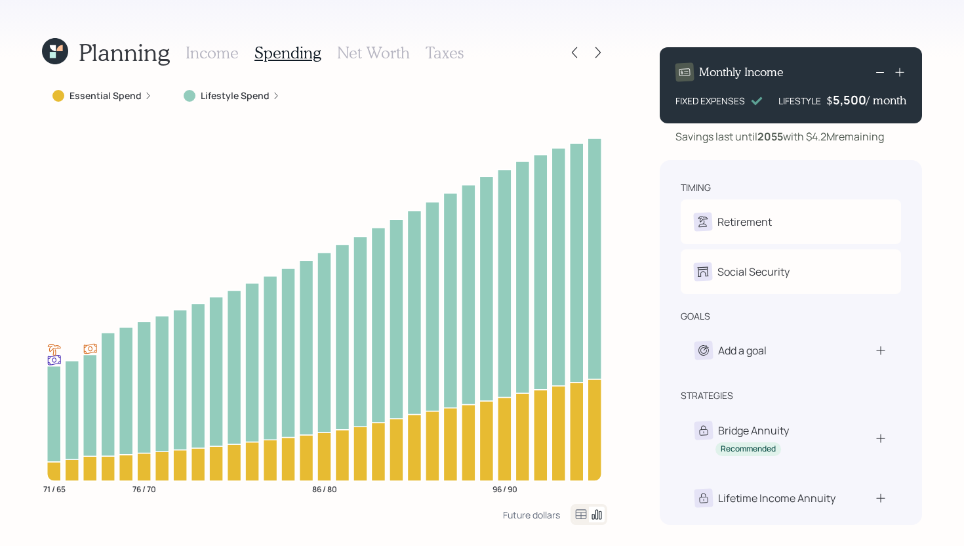
click at [209, 100] on label "Lifestyle Spend" at bounding box center [235, 95] width 69 height 13
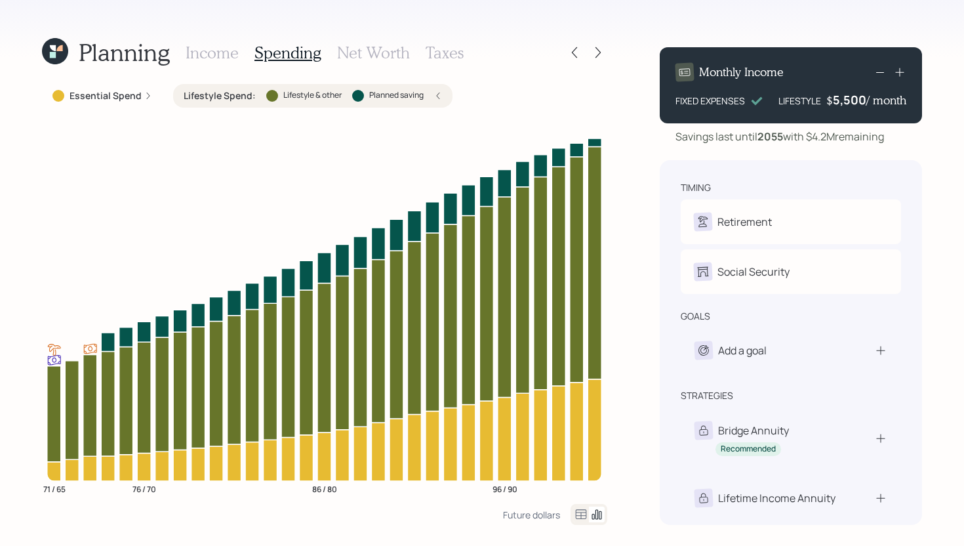
click at [283, 93] on label "Lifestyle & other" at bounding box center [312, 95] width 58 height 11
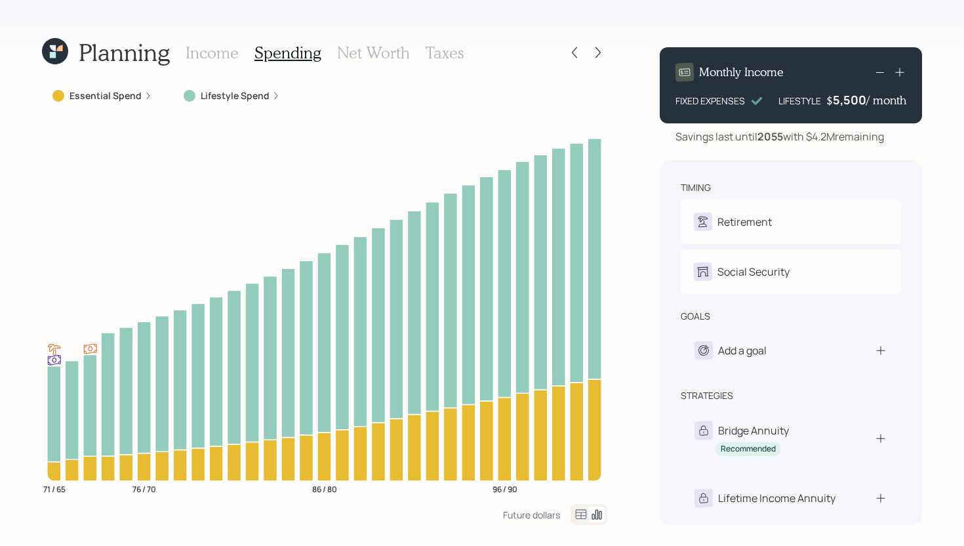
click at [354, 58] on h3 "Net Worth" at bounding box center [373, 52] width 73 height 19
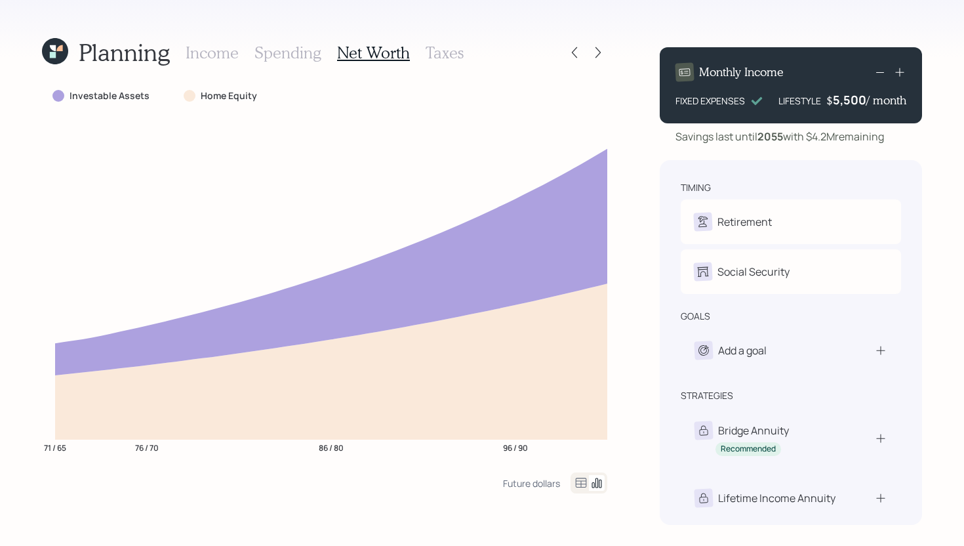
click at [435, 56] on h3 "Taxes" at bounding box center [445, 52] width 38 height 19
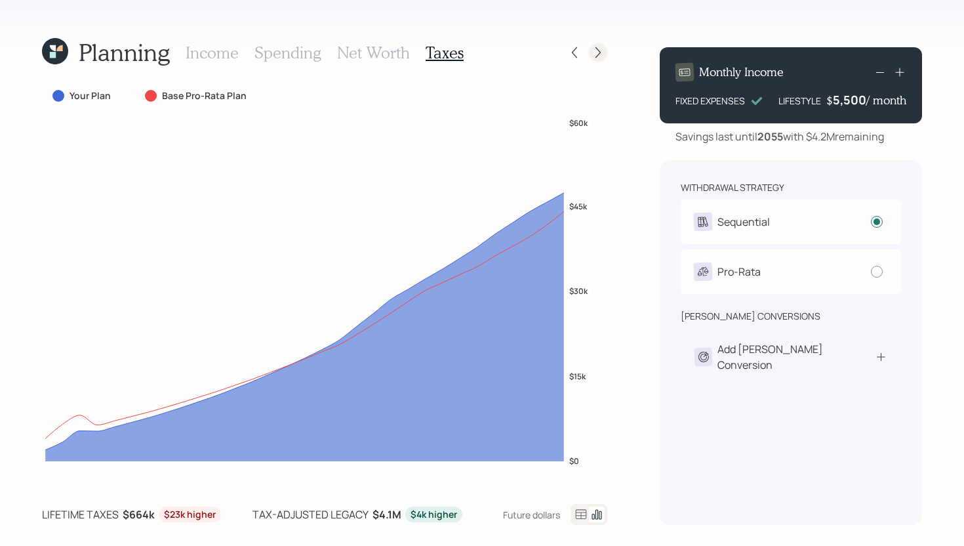
click at [600, 55] on icon at bounding box center [598, 52] width 13 height 13
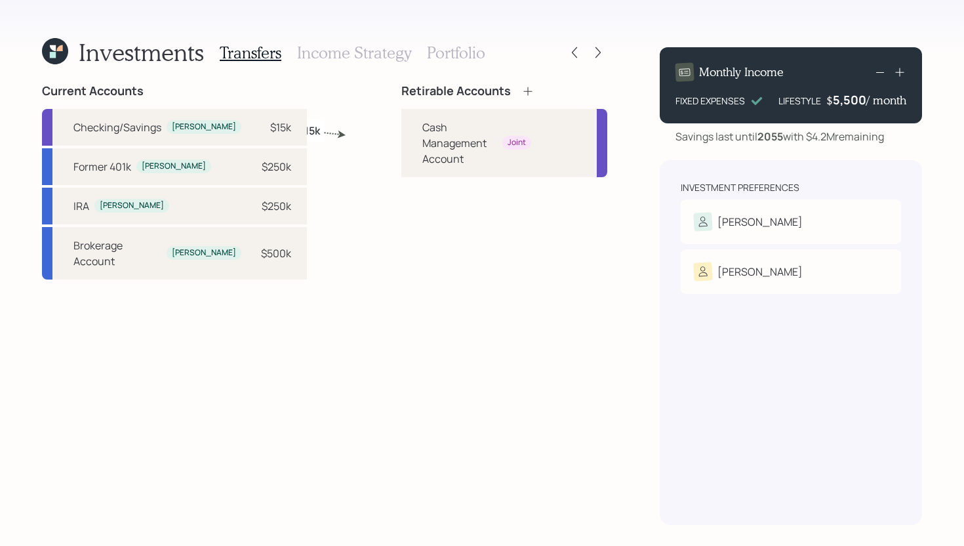
click at [345, 59] on h3 "Income Strategy" at bounding box center [354, 52] width 114 height 19
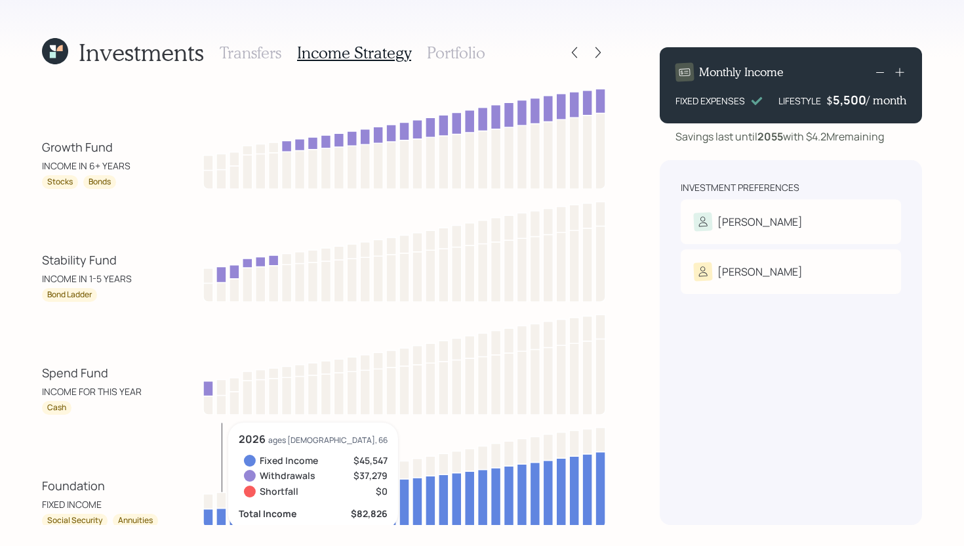
scroll to position [46, 0]
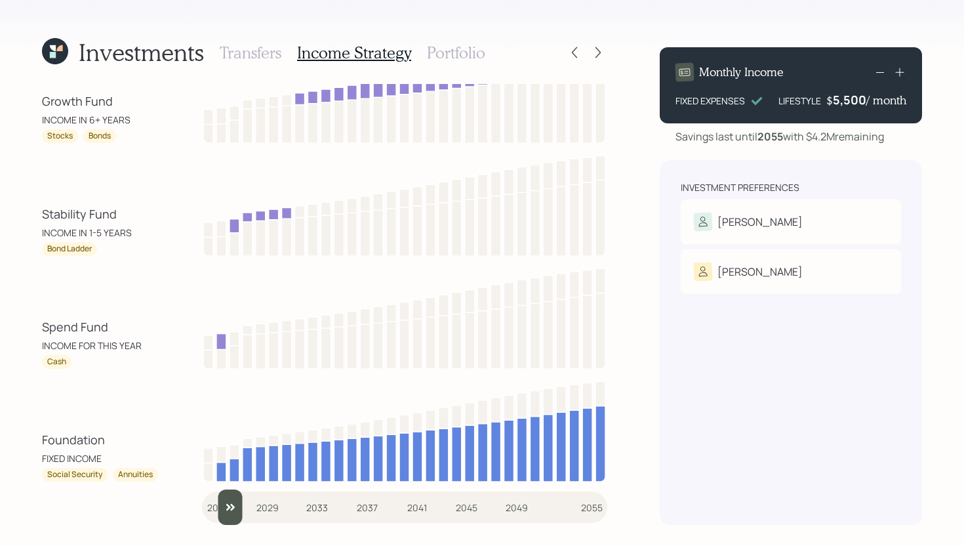
type input "2026"
click at [224, 512] on input "slider" at bounding box center [404, 506] width 405 height 35
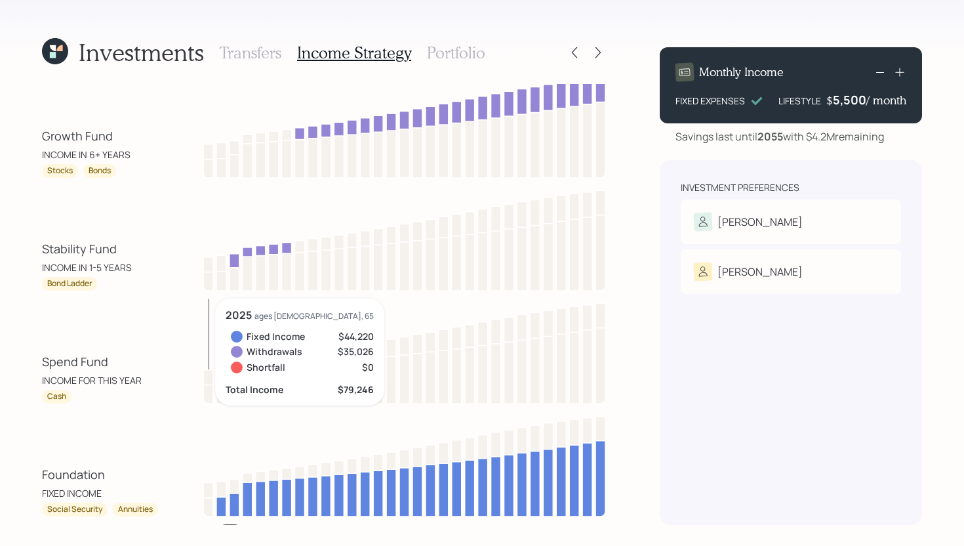
scroll to position [0, 0]
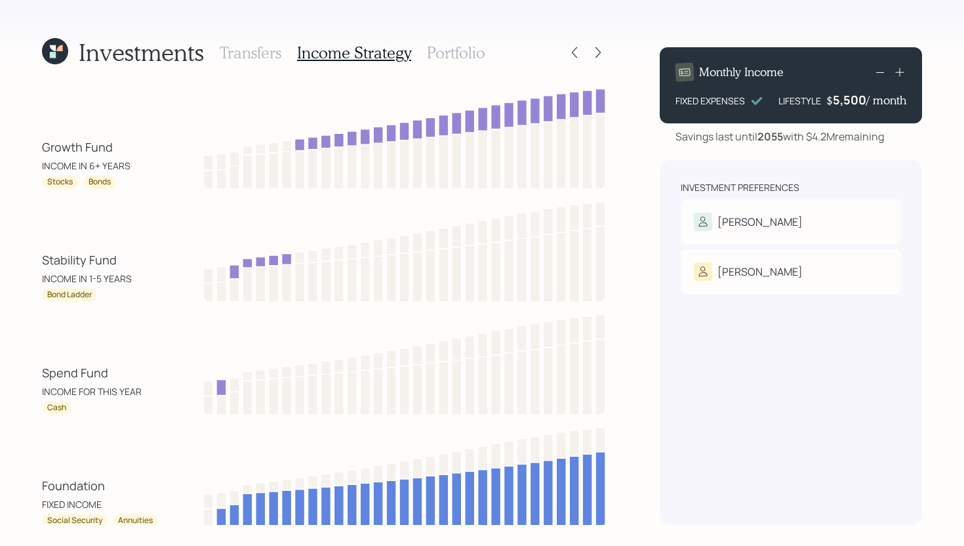
click at [430, 51] on h3 "Portfolio" at bounding box center [456, 52] width 58 height 19
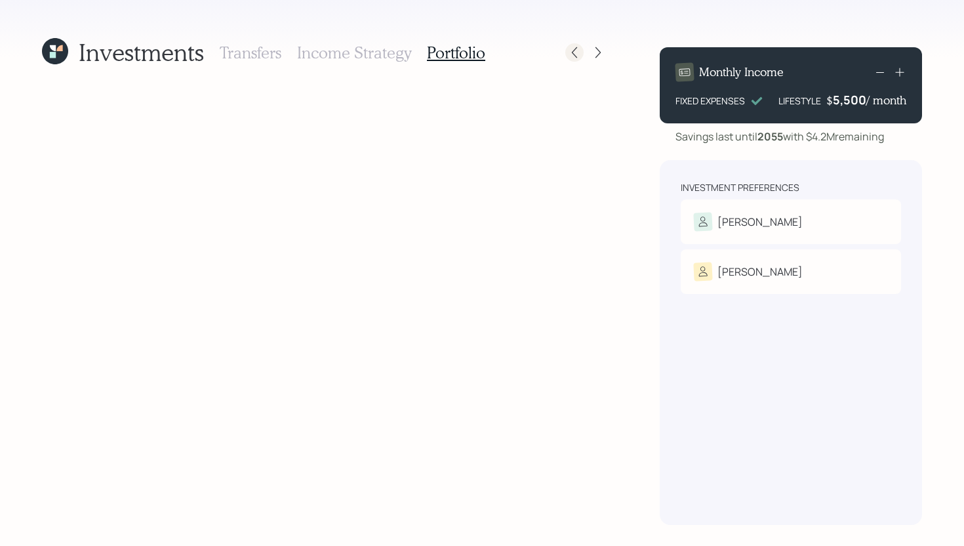
click at [571, 51] on icon at bounding box center [574, 52] width 13 height 13
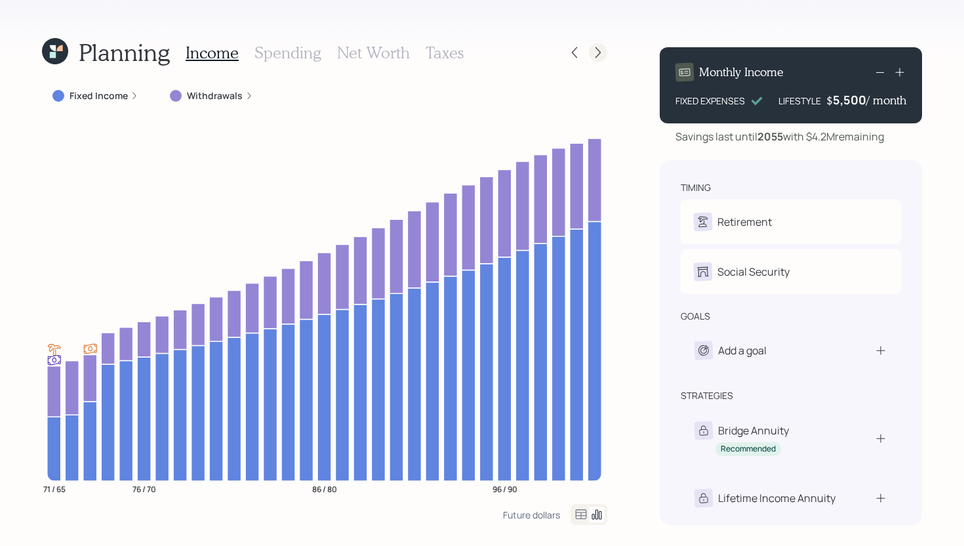
click at [602, 56] on icon at bounding box center [598, 52] width 13 height 13
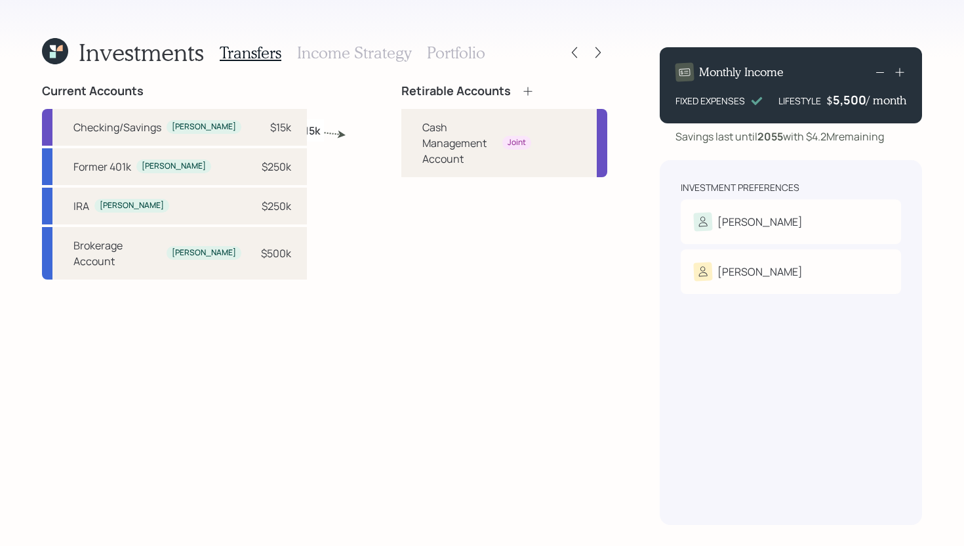
click at [380, 56] on h3 "Income Strategy" at bounding box center [354, 52] width 114 height 19
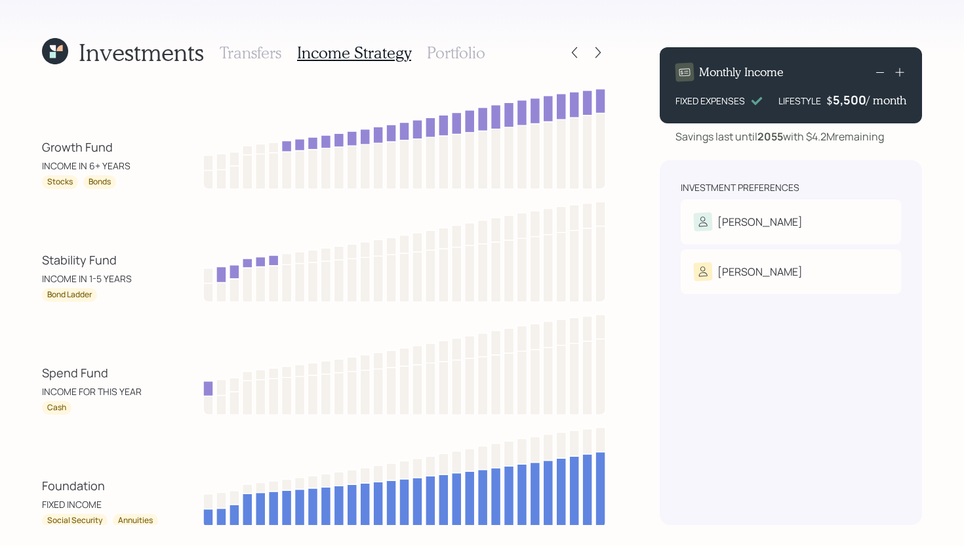
click at [262, 54] on h3 "Transfers" at bounding box center [251, 52] width 62 height 19
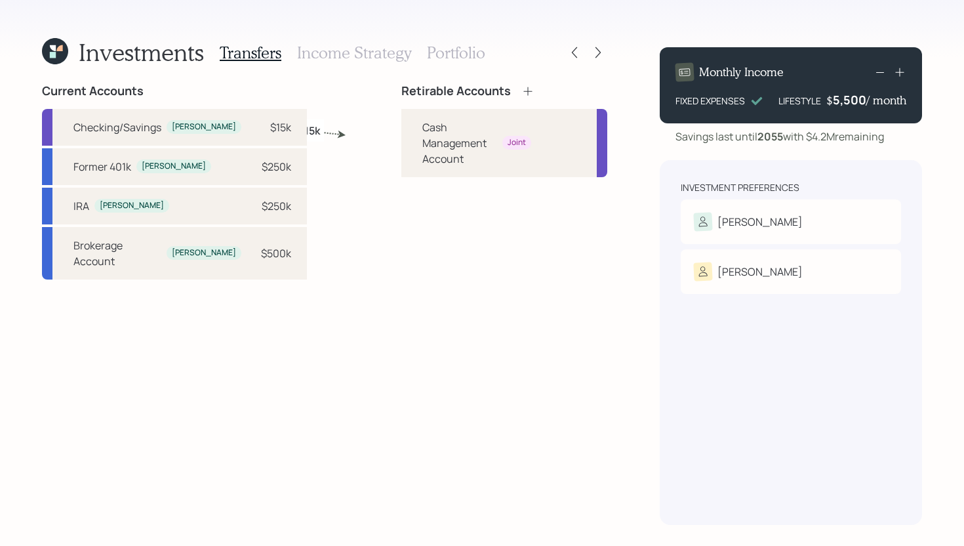
click at [493, 93] on div "Retirable Accounts" at bounding box center [505, 91] width 206 height 14
click at [522, 93] on icon at bounding box center [528, 91] width 13 height 13
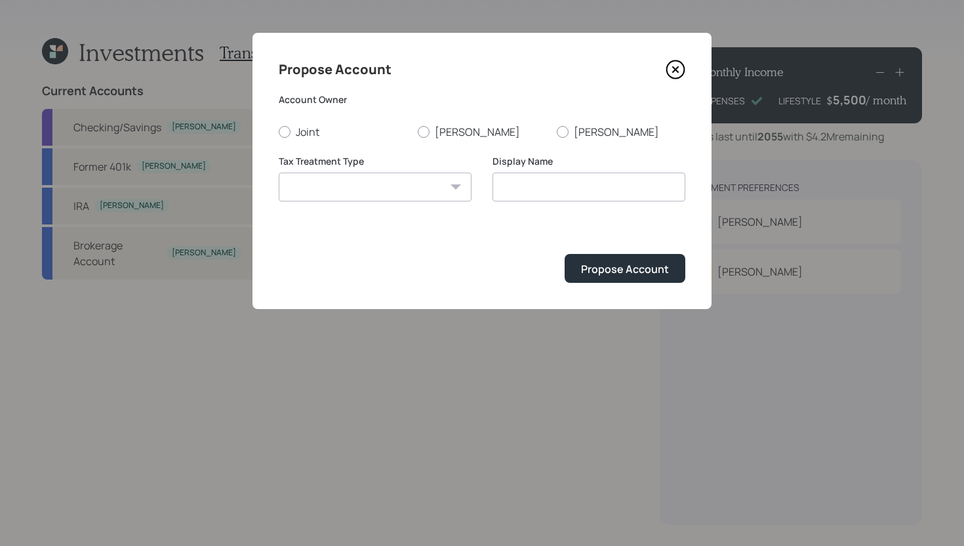
click at [415, 137] on div "Joint Henry Kim" at bounding box center [482, 132] width 407 height 14
click at [431, 136] on label "[PERSON_NAME]" at bounding box center [482, 132] width 129 height 14
click at [418, 132] on input "[PERSON_NAME]" at bounding box center [417, 131] width 1 height 1
radio input "true"
click at [389, 194] on select "Roth Taxable Traditional" at bounding box center [375, 187] width 193 height 29
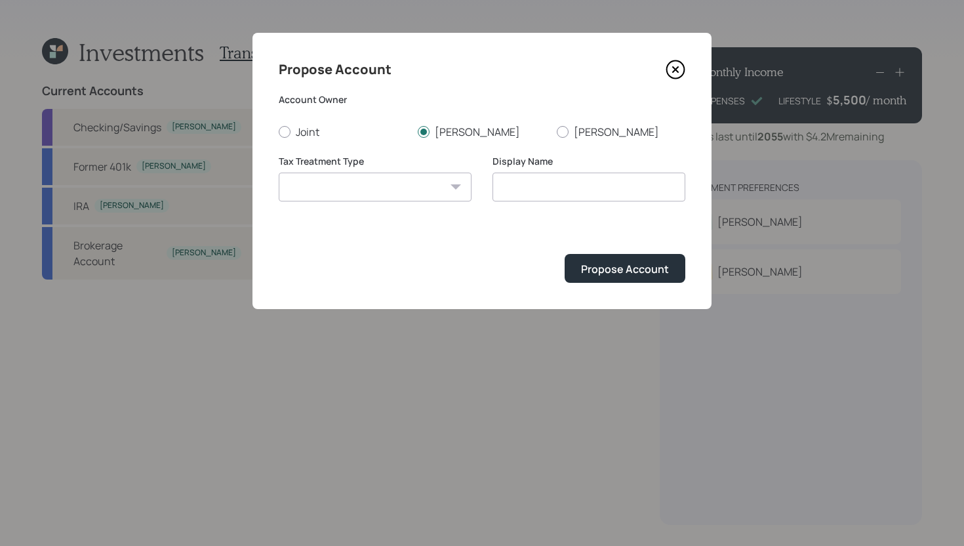
select select "traditional"
click at [279, 173] on select "Roth Taxable Traditional" at bounding box center [375, 187] width 193 height 29
click at [568, 186] on input "Traditional" at bounding box center [589, 187] width 193 height 29
type input "Traditional IRA"
click at [618, 277] on button "Propose Account" at bounding box center [625, 268] width 121 height 28
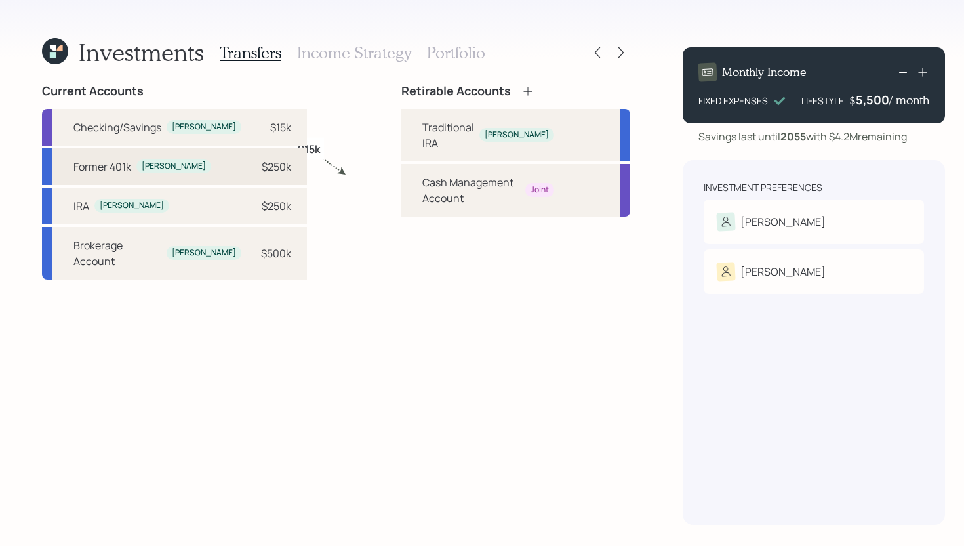
click at [262, 170] on div "$250k" at bounding box center [277, 167] width 30 height 16
click at [402, 128] on div "Traditional IRA Henry" at bounding box center [516, 135] width 229 height 52
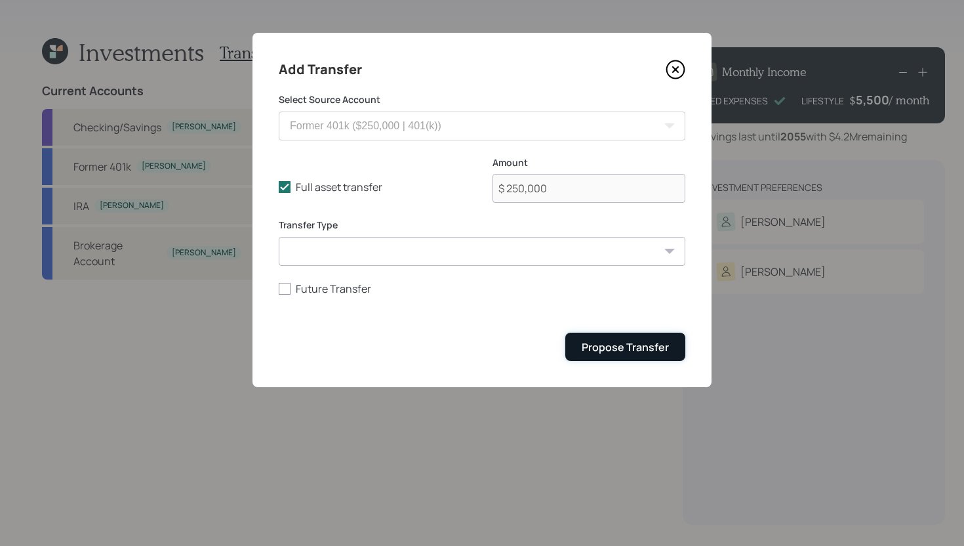
click at [605, 339] on button "Propose Transfer" at bounding box center [626, 347] width 120 height 28
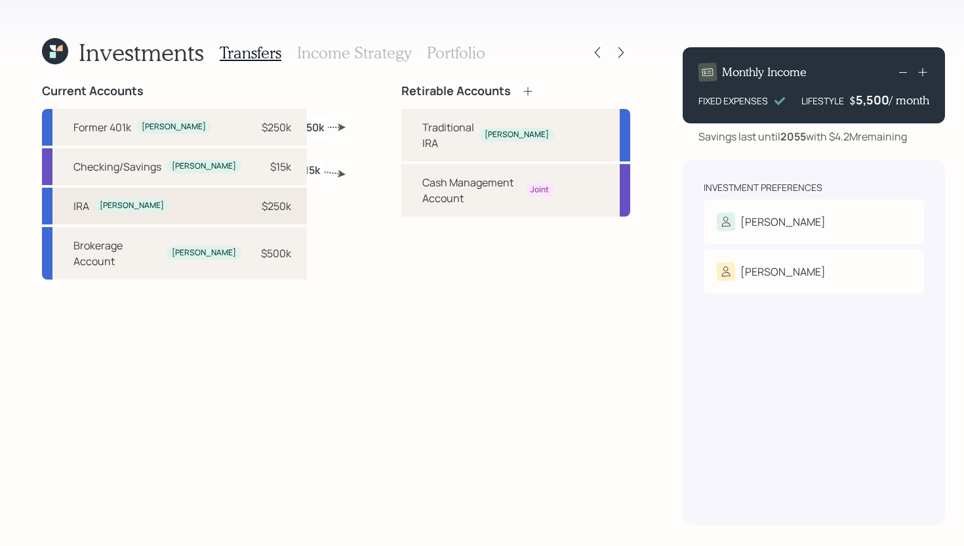
click at [262, 212] on div "$250k" at bounding box center [277, 206] width 30 height 16
click at [423, 131] on div "Traditional IRA" at bounding box center [449, 134] width 52 height 31
select select "091dd360-1f0c-49ae-b19a-c5218eb54886"
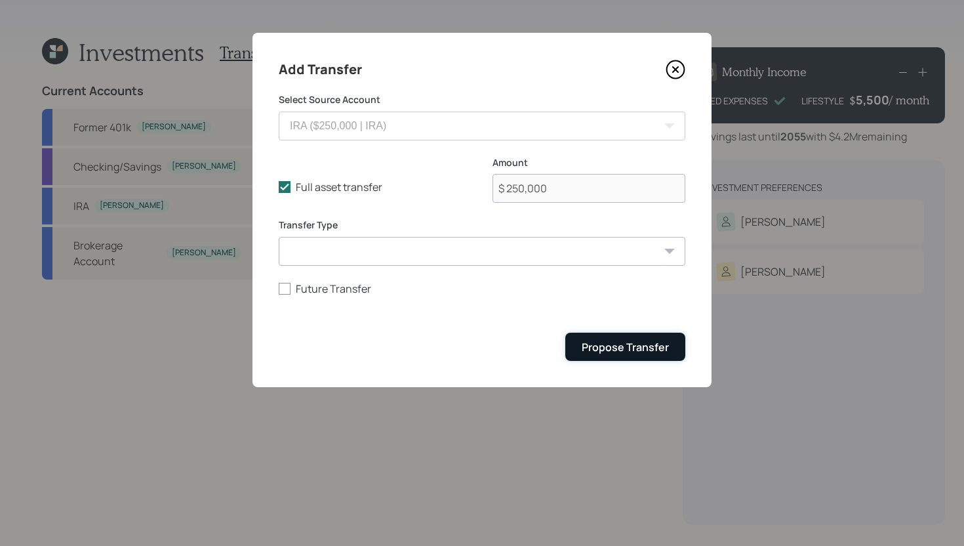
click at [657, 356] on button "Propose Transfer" at bounding box center [626, 347] width 120 height 28
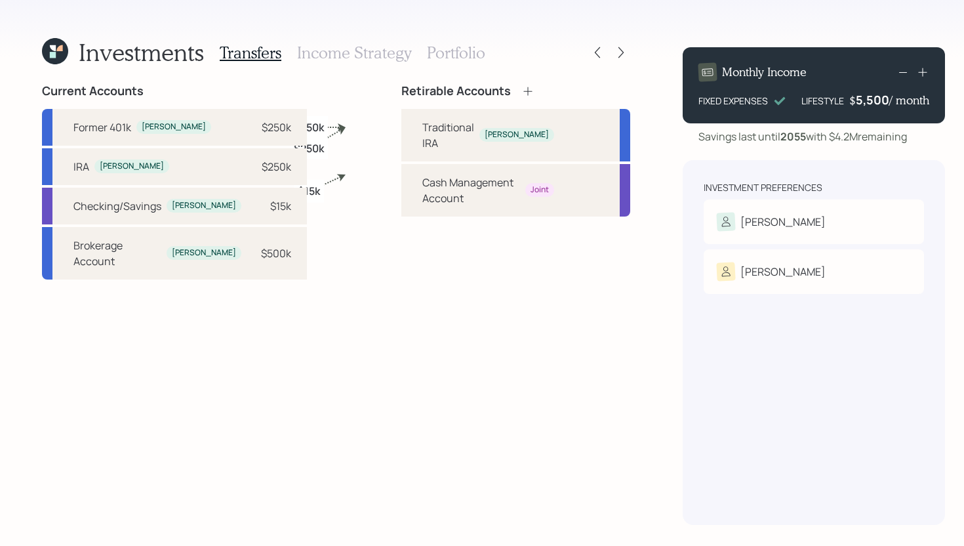
click at [522, 89] on icon at bounding box center [528, 91] width 13 height 13
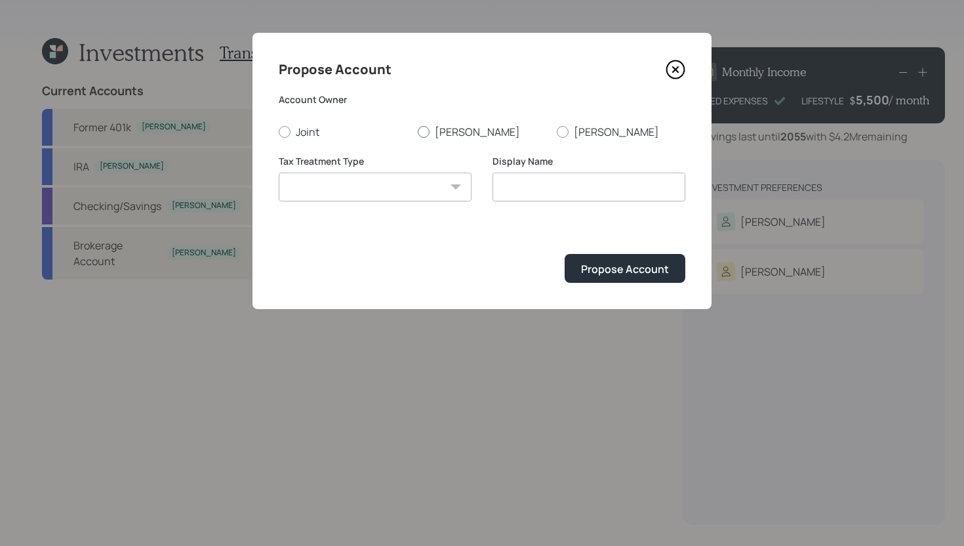
click at [426, 131] on div at bounding box center [424, 132] width 12 height 12
click at [418, 131] on input "[PERSON_NAME]" at bounding box center [417, 131] width 1 height 1
radio input "true"
click at [398, 188] on select "Roth Taxable Traditional" at bounding box center [375, 187] width 193 height 29
select select "taxable"
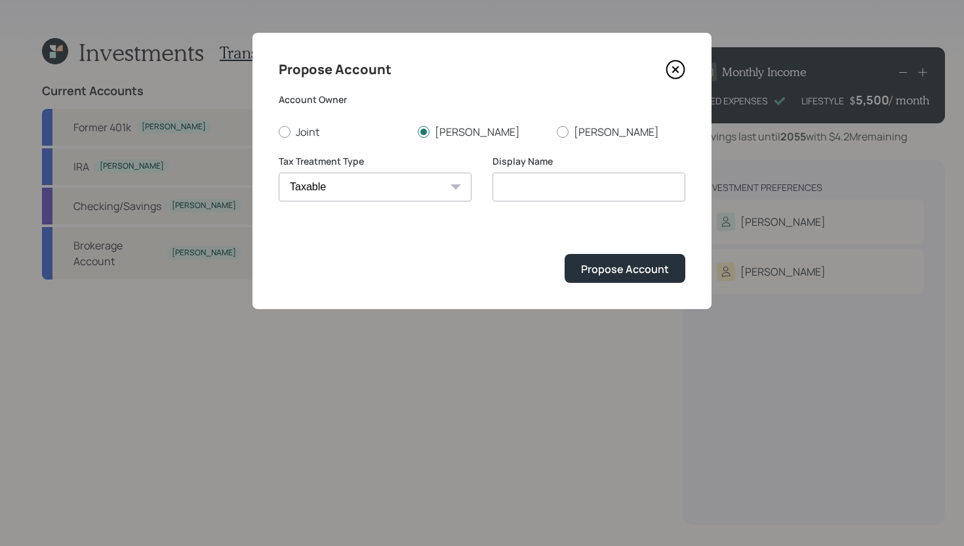
click at [279, 173] on select "Roth Taxable Traditional" at bounding box center [375, 187] width 193 height 29
click at [571, 186] on input "Taxable" at bounding box center [589, 187] width 193 height 29
type input "Brokerage Account"
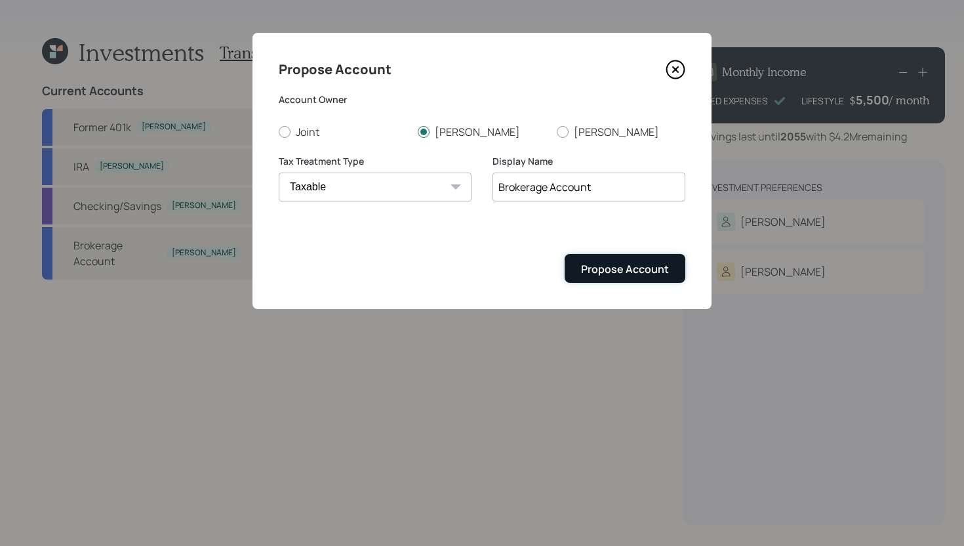
click at [646, 279] on button "Propose Account" at bounding box center [625, 268] width 121 height 28
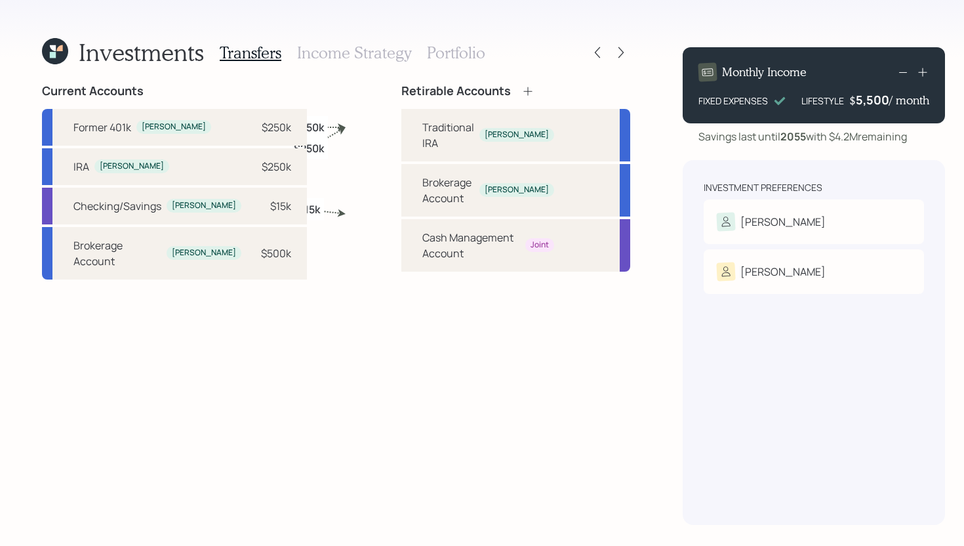
click at [341, 54] on h3 "Income Strategy" at bounding box center [354, 52] width 114 height 19
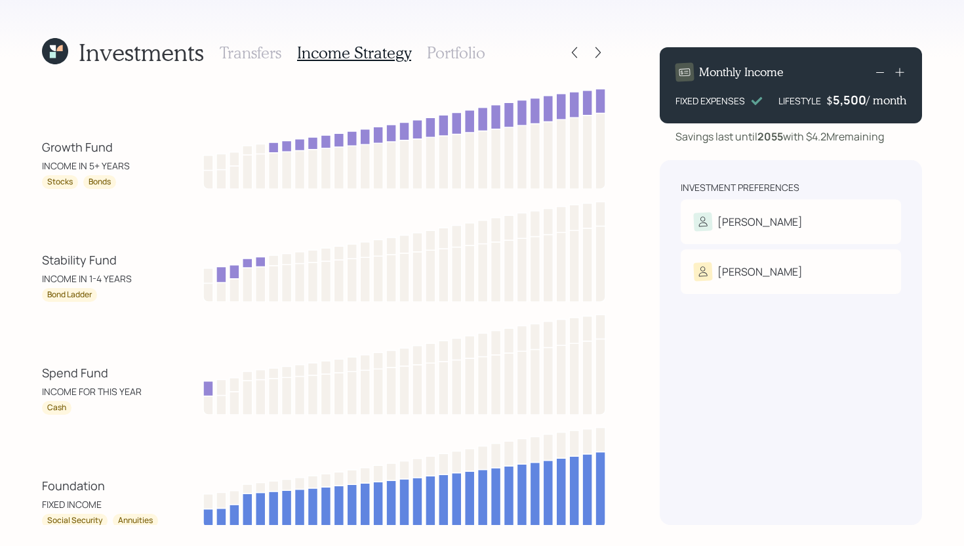
click at [445, 45] on h3 "Portfolio" at bounding box center [456, 52] width 58 height 19
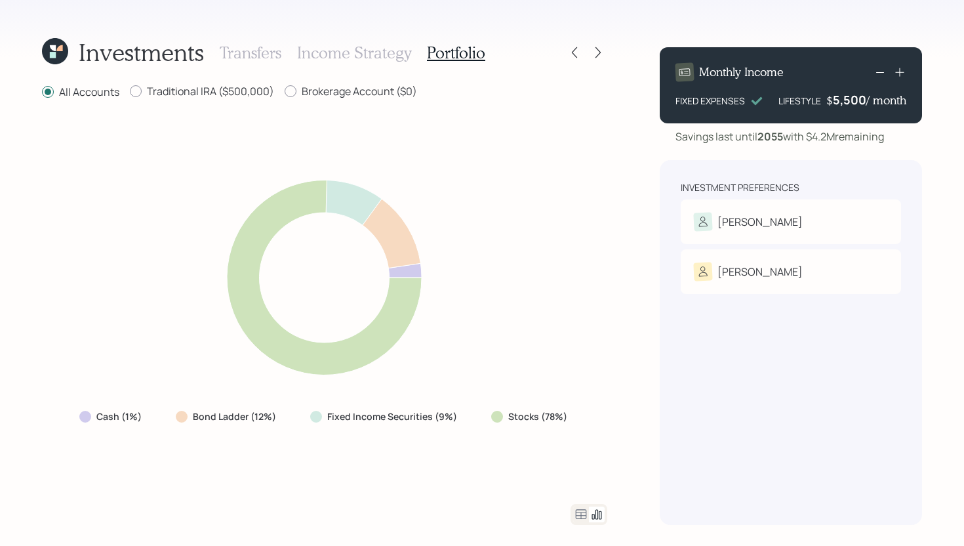
click at [573, 504] on div at bounding box center [589, 514] width 37 height 21
click at [575, 510] on icon at bounding box center [581, 514] width 16 height 16
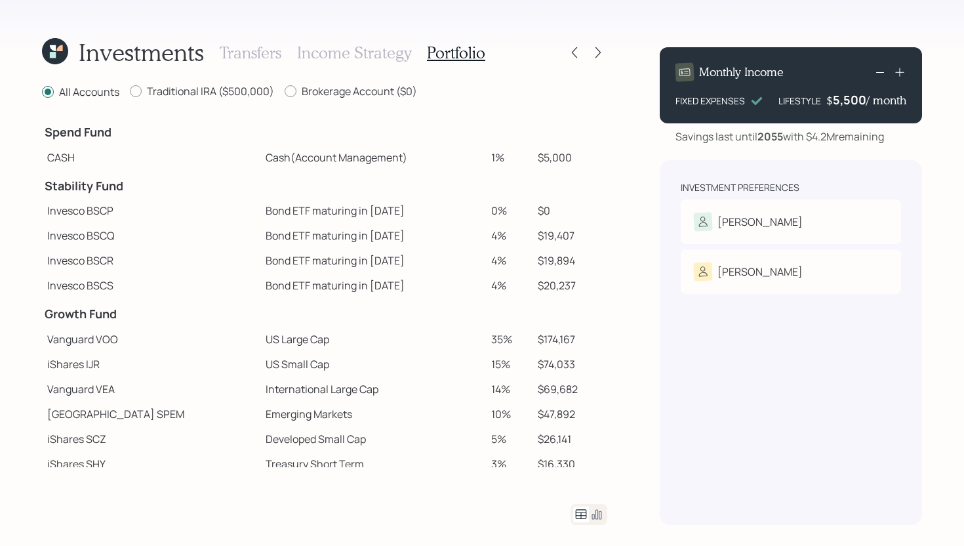
click at [249, 49] on h3 "Transfers" at bounding box center [251, 52] width 62 height 19
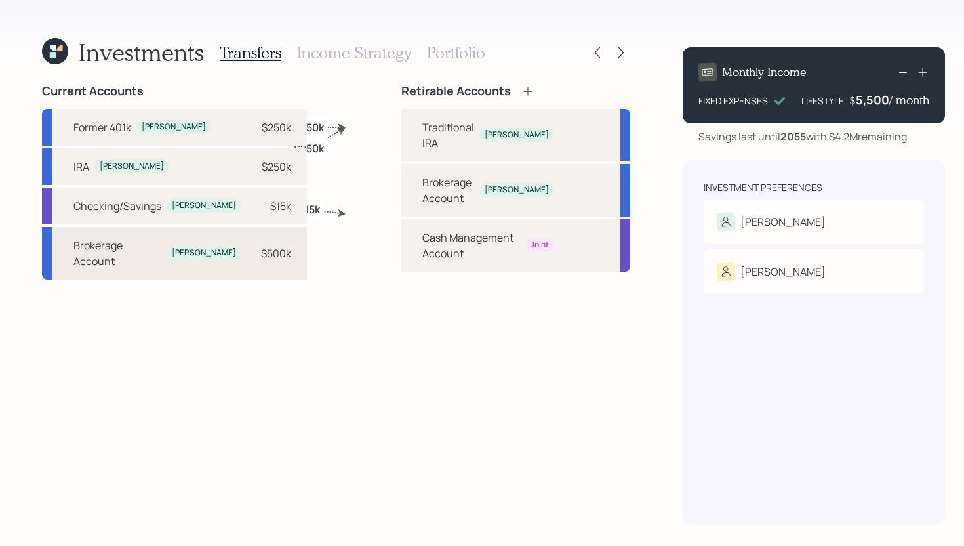
click at [253, 258] on div "Brokerage Account Henry $500k" at bounding box center [174, 253] width 265 height 52
click at [423, 175] on div "Brokerage Account" at bounding box center [449, 190] width 52 height 31
select select "6e4115b2-9a32-4442-964f-f52928cf9e13"
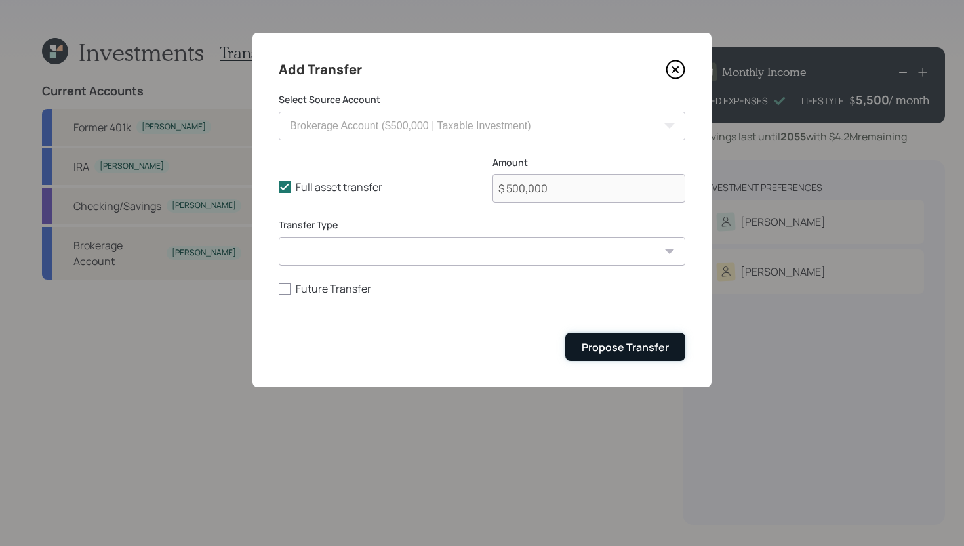
click at [618, 341] on div "Propose Transfer" at bounding box center [625, 347] width 87 height 14
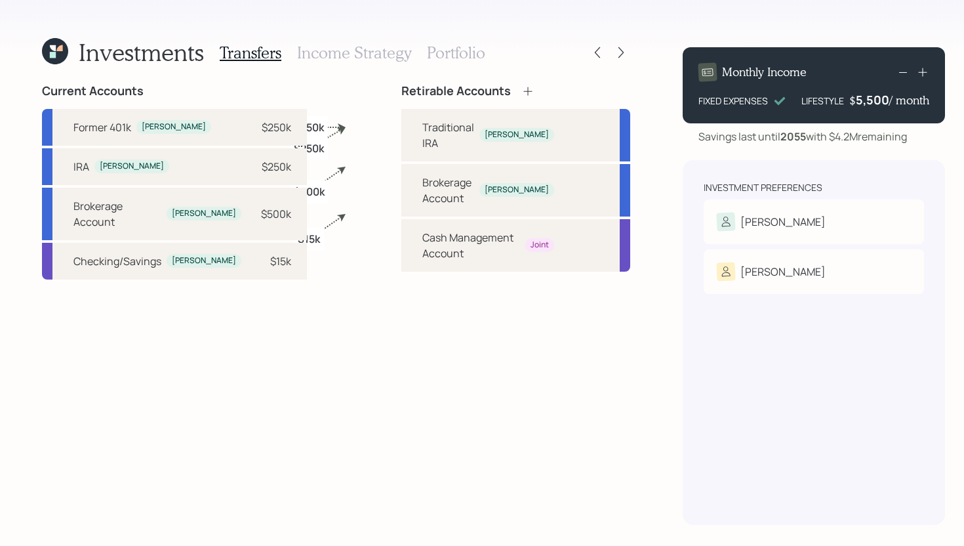
click at [382, 57] on h3 "Income Strategy" at bounding box center [354, 52] width 114 height 19
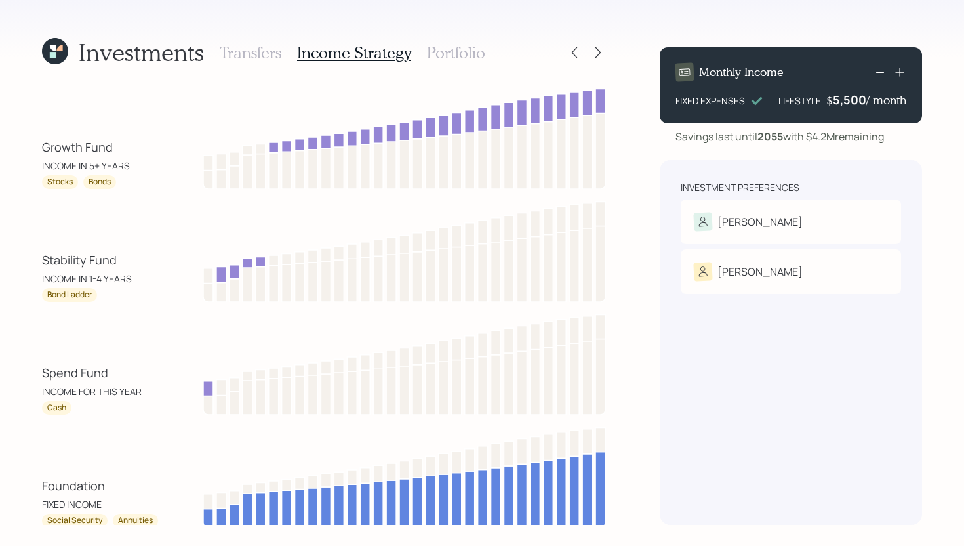
click at [457, 57] on h3 "Portfolio" at bounding box center [456, 52] width 58 height 19
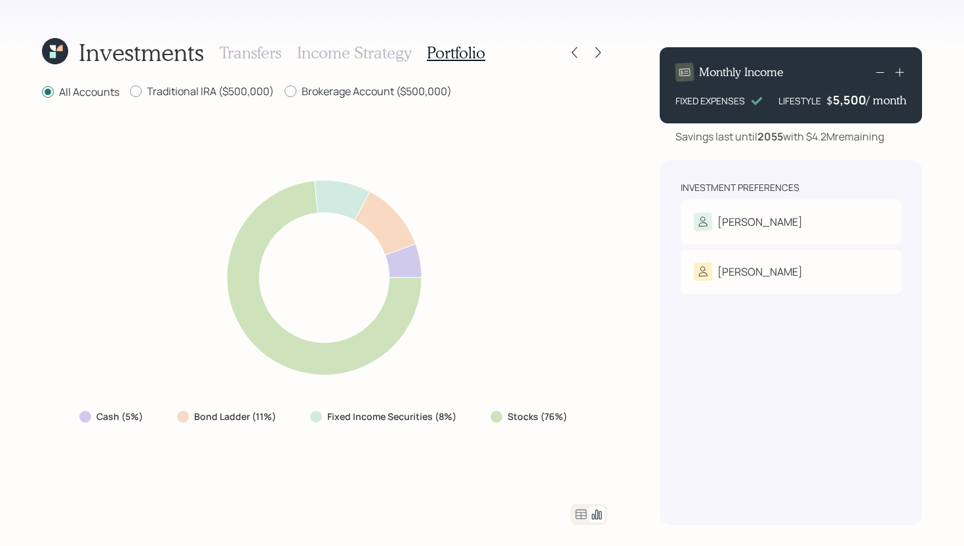
click at [583, 510] on icon at bounding box center [581, 514] width 16 height 16
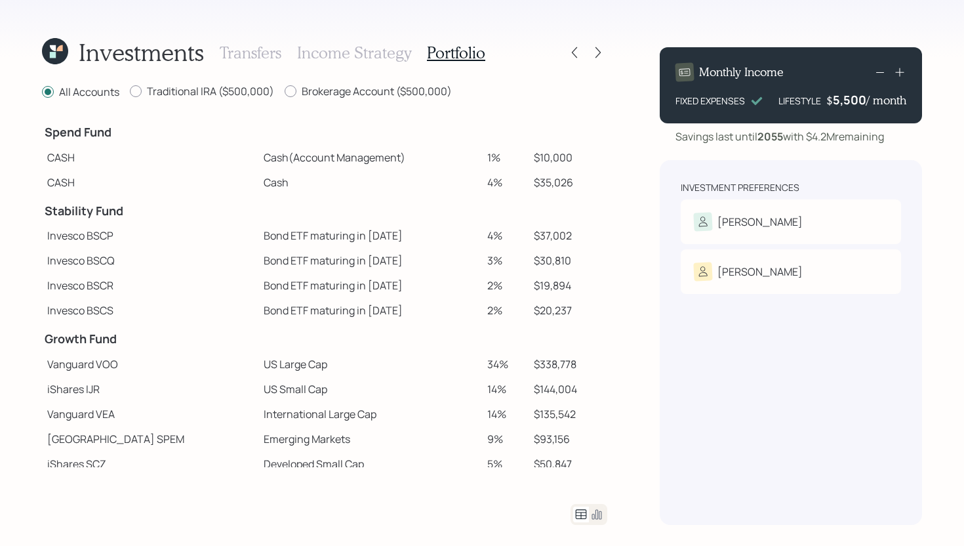
click at [45, 131] on h4 "Spend Fund" at bounding box center [150, 132] width 211 height 14
drag, startPoint x: 486, startPoint y: 155, endPoint x: 468, endPoint y: 155, distance: 17.7
click at [482, 155] on td "1%" at bounding box center [505, 157] width 46 height 25
click at [486, 186] on td "4%" at bounding box center [505, 182] width 46 height 25
drag, startPoint x: 485, startPoint y: 184, endPoint x: 465, endPoint y: 184, distance: 21.0
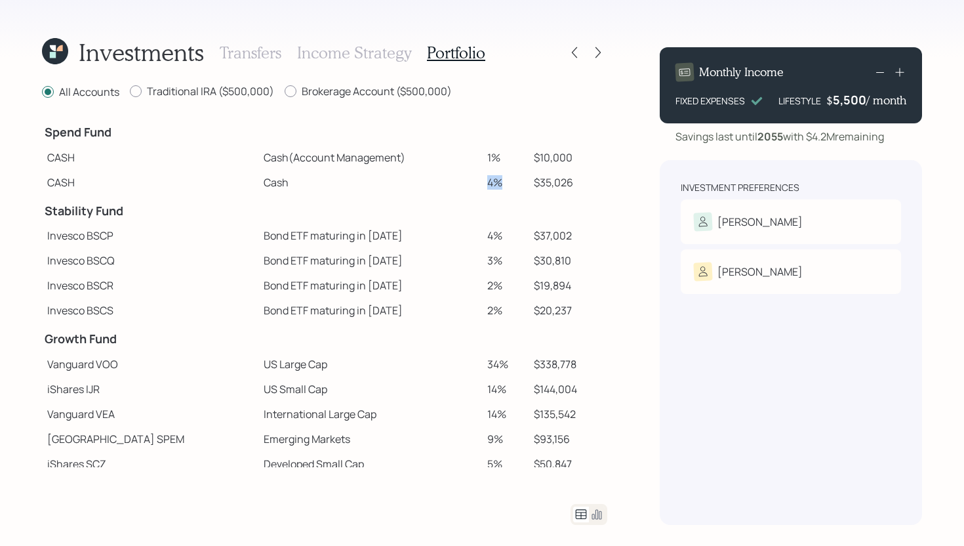
click at [482, 184] on td "4%" at bounding box center [505, 182] width 46 height 25
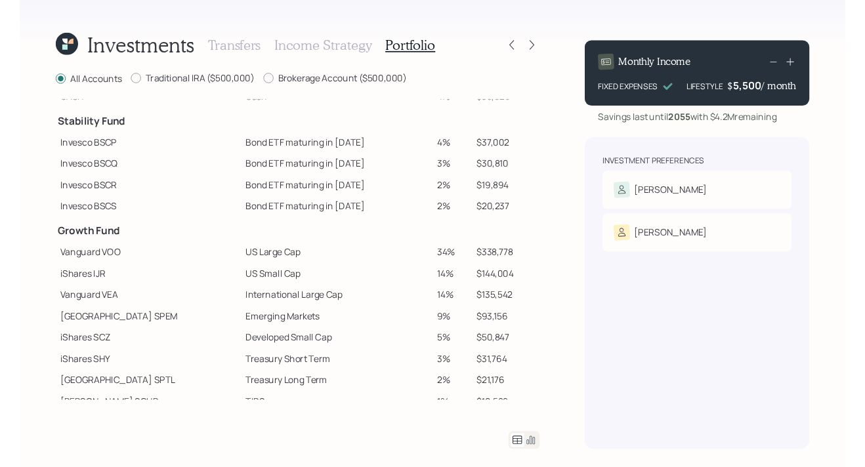
scroll to position [64, 0]
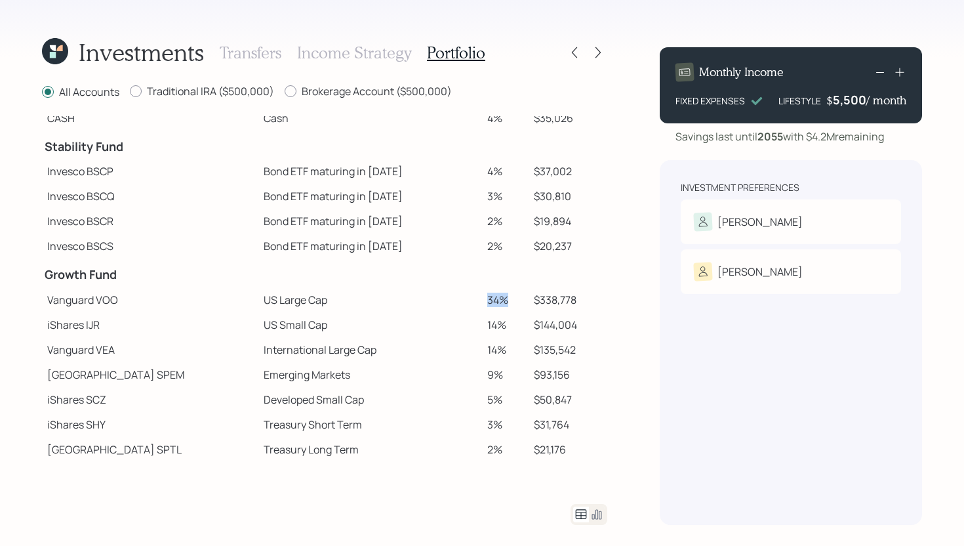
drag, startPoint x: 469, startPoint y: 300, endPoint x: 489, endPoint y: 300, distance: 20.3
click at [489, 300] on td "34%" at bounding box center [505, 299] width 46 height 25
click at [594, 60] on div at bounding box center [598, 52] width 18 height 18
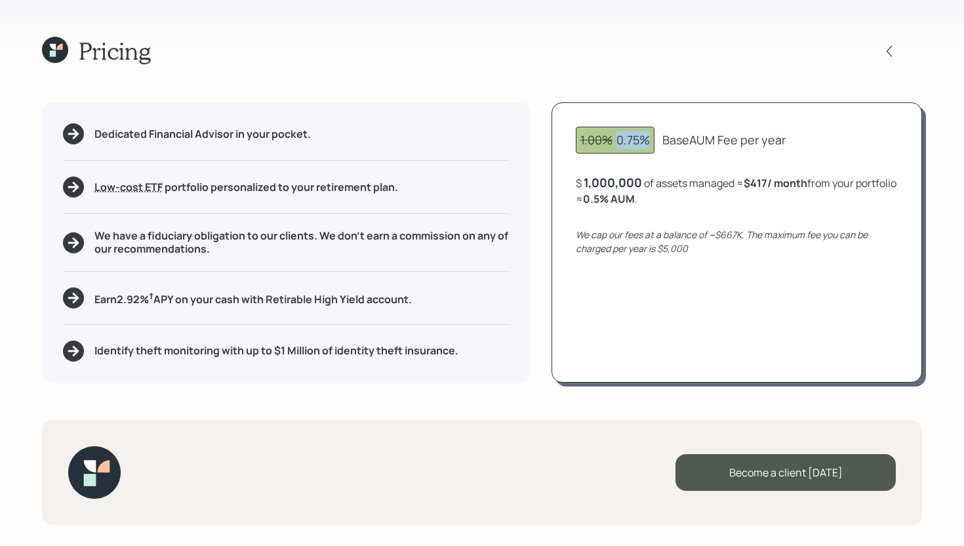
drag, startPoint x: 651, startPoint y: 144, endPoint x: 615, endPoint y: 142, distance: 35.5
click at [615, 142] on div "1.00% 0.75%" at bounding box center [615, 140] width 79 height 27
click at [649, 161] on div "1.00% 0.75% Base AUM Fee per year $ 1,000,000 of assets managed ≈ $417 / month …" at bounding box center [737, 241] width 371 height 279
drag, startPoint x: 627, startPoint y: 200, endPoint x: 671, endPoint y: 200, distance: 44.0
click at [635, 200] on b "0.5 % AUM" at bounding box center [609, 199] width 52 height 14
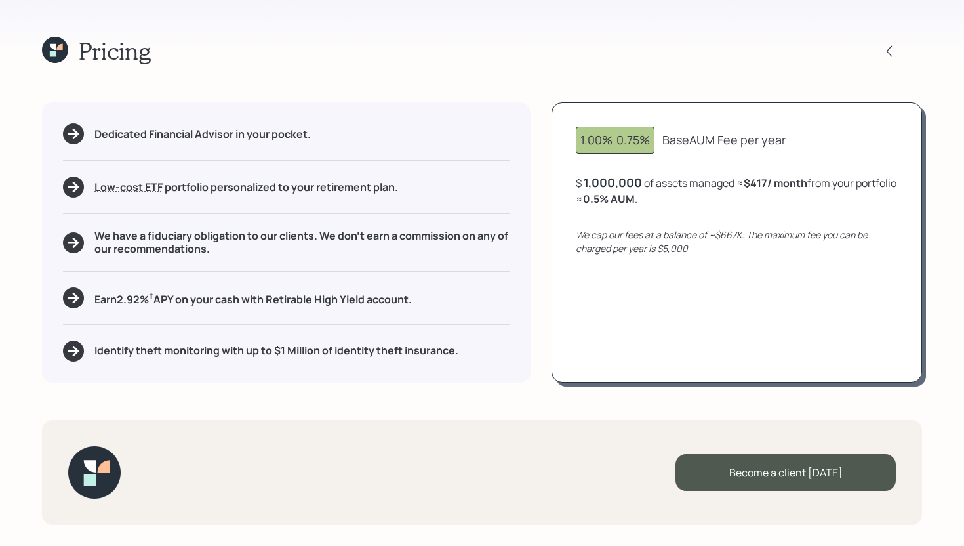
click at [702, 201] on div "$ 1,000,000 of assets managed ≈ $417 / month from your portfolio ≈ 0.5 % AUM ." at bounding box center [737, 191] width 322 height 32
drag, startPoint x: 693, startPoint y: 249, endPoint x: 662, endPoint y: 250, distance: 30.8
click at [662, 250] on div "We cap our fees at a balance of ~$667K. The maximum fee you can be charged per …" at bounding box center [737, 242] width 322 height 28
click at [719, 250] on div "We cap our fees at a balance of ~$667K. The maximum fee you can be charged per …" at bounding box center [737, 242] width 322 height 28
click at [63, 42] on icon at bounding box center [55, 50] width 26 height 26
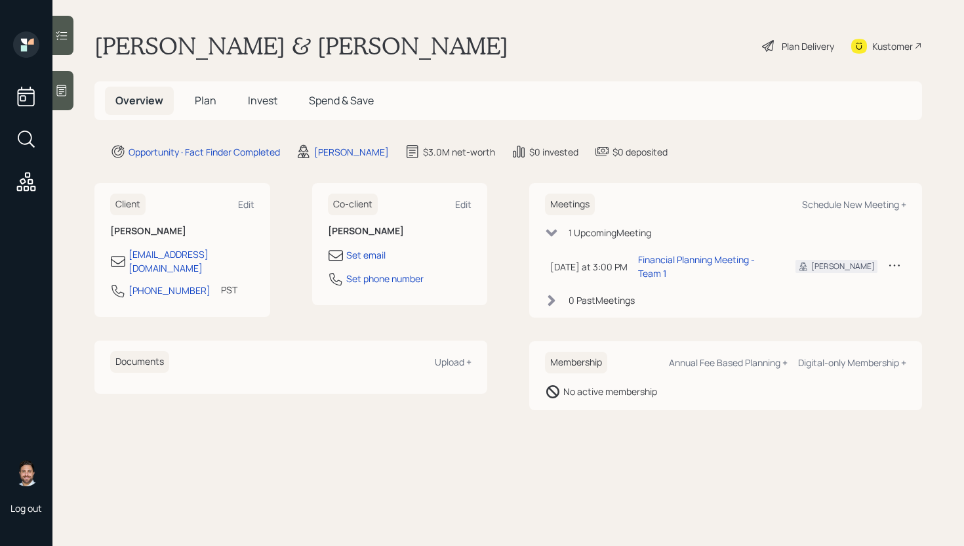
click at [197, 106] on span "Plan" at bounding box center [206, 100] width 22 height 14
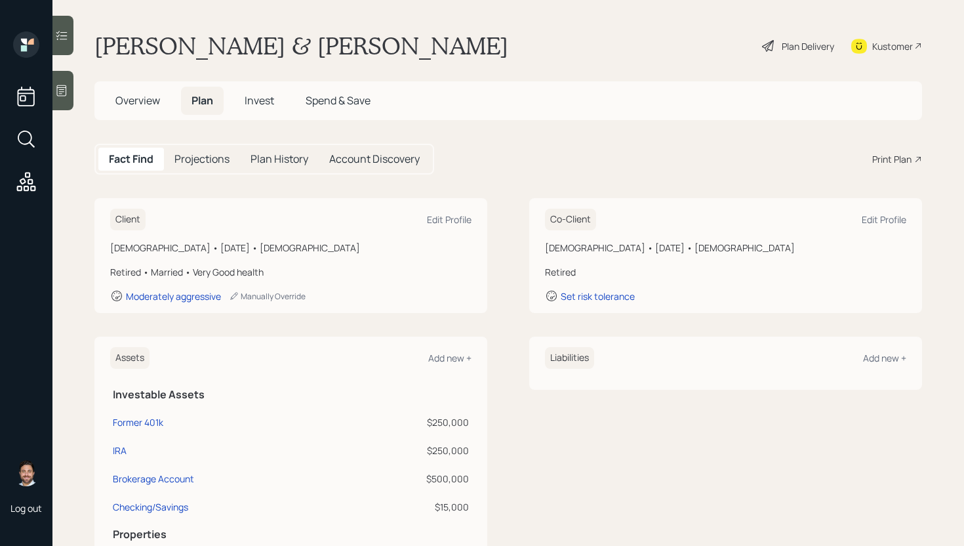
click at [907, 163] on div "Print Plan" at bounding box center [892, 159] width 39 height 14
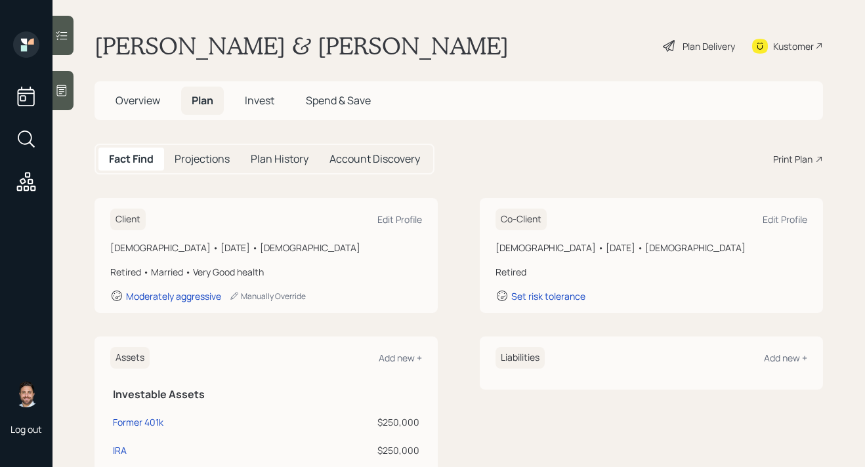
click at [138, 100] on span "Overview" at bounding box center [137, 100] width 45 height 14
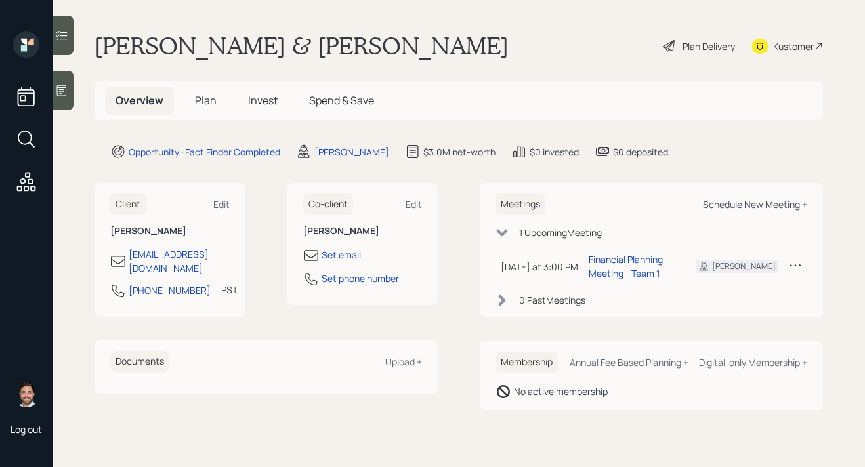
click at [722, 201] on div "Schedule New Meeting +" at bounding box center [755, 204] width 104 height 12
select select "bffa7908-1b2a-4c79-9bb6-f0ec9aed22d3"
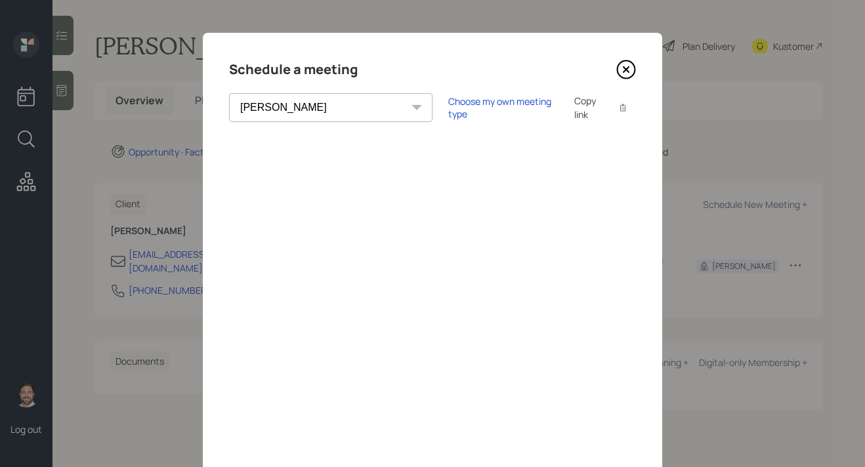
click at [629, 75] on icon at bounding box center [626, 70] width 20 height 20
